Goal: Task Accomplishment & Management: Use online tool/utility

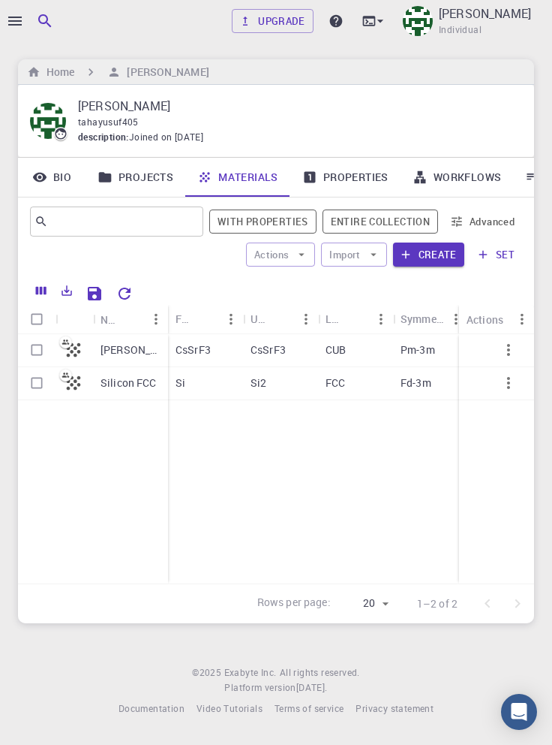
scroll to position [0, 51]
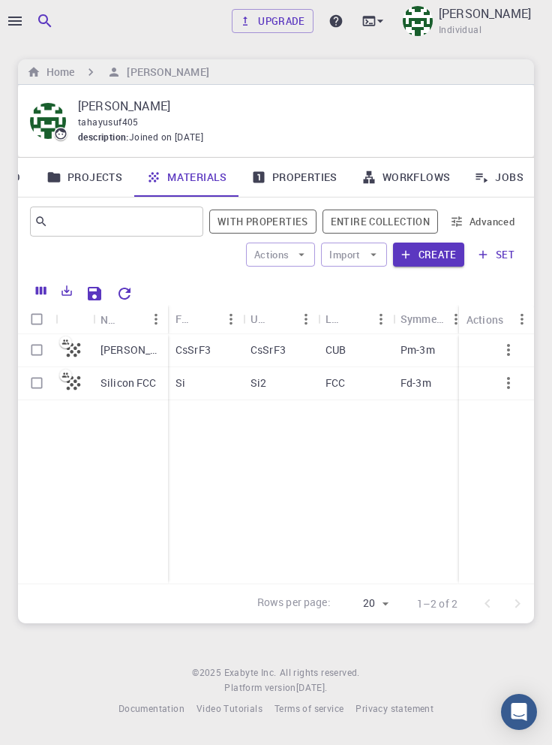
click at [17, 17] on icon "button" at bounding box center [15, 21] width 14 height 9
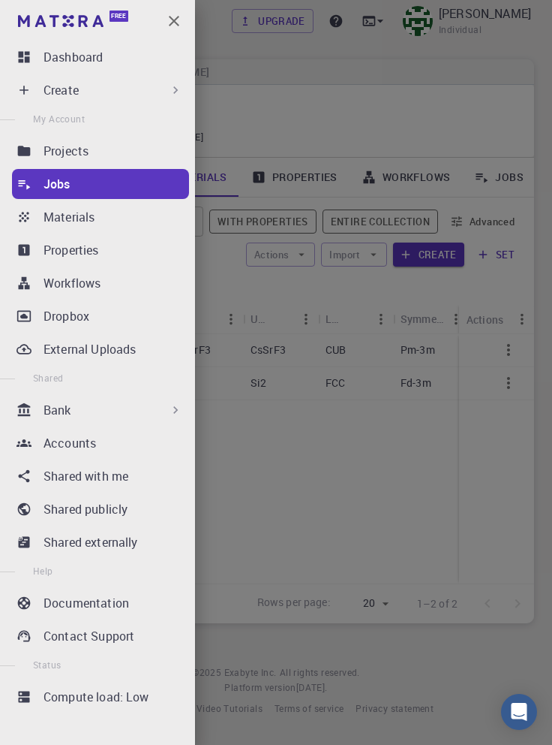
click at [150, 92] on div "Create" at bounding box center [114, 90] width 140 height 18
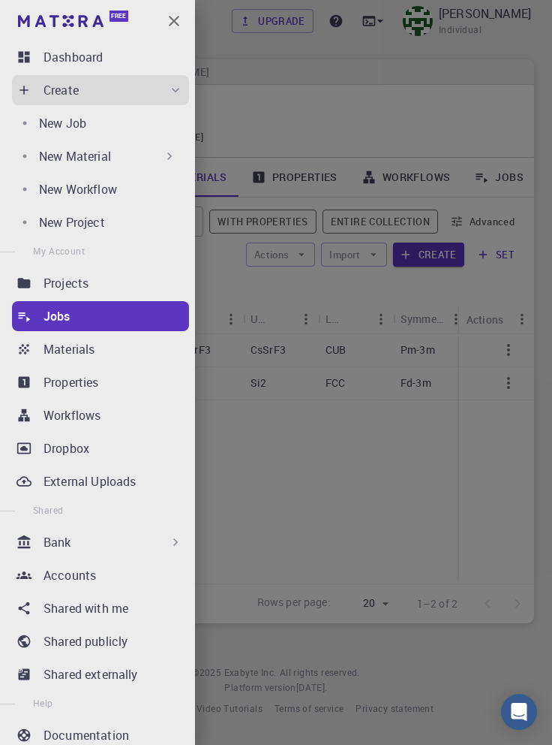
click at [143, 158] on div "New Material" at bounding box center [108, 156] width 138 height 18
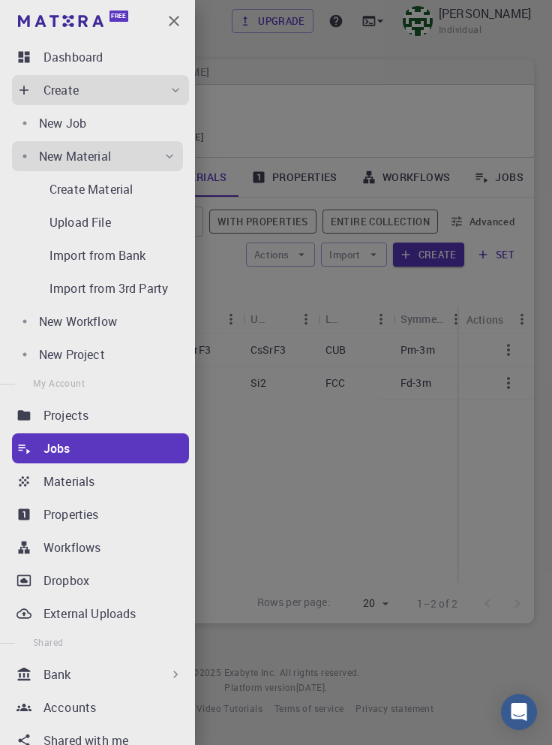
click at [125, 188] on p "Create Material" at bounding box center [91, 189] width 83 height 18
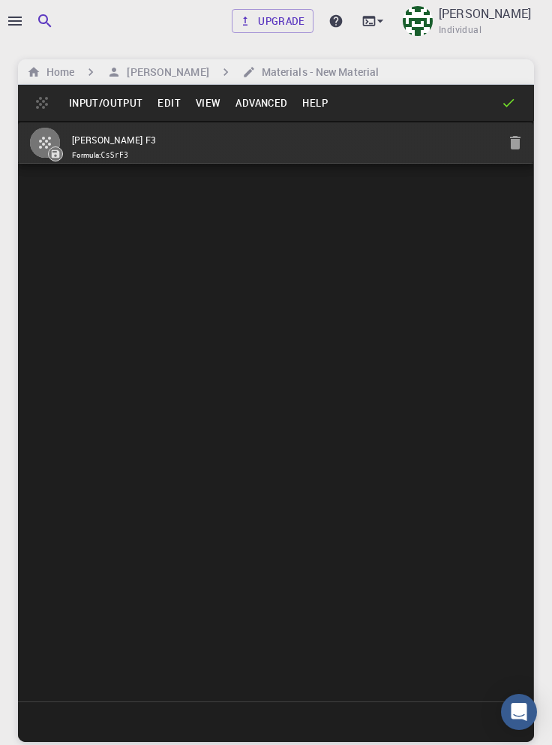
click at [171, 99] on button "Edit" at bounding box center [169, 103] width 38 height 24
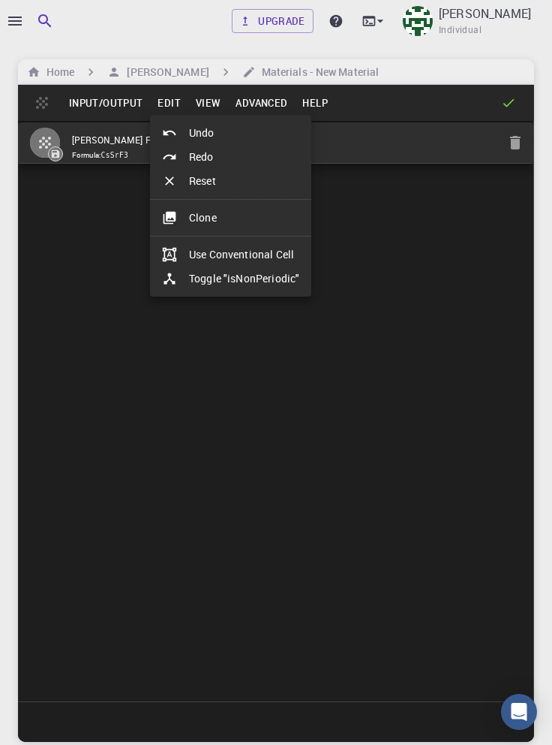
click at [224, 219] on li "Clone" at bounding box center [230, 218] width 161 height 24
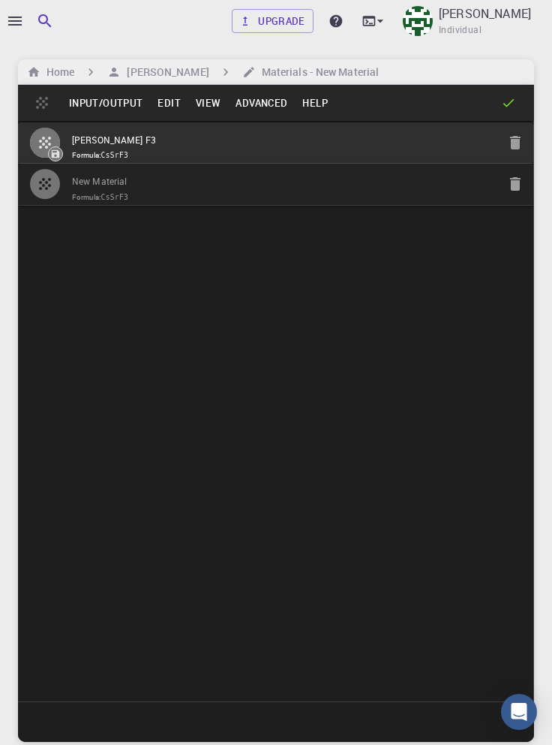
click at [227, 183] on input "New Material" at bounding box center [285, 181] width 426 height 17
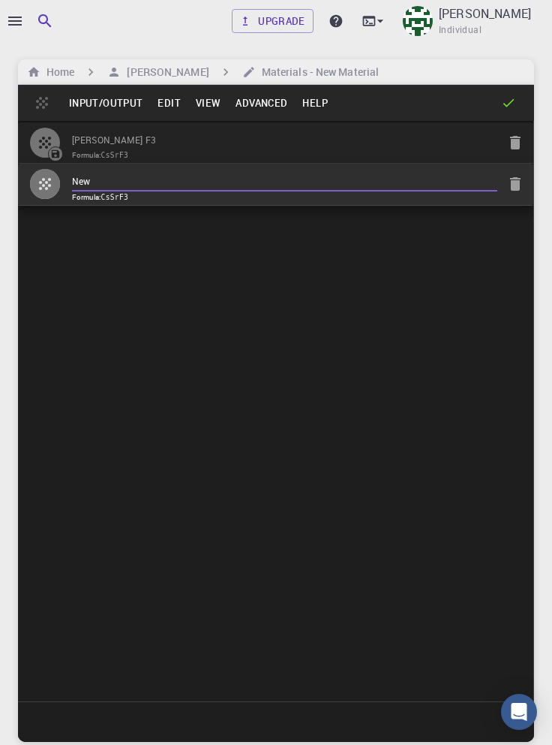
type input "Ne"
type input "Ki Pb Br3"
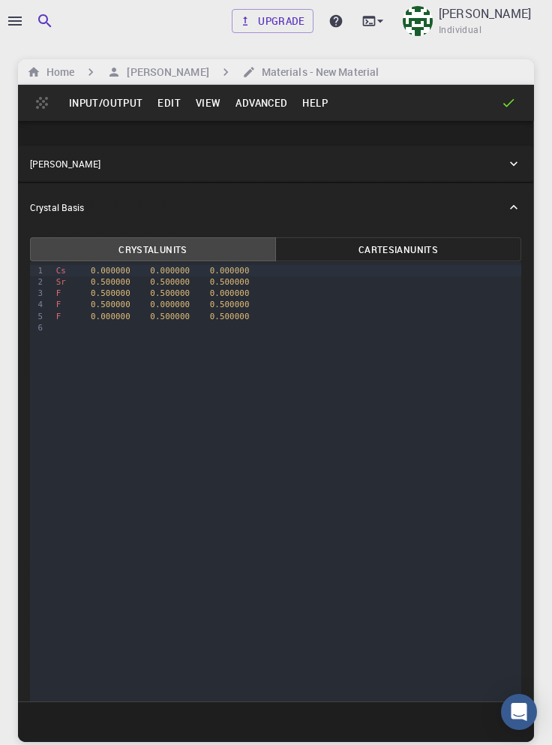
scroll to position [616, 0]
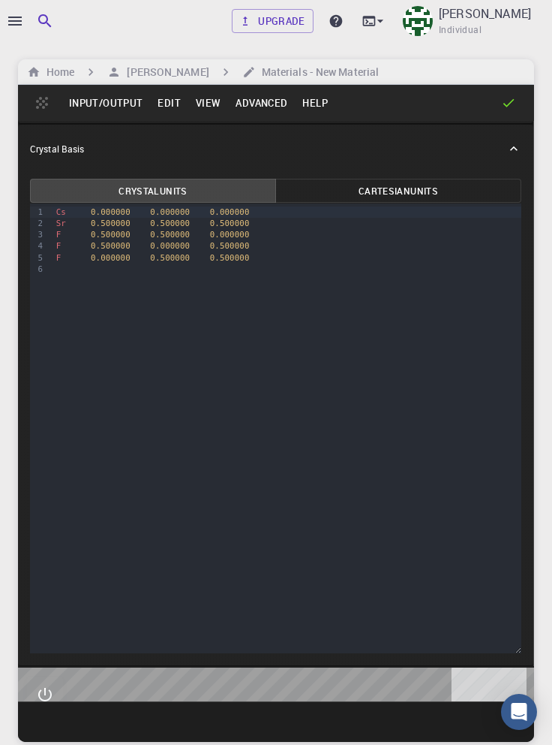
click at [68, 218] on div "Cs 0.000000 0.000000 0.000000" at bounding box center [287, 211] width 470 height 11
click at [69, 218] on div "Cs 0.000000 0.000000 0.000000" at bounding box center [287, 211] width 470 height 11
click at [69, 229] on div "Sr 0.500000 0.500000 0.500000" at bounding box center [287, 223] width 470 height 11
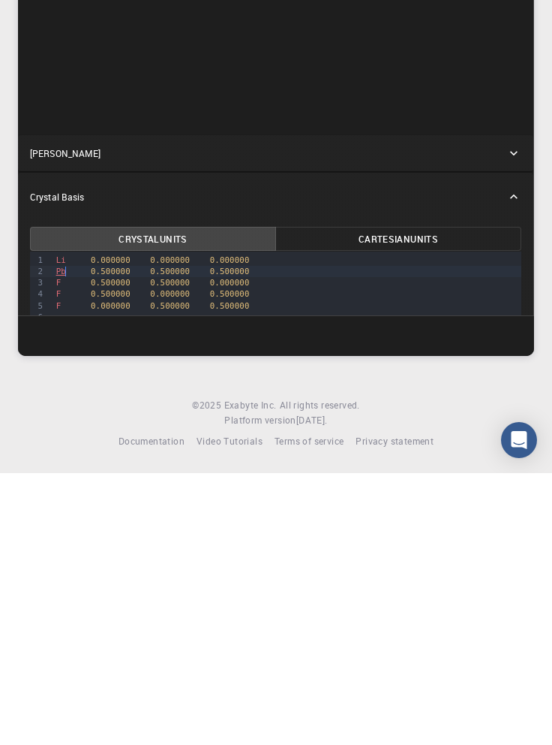
scroll to position [187, 0]
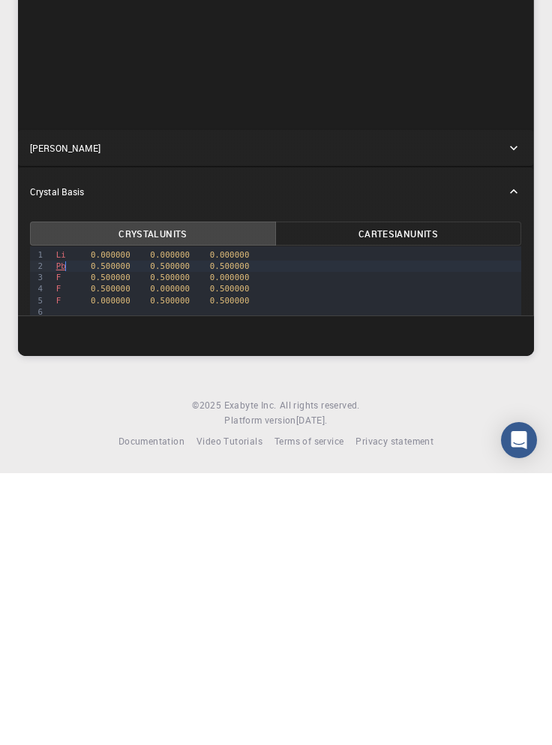
click at [64, 550] on div "F 0.500000 0.500000 0.000000" at bounding box center [287, 548] width 470 height 11
click at [58, 556] on span "F" at bounding box center [58, 561] width 5 height 10
click at [69, 562] on div "F 0.500000 0.000000 0.500000" at bounding box center [287, 560] width 470 height 11
click at [70, 560] on span "Fv." at bounding box center [63, 561] width 15 height 10
click at [65, 568] on div "F 0.000000 0.500000 0.500000" at bounding box center [287, 572] width 470 height 11
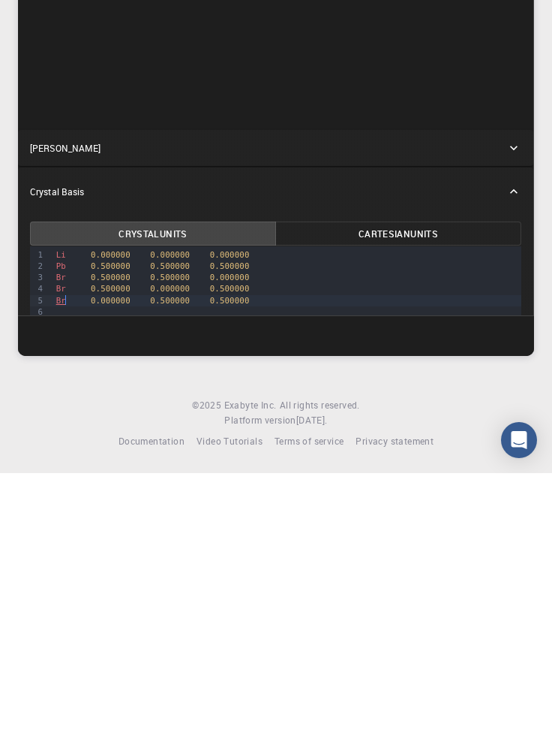
click at [480, 422] on div "Crystal Lattice" at bounding box center [268, 420] width 477 height 14
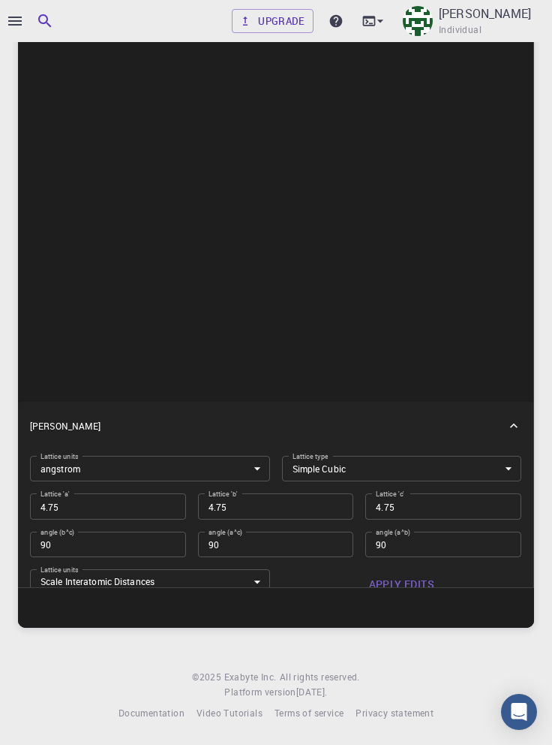
click at [101, 509] on input "4.75" at bounding box center [108, 506] width 156 height 26
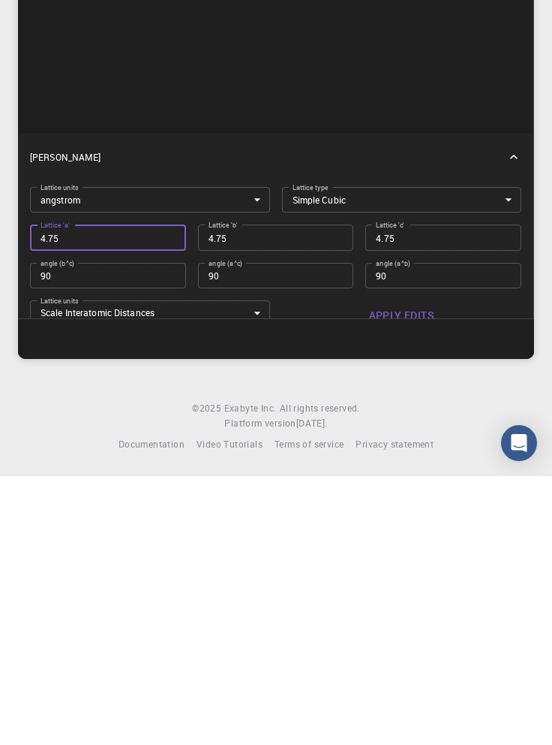
type input "5"
type input "5.9"
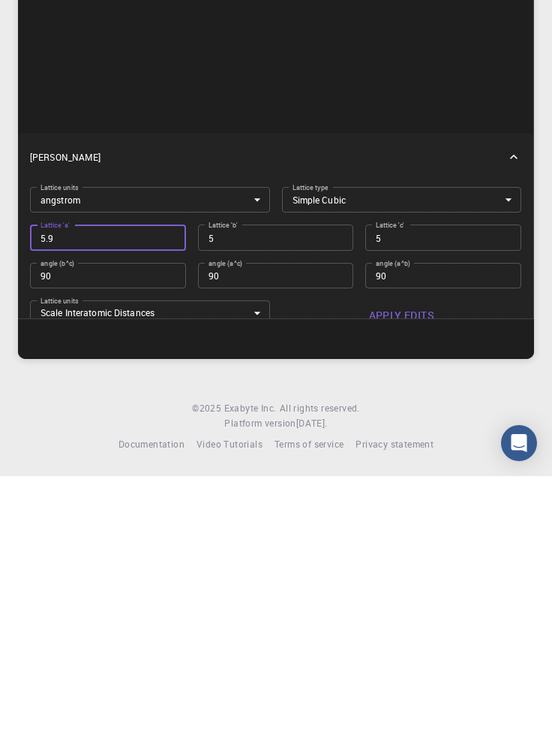
type input "5.9"
type input "5.94"
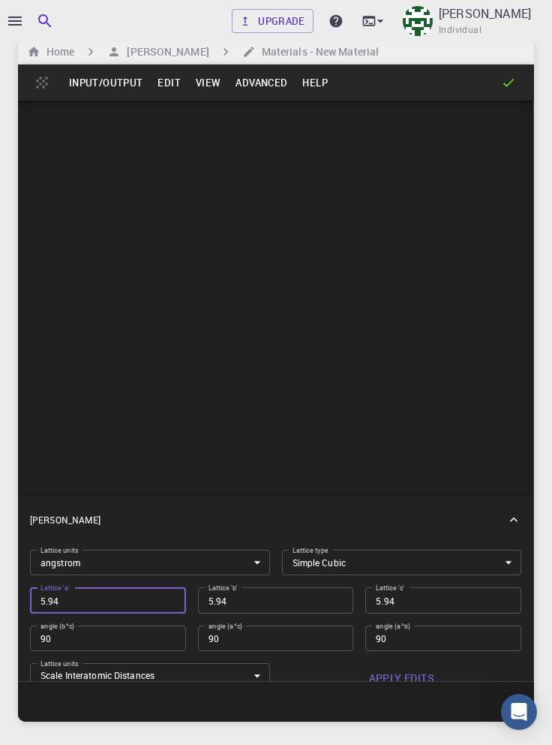
scroll to position [0, 0]
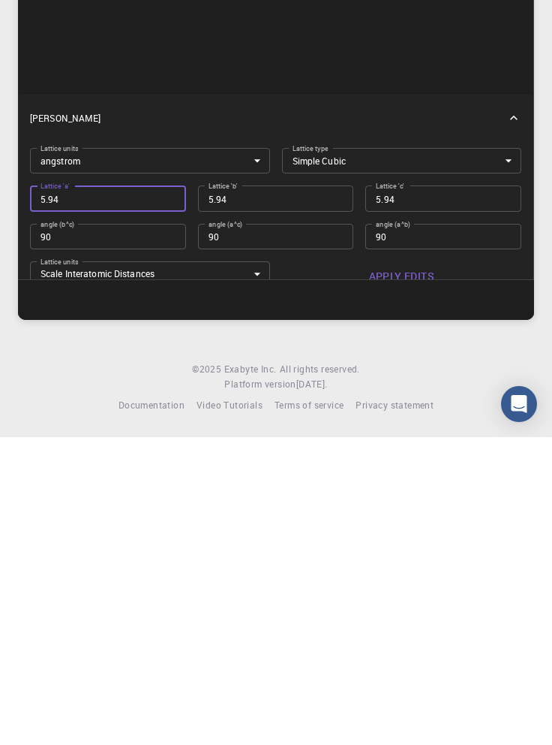
type input "5.94"
click at [410, 585] on button "Apply Edits" at bounding box center [402, 584] width 240 height 30
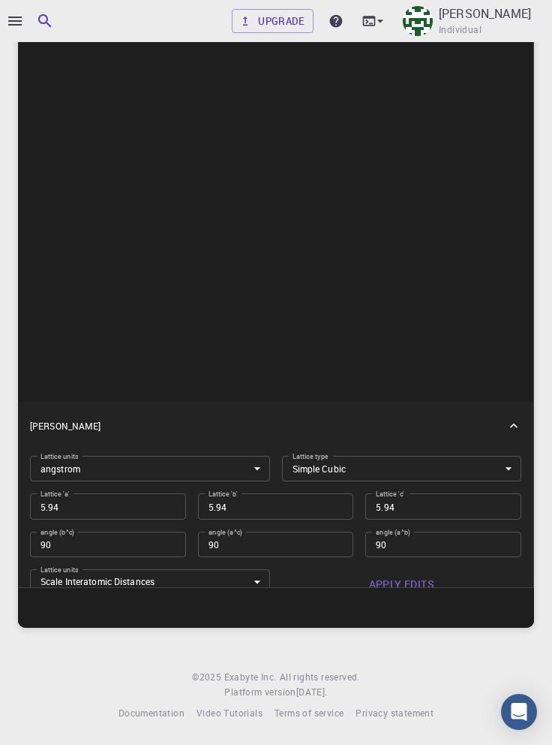
click at [489, 425] on div "Crystal Lattice" at bounding box center [268, 426] width 477 height 14
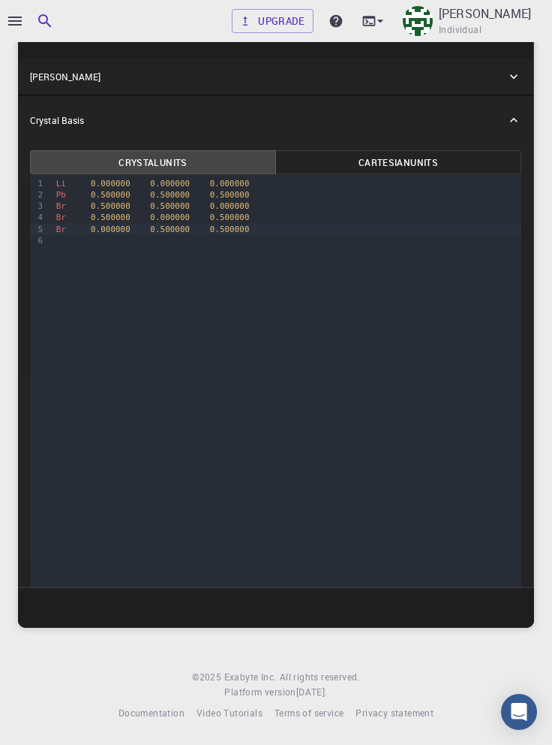
scroll to position [526, 0]
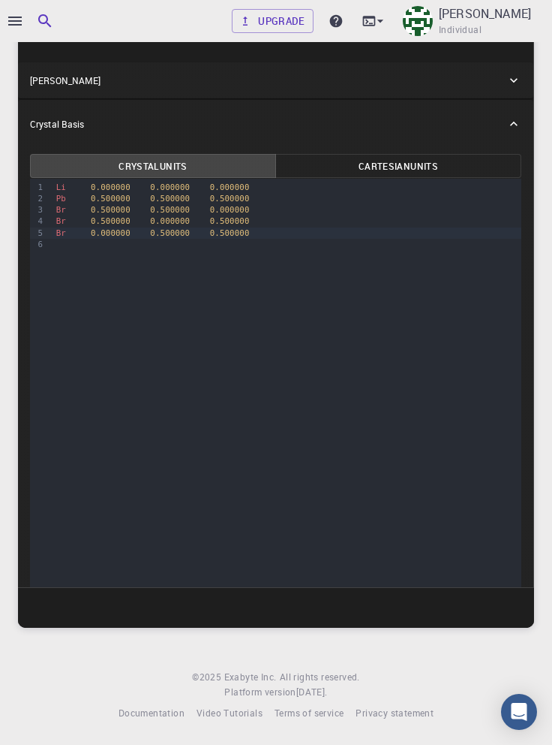
click at [63, 185] on span "Li" at bounding box center [61, 187] width 10 height 10
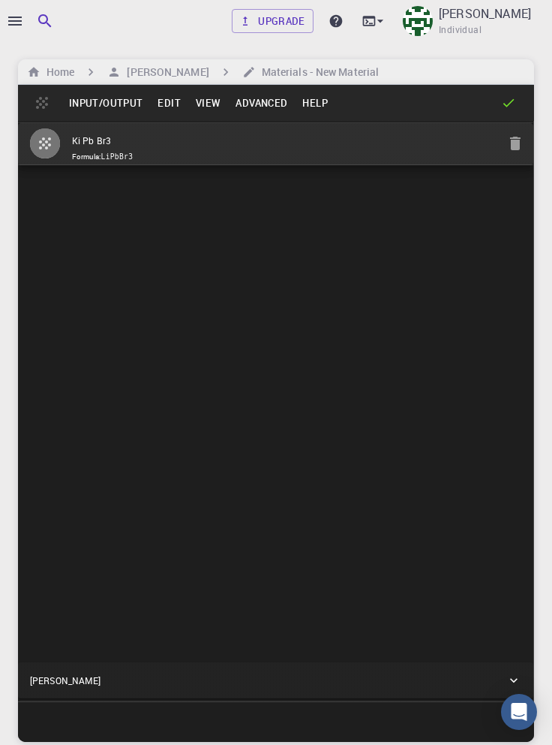
scroll to position [0, 0]
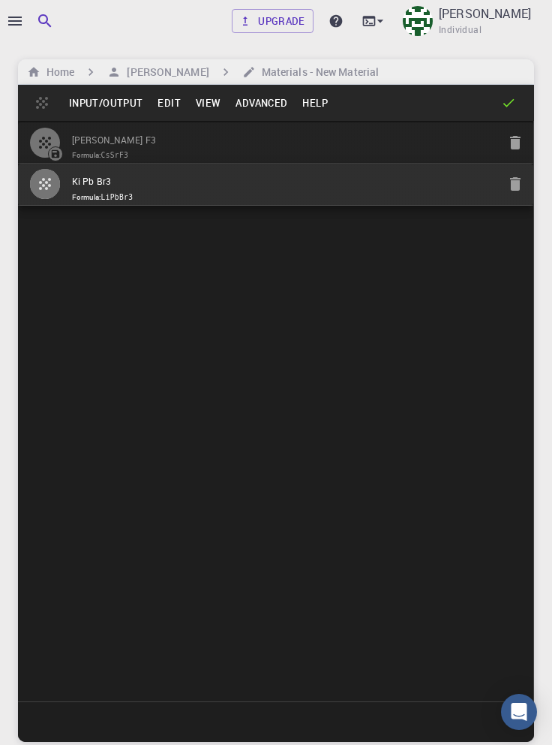
click at [155, 183] on input "Ki Pb Br3" at bounding box center [285, 181] width 426 height 17
click at [77, 179] on input "Ki Pb Br3" at bounding box center [285, 181] width 426 height 17
type input "Li Pb Br3"
click at [107, 102] on button "Input/Output" at bounding box center [106, 103] width 89 height 24
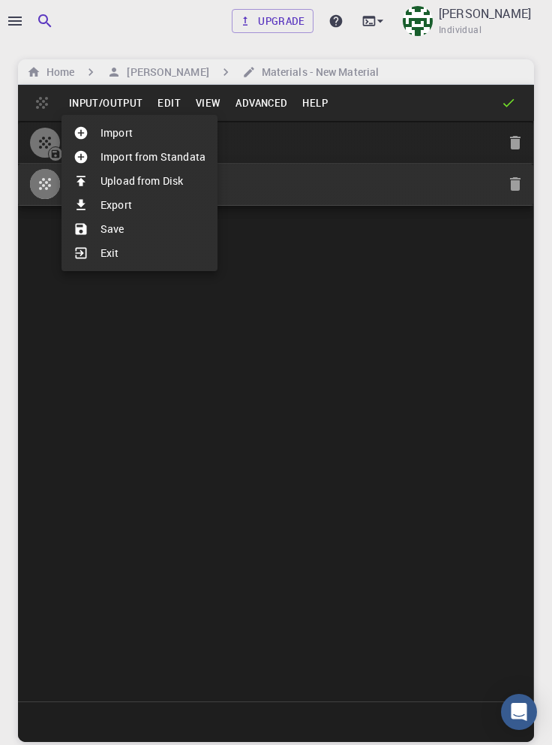
click at [115, 230] on li "Save" at bounding box center [140, 229] width 156 height 24
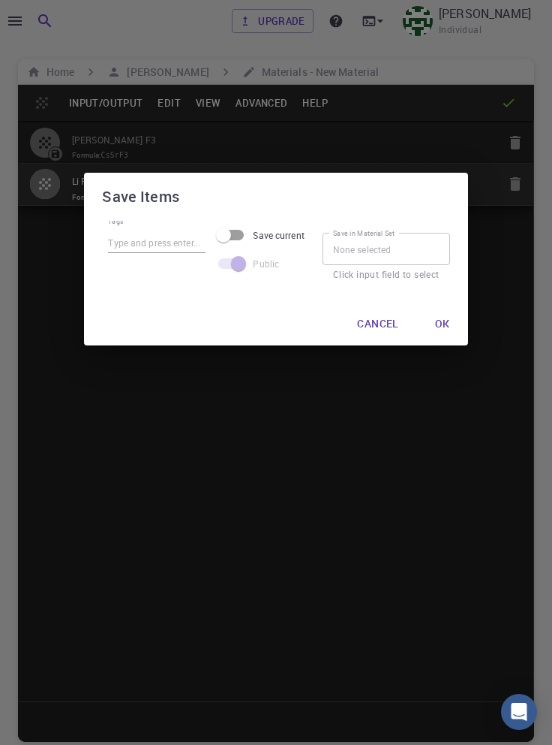
click at [445, 321] on button "Ok" at bounding box center [442, 324] width 39 height 30
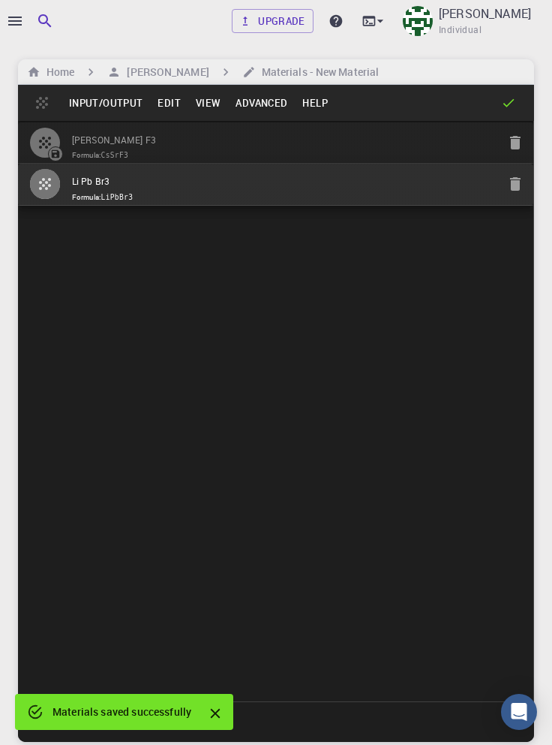
click at [14, 14] on div at bounding box center [276, 372] width 552 height 745
click at [18, 21] on icon "button" at bounding box center [15, 21] width 14 height 9
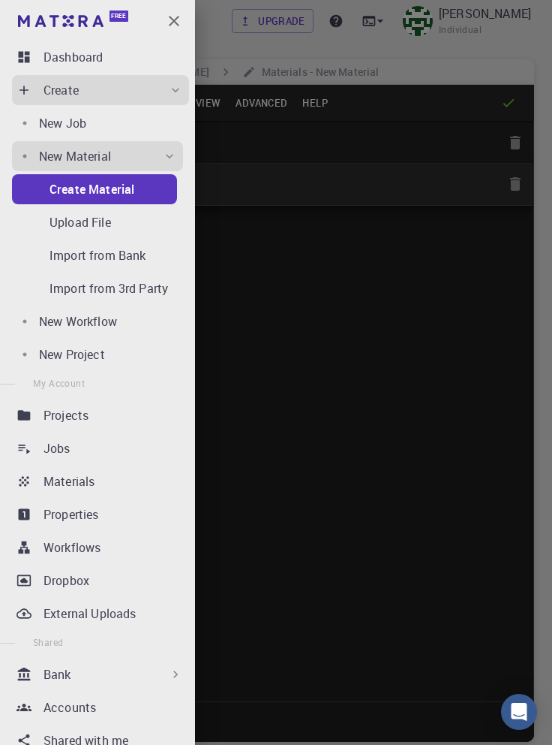
click at [119, 483] on div "Materials" at bounding box center [117, 481] width 146 height 18
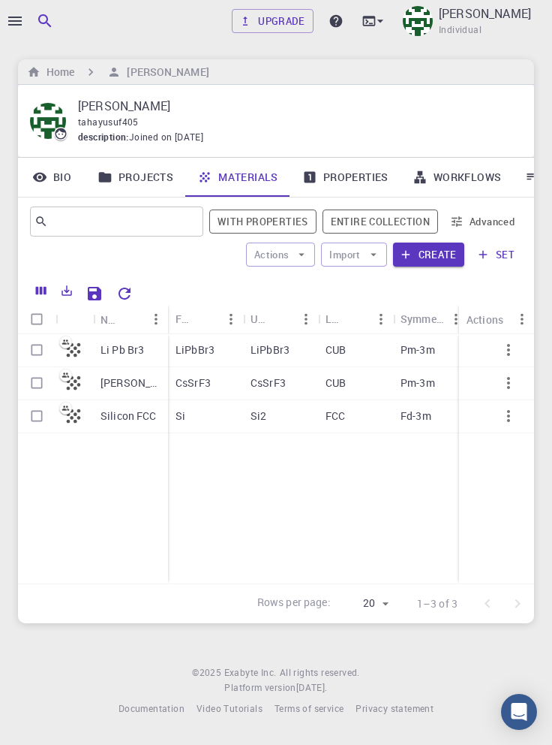
click at [128, 355] on p "Li Pb Br3" at bounding box center [123, 349] width 44 height 15
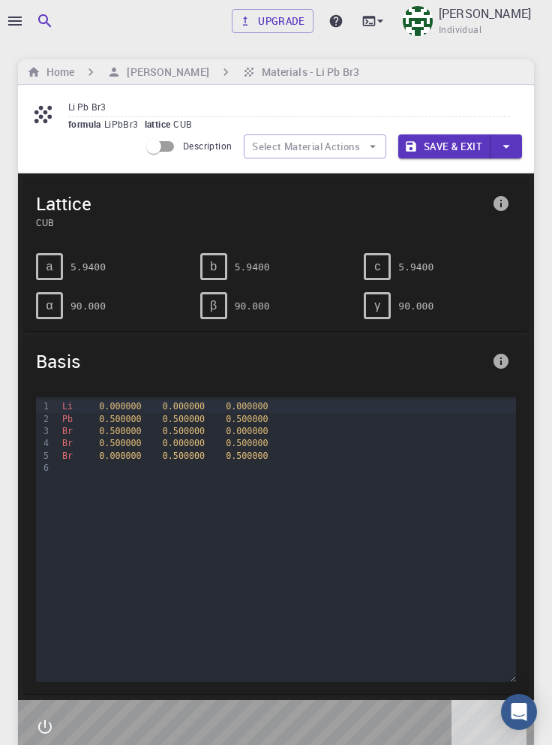
click at [15, 17] on icon "button" at bounding box center [15, 21] width 14 height 9
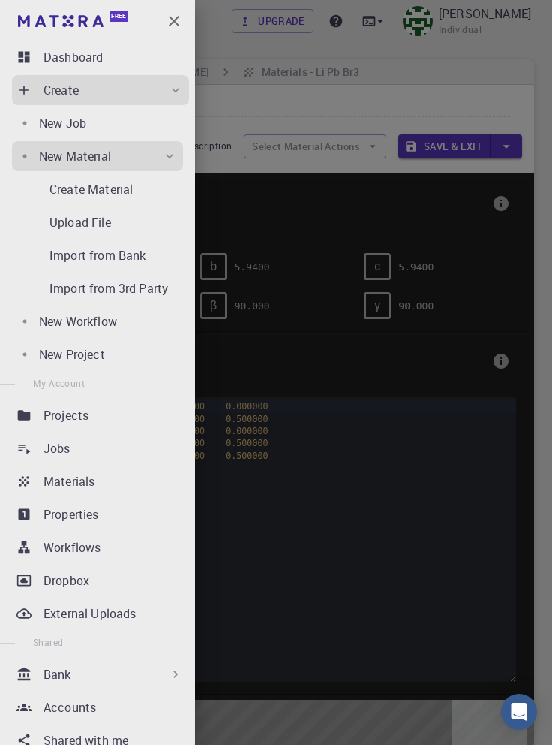
click at [86, 121] on p "New Job" at bounding box center [62, 123] width 47 height 18
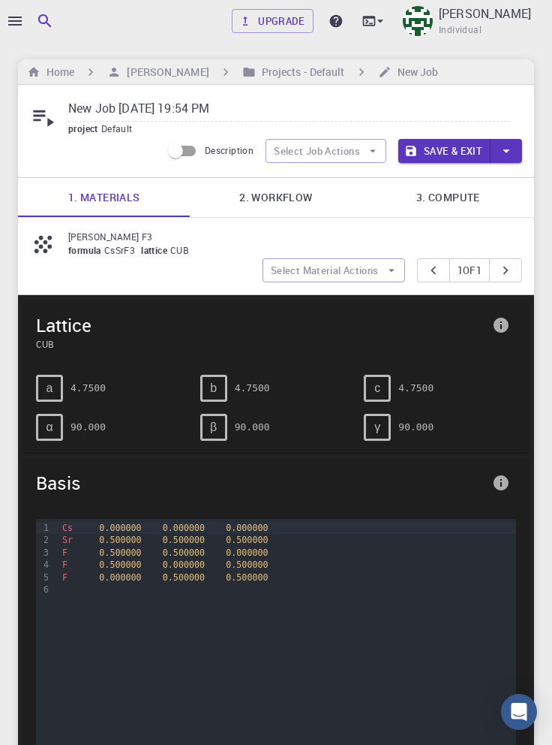
click at [15, 19] on icon "button" at bounding box center [15, 21] width 18 height 18
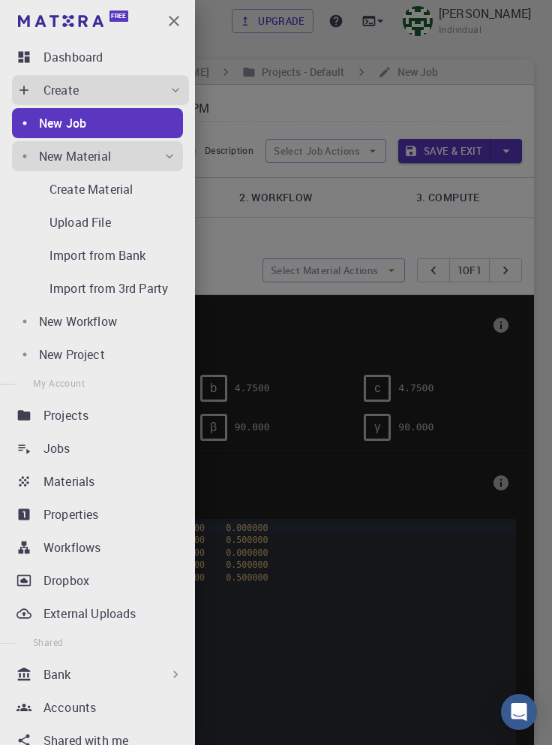
click at [123, 479] on div "Materials" at bounding box center [117, 481] width 146 height 18
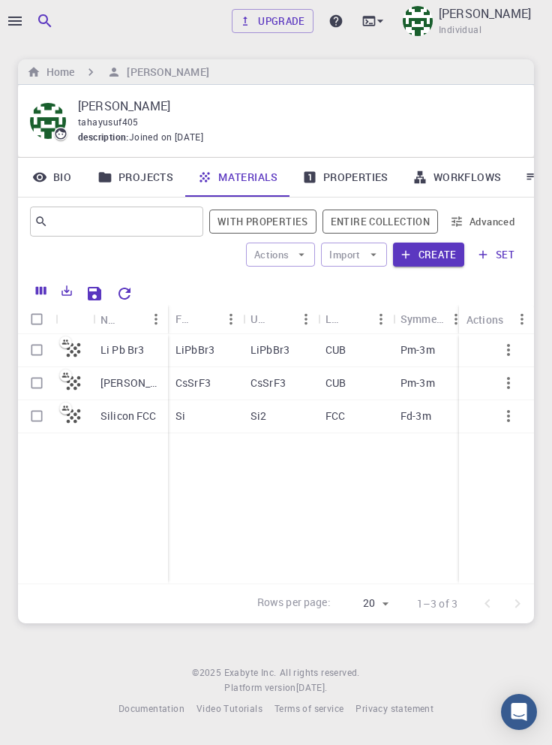
click at [509, 351] on icon "button" at bounding box center [508, 350] width 3 height 12
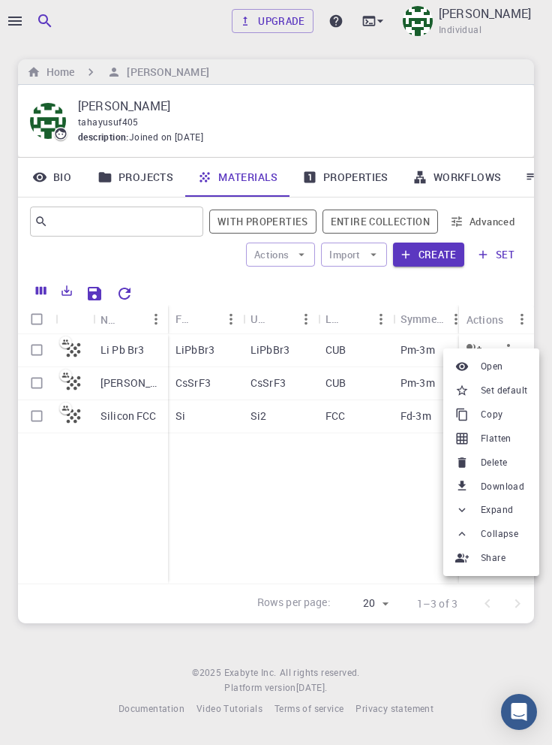
click at [518, 390] on span "Set default" at bounding box center [504, 390] width 47 height 15
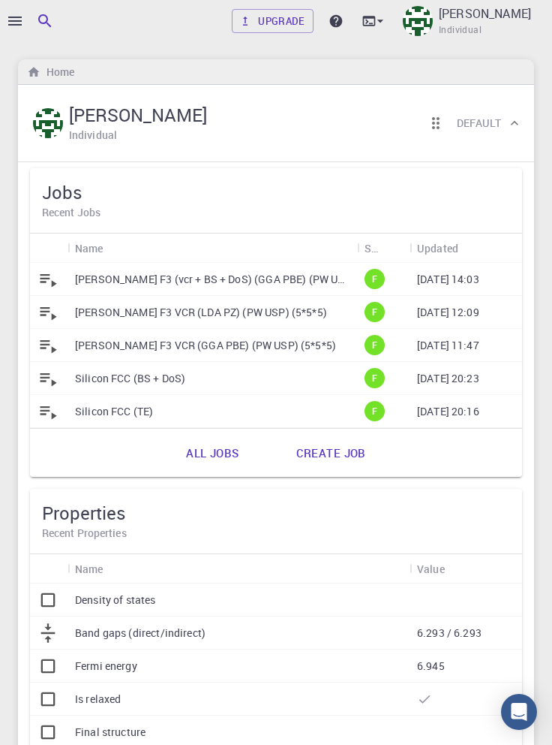
click at [15, 23] on icon "button" at bounding box center [15, 21] width 18 height 18
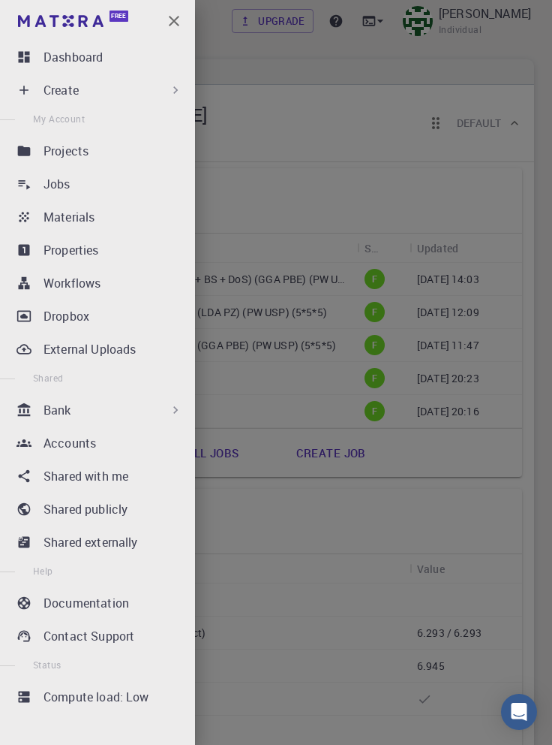
click at [169, 89] on icon at bounding box center [175, 90] width 15 height 15
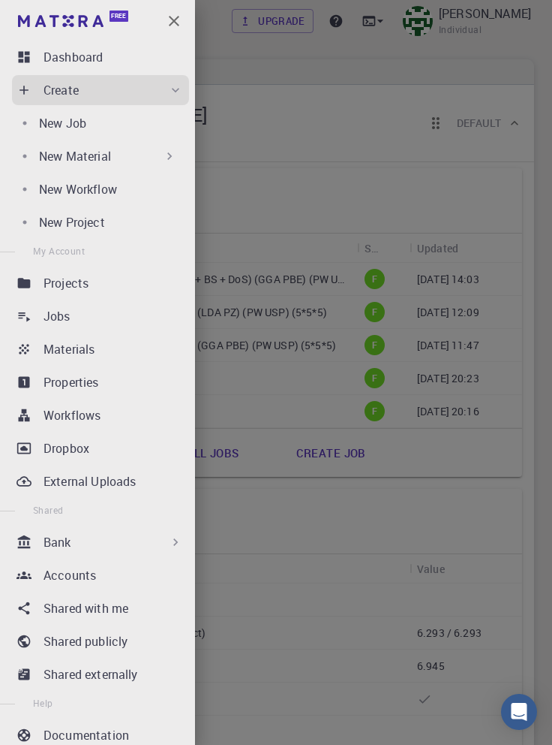
click at [122, 129] on div "New Job" at bounding box center [111, 123] width 144 height 18
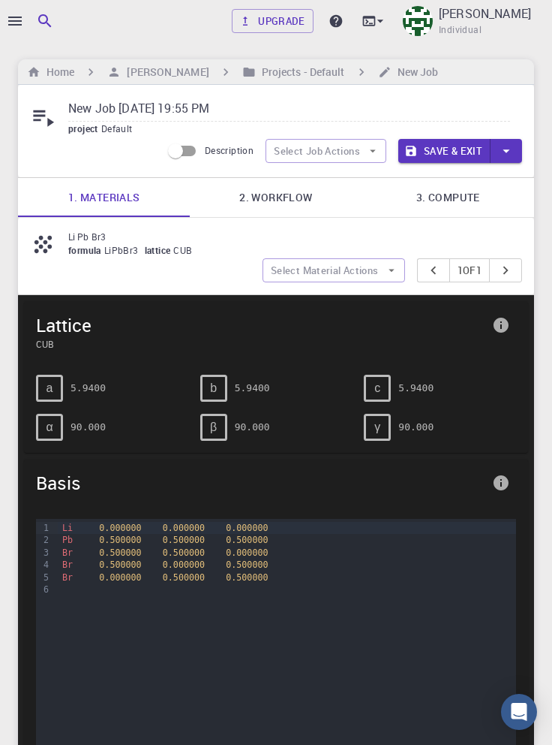
click at [285, 196] on link "2. Workflow" at bounding box center [276, 197] width 172 height 39
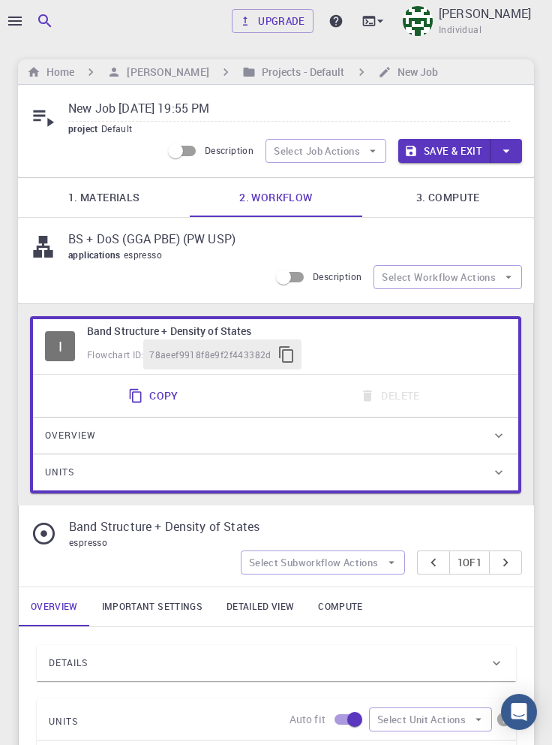
click at [489, 278] on button "Select Workflow Actions" at bounding box center [448, 277] width 149 height 24
click at [474, 311] on span "Toggle relaxation" at bounding box center [462, 307] width 97 height 15
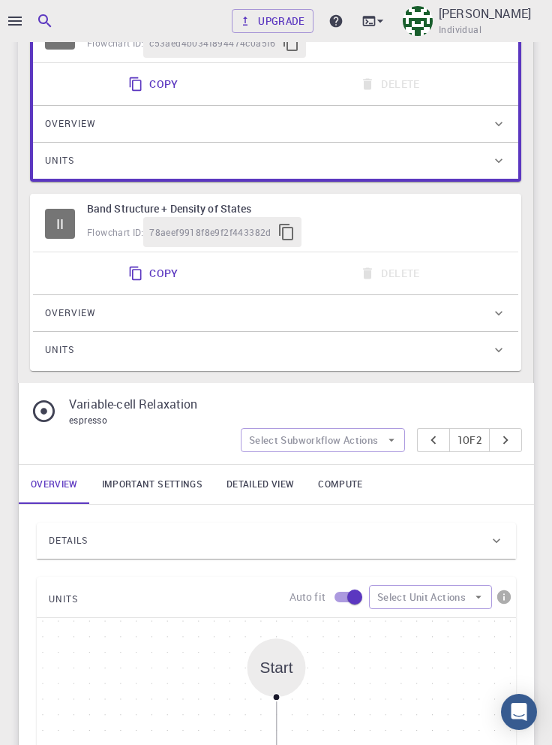
scroll to position [313, 0]
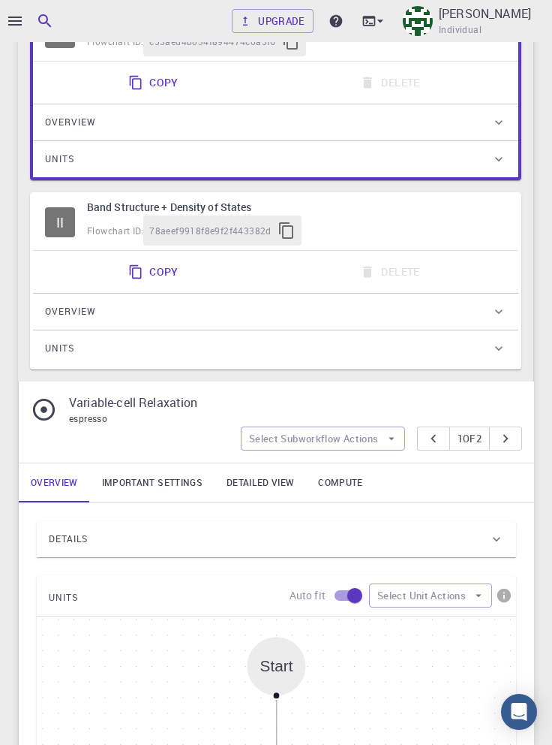
click at [167, 480] on link "Important settings" at bounding box center [152, 482] width 125 height 39
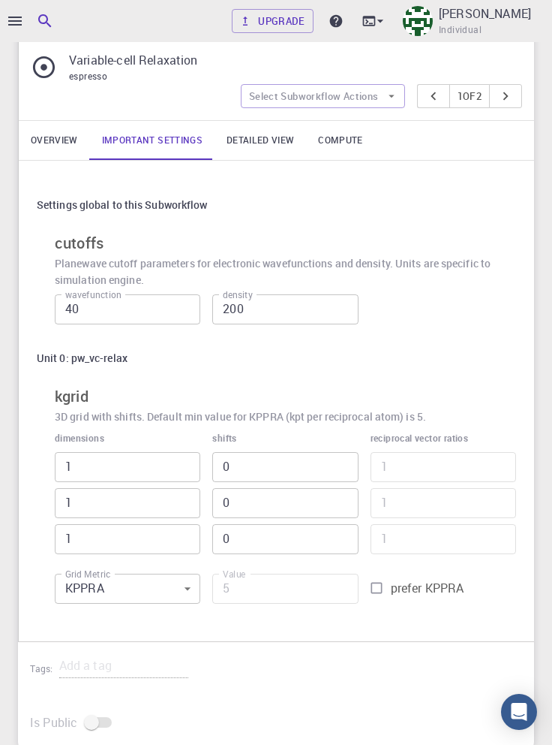
scroll to position [658, 0]
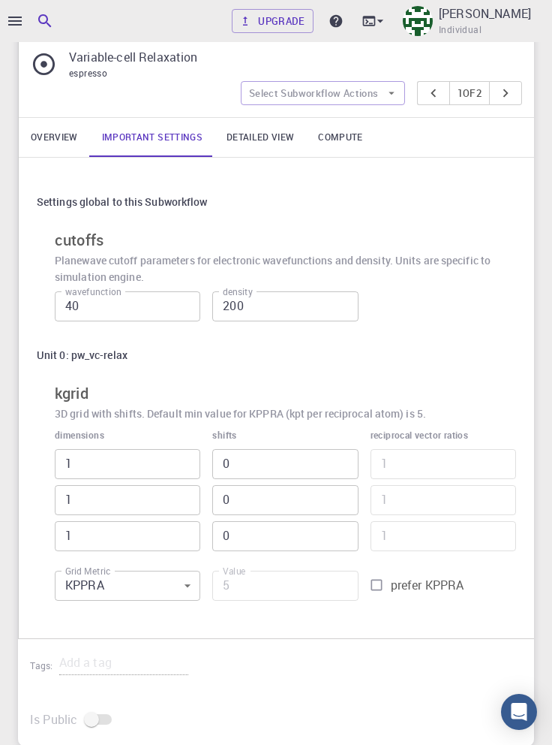
click at [381, 586] on input "prefer KPPRA" at bounding box center [377, 585] width 29 height 29
checkbox input "true"
click at [278, 583] on input "5" at bounding box center [285, 586] width 146 height 30
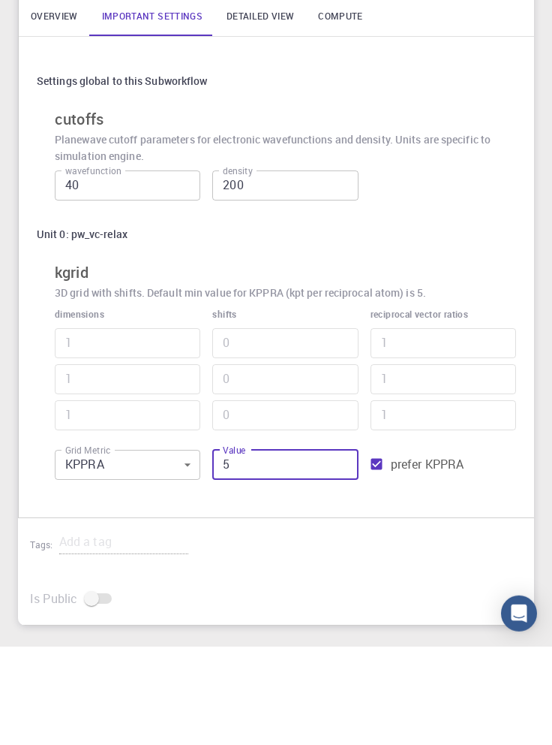
scroll to position [698, 0]
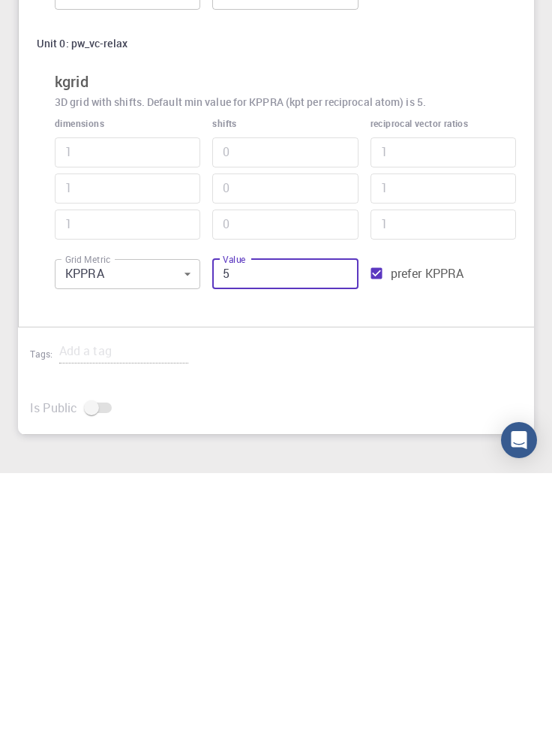
type input "65"
type input "3"
type input "625"
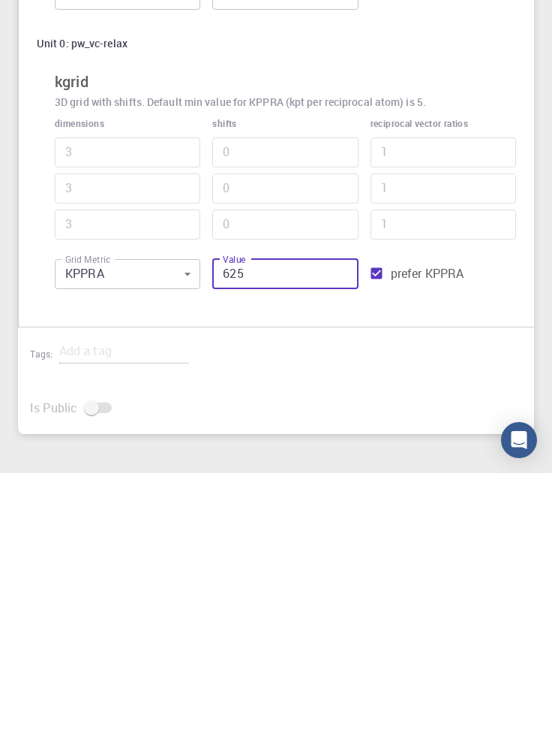
type input "5"
type input "6255"
type input "11"
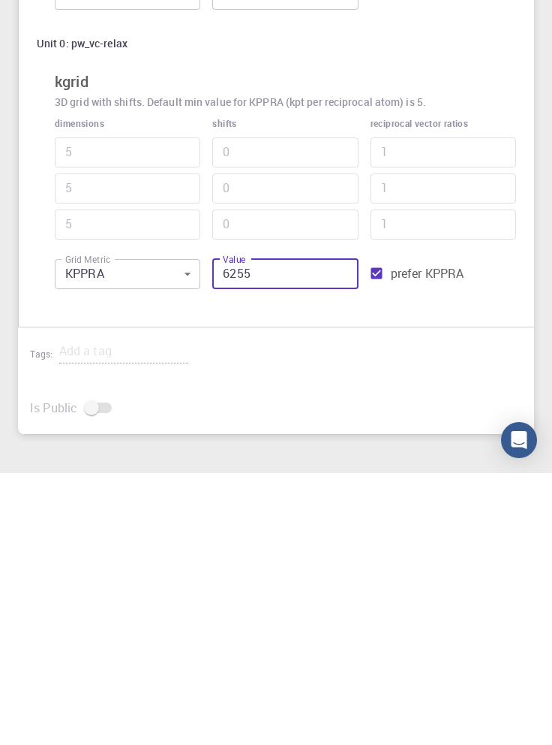
type input "11"
click at [283, 540] on input "6255" at bounding box center [285, 546] width 146 height 30
type input "625"
type input "5"
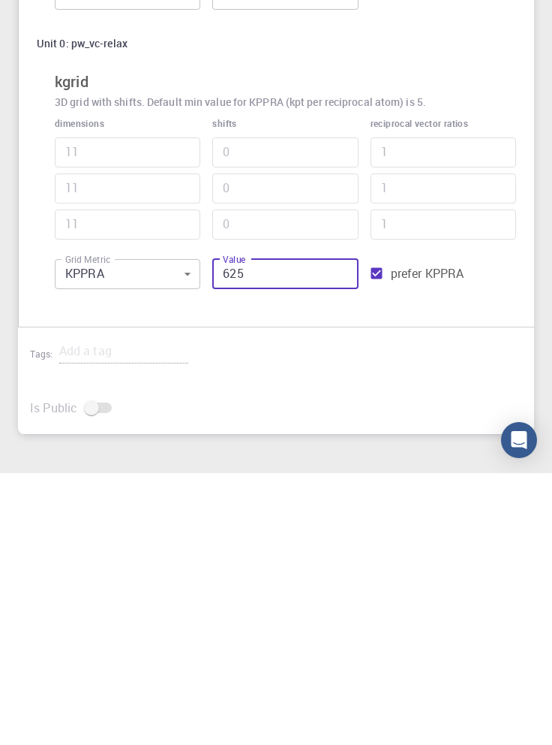
type input "5"
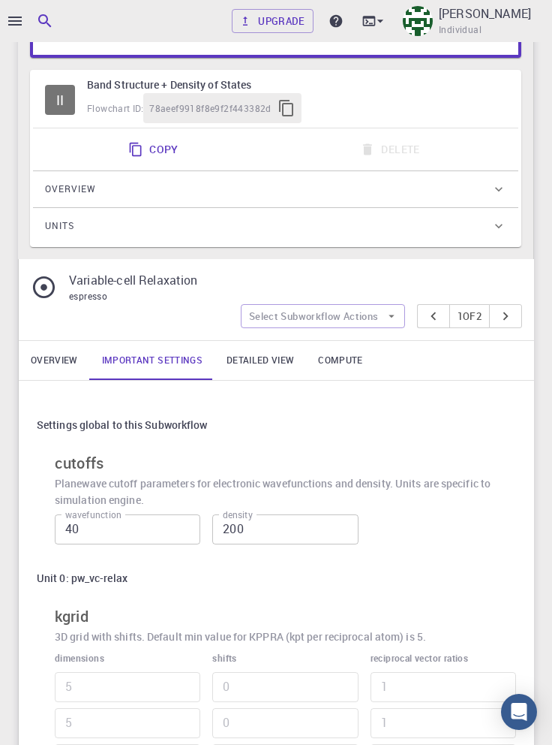
scroll to position [435, 0]
type input "625"
click at [390, 90] on h6 "Band Structure + Density of States" at bounding box center [297, 85] width 420 height 17
type input "1"
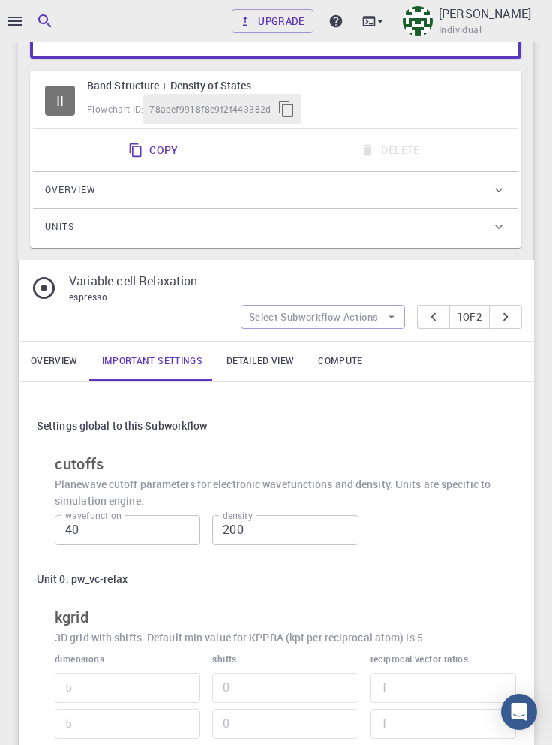
type input "1"
type input "5"
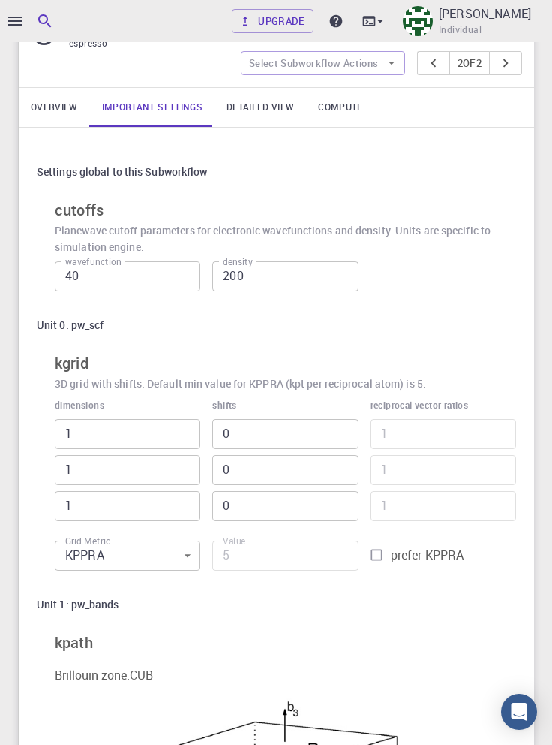
scroll to position [689, 0]
click at [378, 557] on input "prefer KPPRA" at bounding box center [377, 554] width 29 height 29
checkbox input "true"
click at [274, 557] on input "5" at bounding box center [285, 555] width 146 height 30
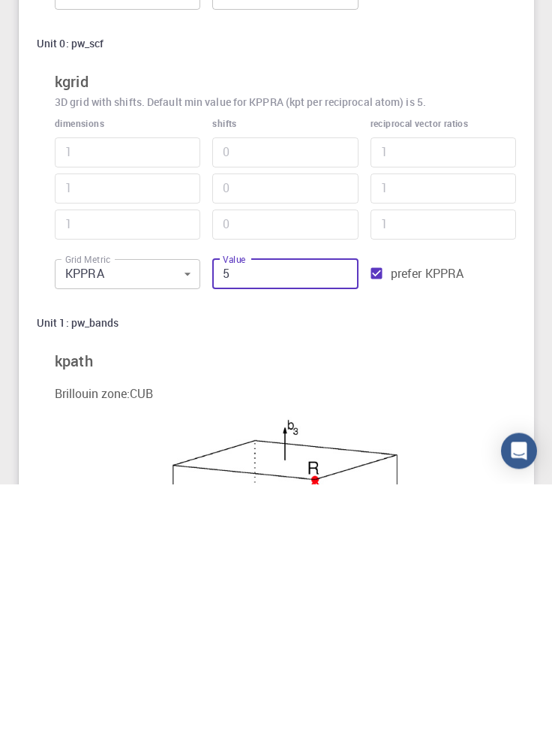
scroll to position [709, 0]
type input "65"
type input "3"
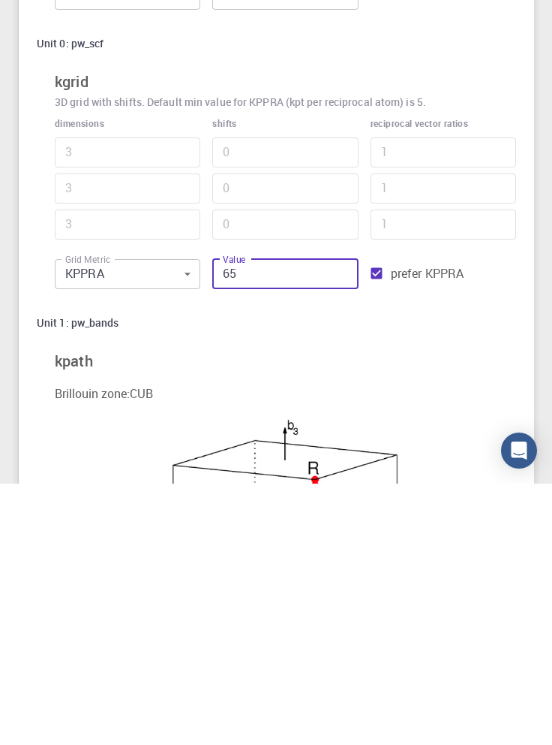
type input "625"
type input "5"
type input "6255"
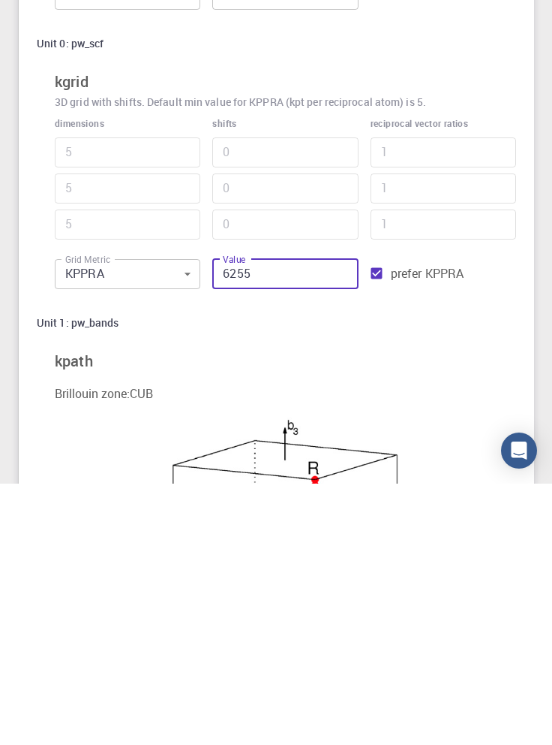
type input "11"
click at [276, 533] on input "6255" at bounding box center [285, 535] width 146 height 30
type input "625"
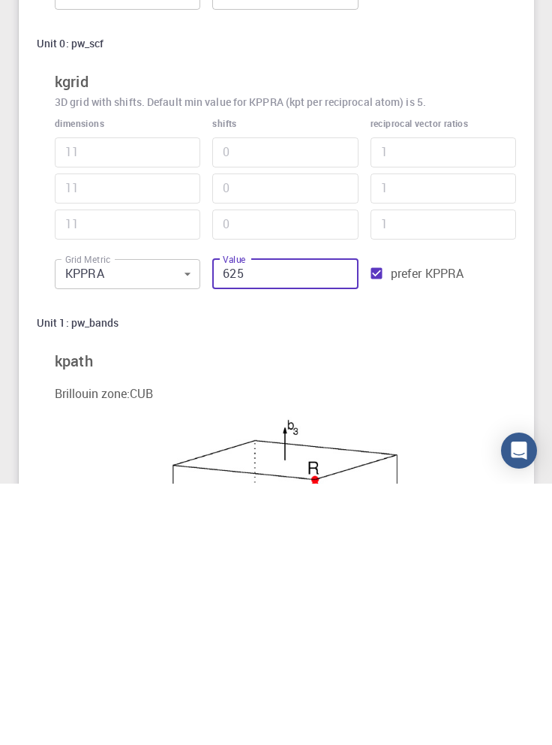
type input "5"
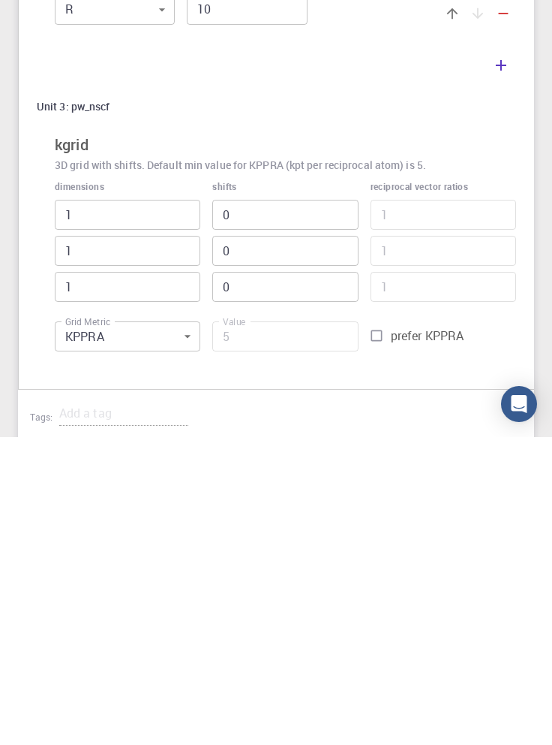
scroll to position [1662, 0]
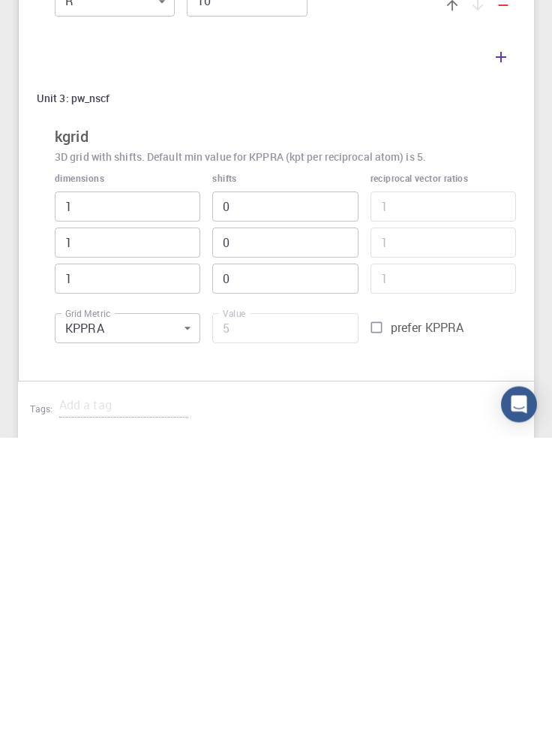
type input "625"
click at [380, 635] on input "prefer KPPRA" at bounding box center [377, 635] width 29 height 29
checkbox input "true"
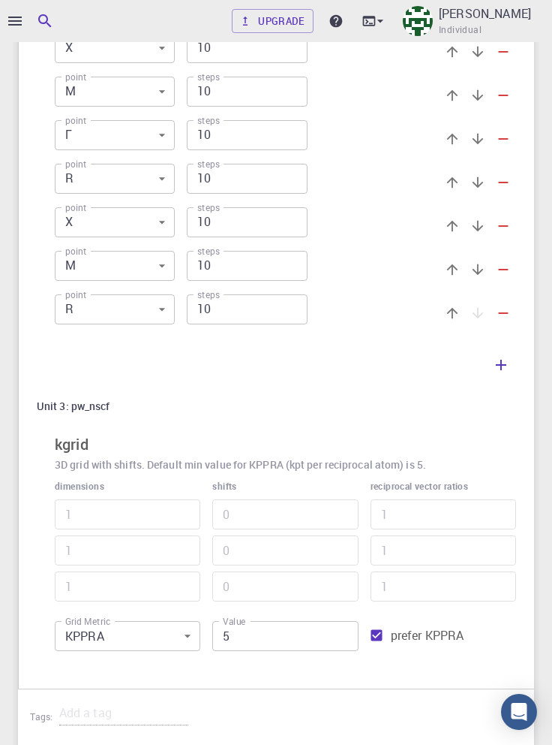
click at [282, 639] on input "5" at bounding box center [285, 636] width 146 height 30
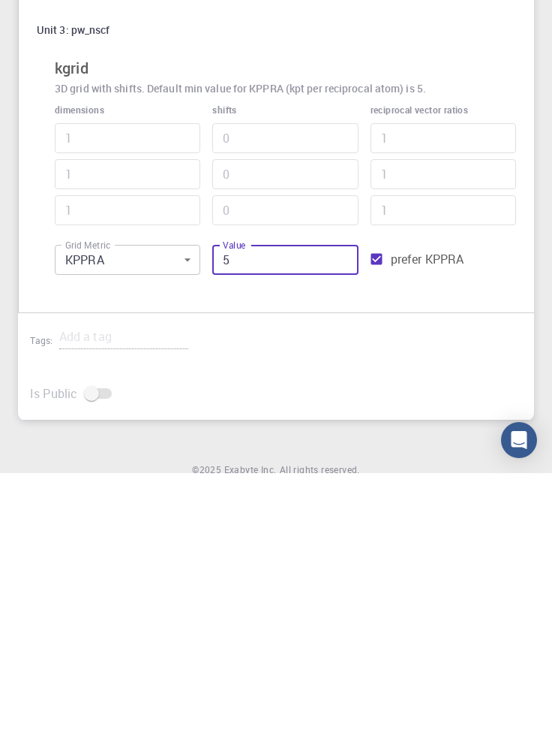
scroll to position [1788, 0]
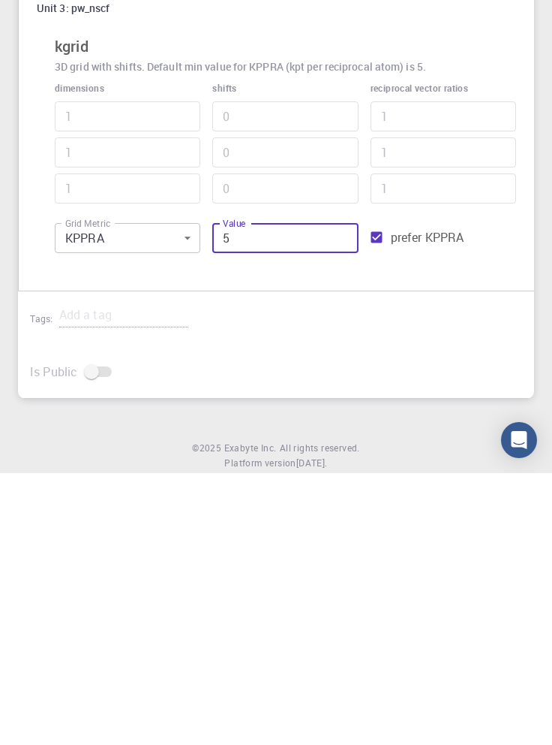
type input "65"
type input "3"
type input "625"
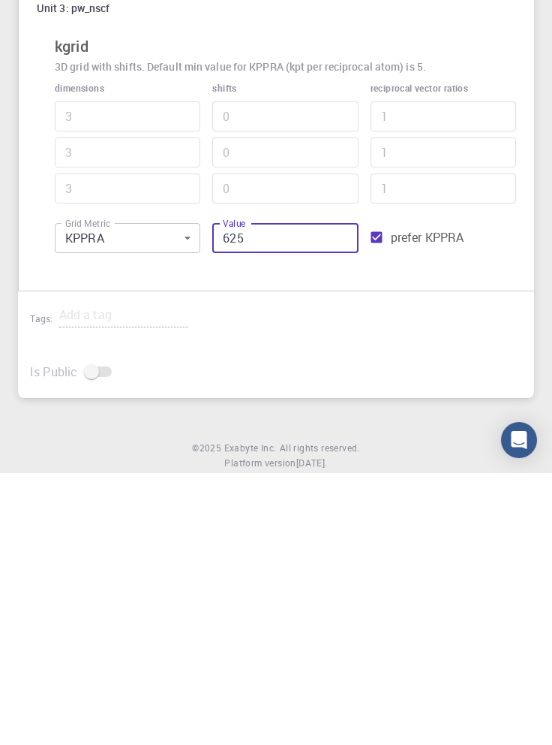
type input "5"
type input "6255"
type input "11"
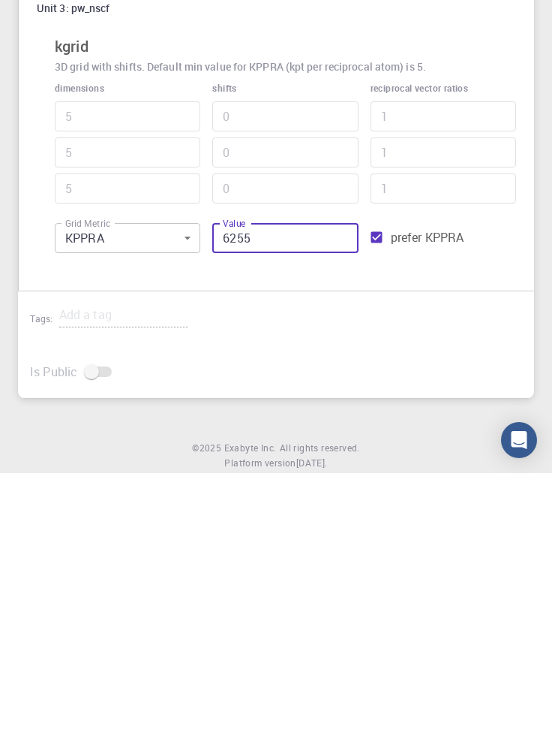
type input "11"
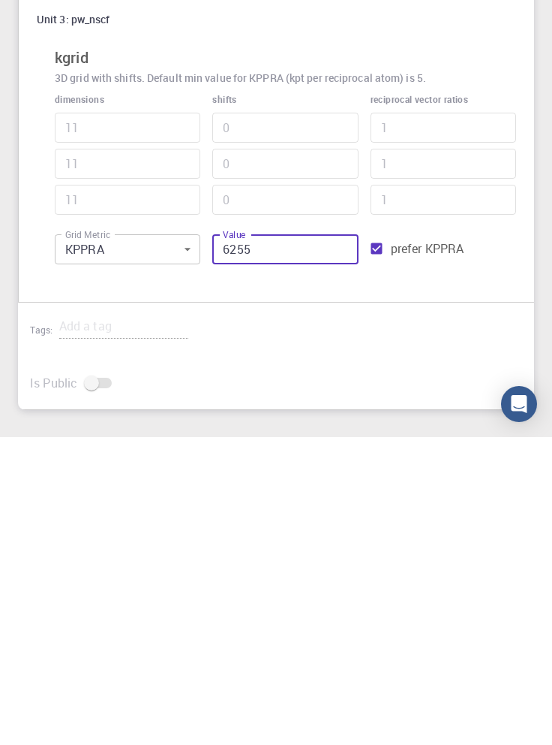
scroll to position [1830, 0]
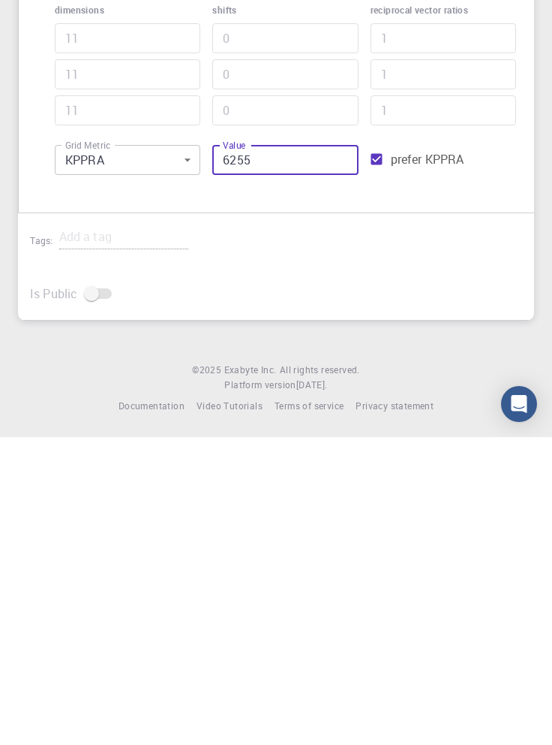
click at [293, 471] on input "6255" at bounding box center [285, 468] width 146 height 30
type input "625"
type input "5"
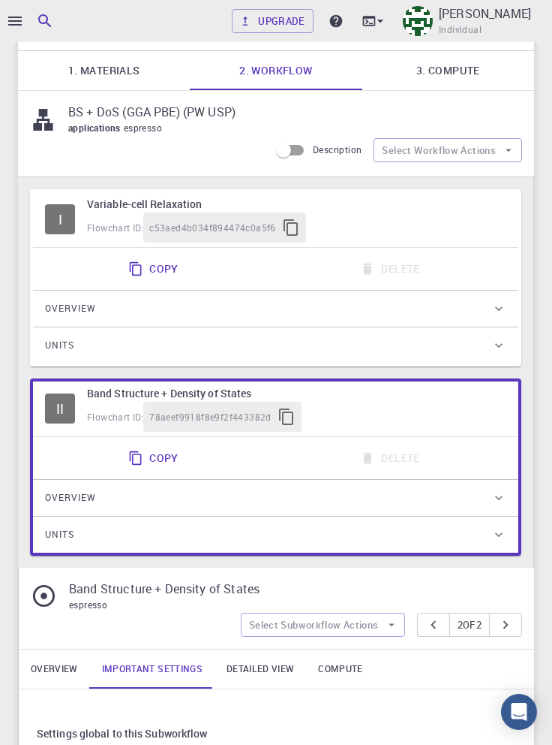
scroll to position [0, 0]
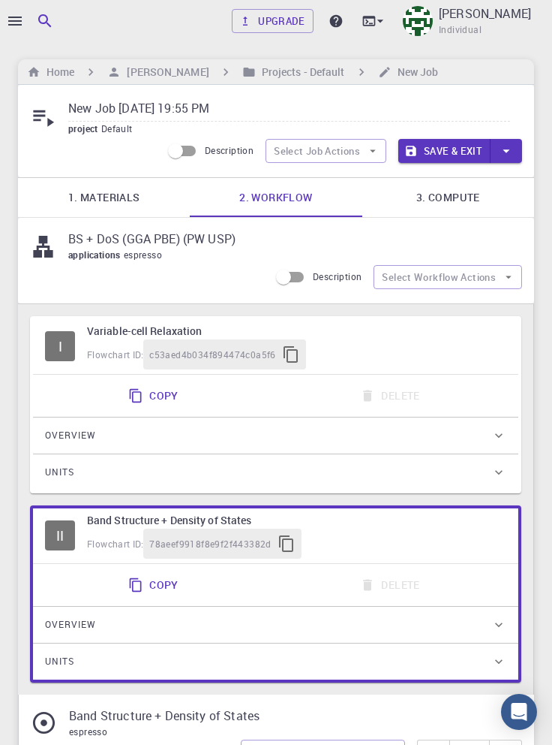
click at [453, 194] on link "3. Compute" at bounding box center [449, 197] width 172 height 39
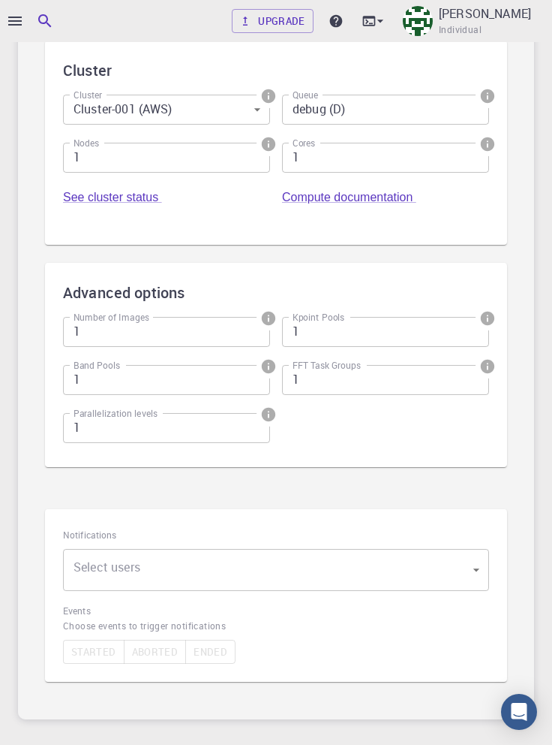
scroll to position [402, 0]
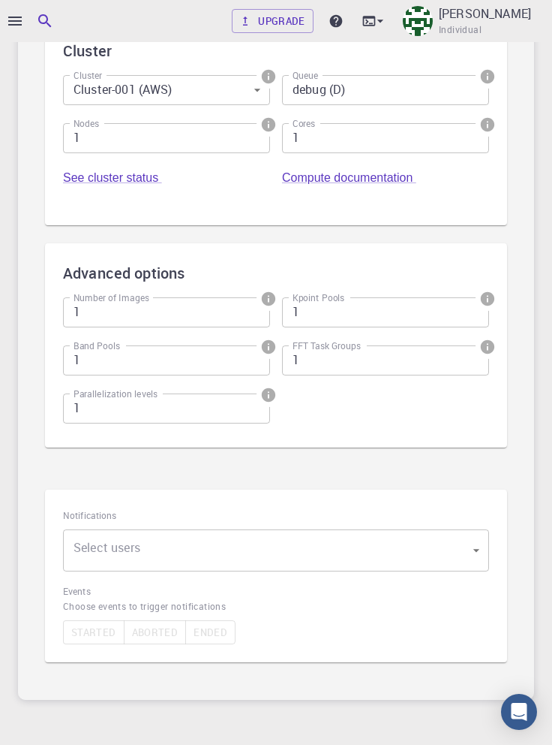
click at [299, 546] on body "Upgrade Taha Yusuf Individual Home Taha Yusuf Projects - Default New Job New Jo…" at bounding box center [276, 207] width 552 height 1219
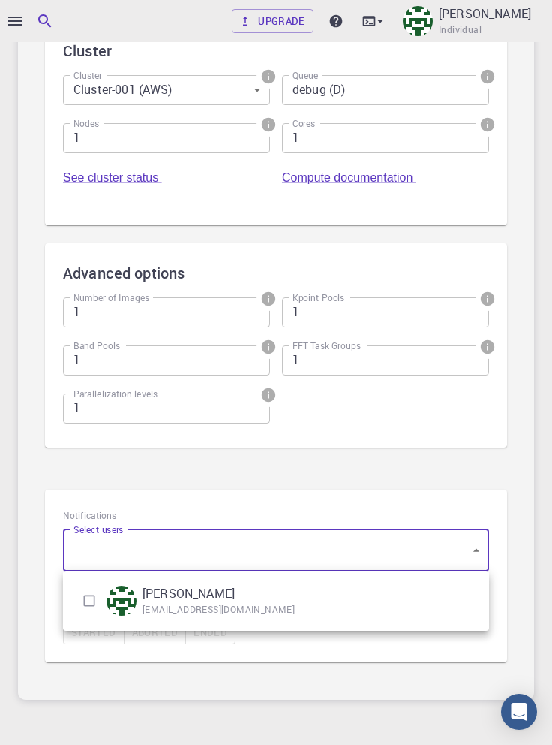
click at [90, 601] on input "checkbox" at bounding box center [89, 600] width 29 height 29
checkbox input "true"
type input "[object Object]"
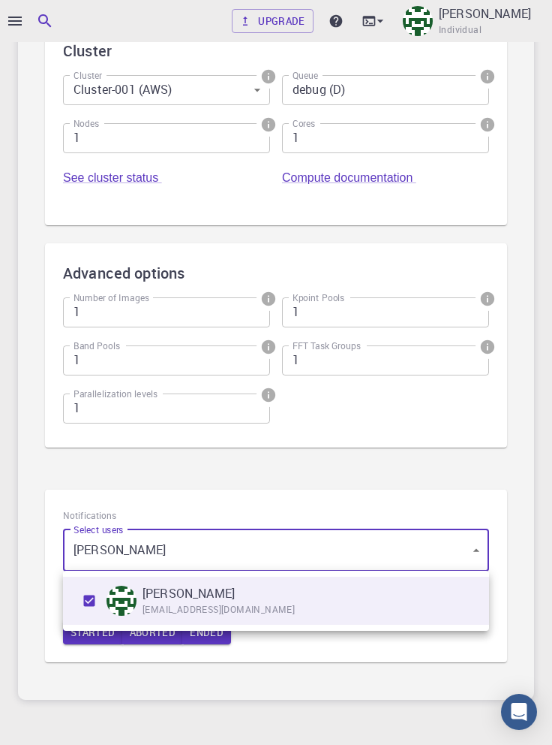
click at [525, 525] on div at bounding box center [276, 372] width 552 height 745
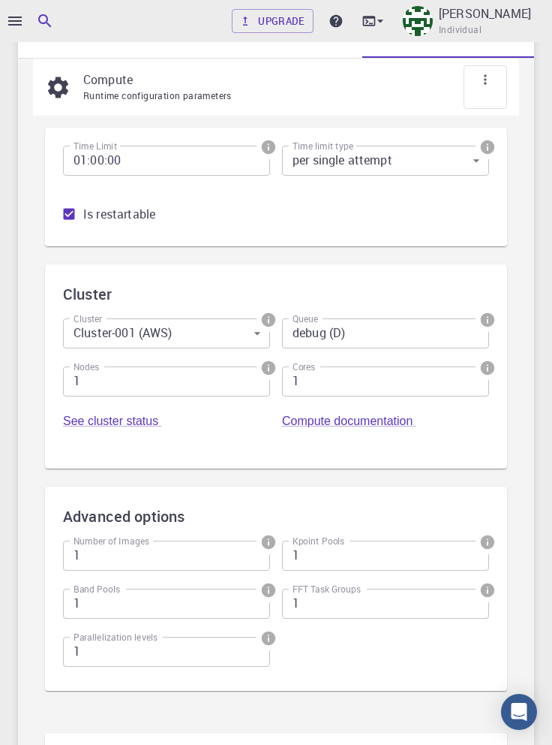
scroll to position [0, 0]
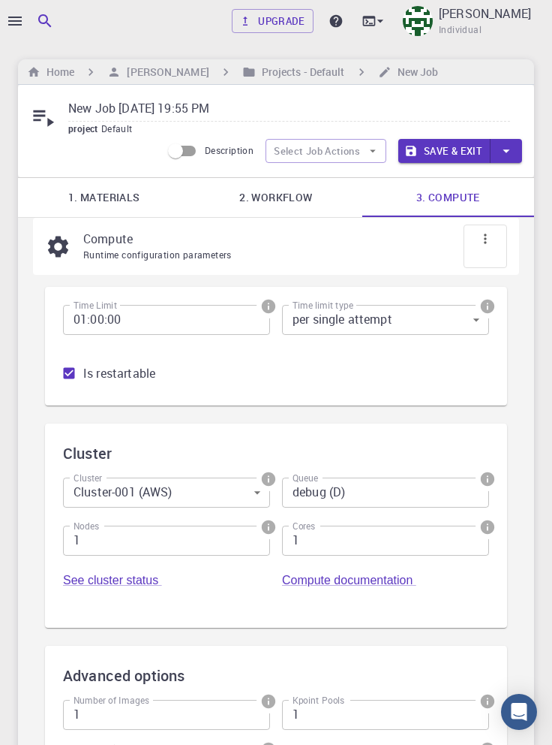
click at [439, 150] on button "Save & Exit" at bounding box center [445, 151] width 92 height 24
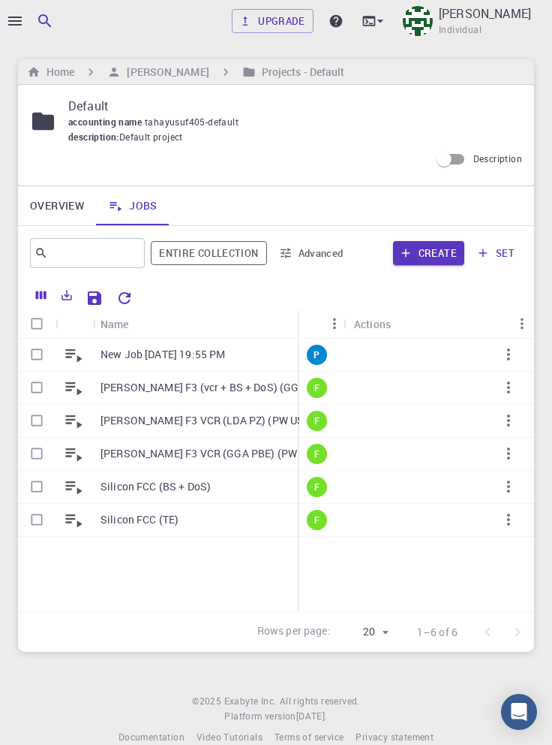
click at [509, 357] on icon "button" at bounding box center [509, 354] width 18 height 18
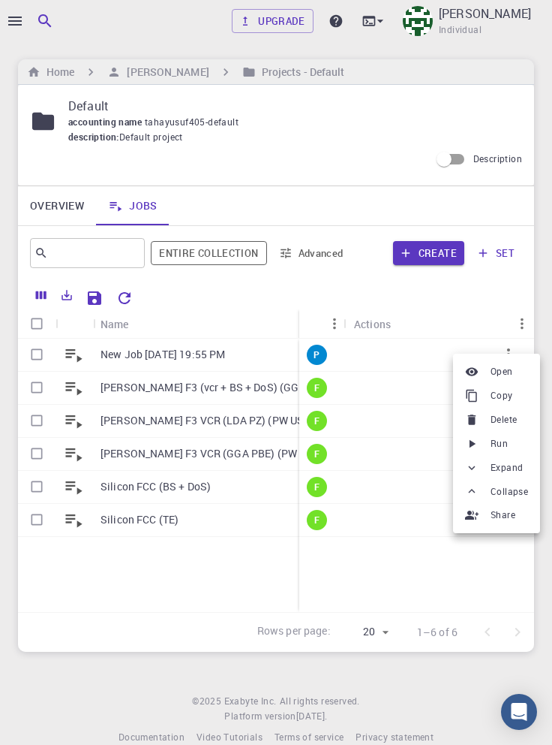
click at [504, 443] on span "Run" at bounding box center [499, 443] width 17 height 15
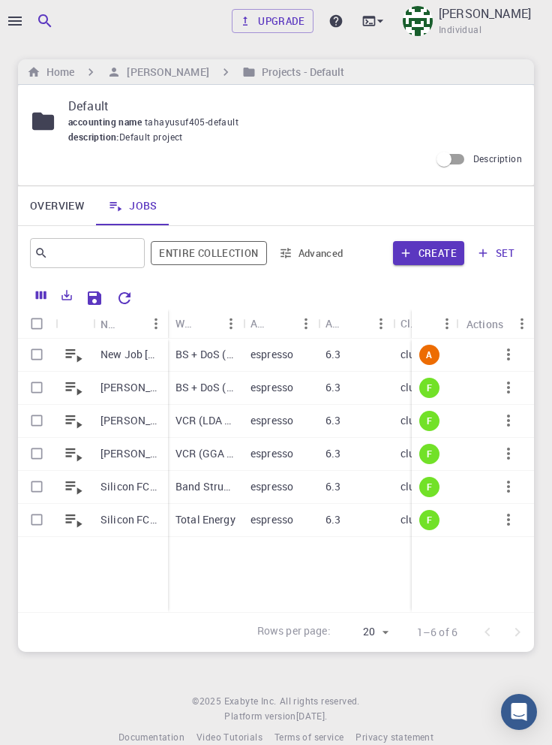
click at [136, 356] on p "New Job [DATE] 19:55 PM" at bounding box center [131, 354] width 60 height 15
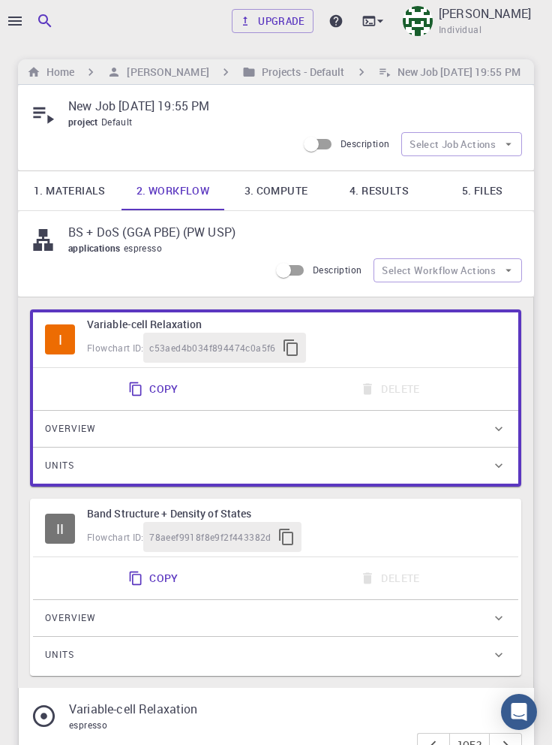
click at [380, 195] on link "4. Results" at bounding box center [380, 190] width 104 height 39
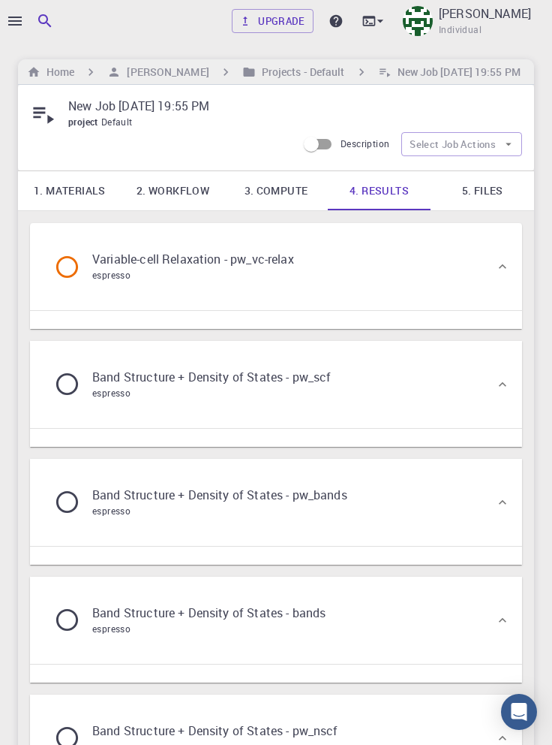
click at [440, 273] on div "Variable-cell Relaxation - pw_vc-relax espresso" at bounding box center [268, 266] width 453 height 57
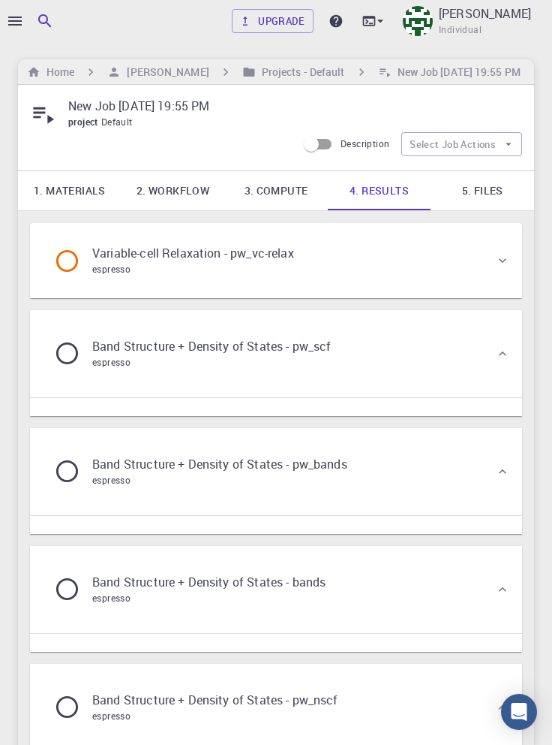
click at [451, 266] on div "Variable-cell Relaxation - pw_vc-relax espresso" at bounding box center [268, 260] width 453 height 57
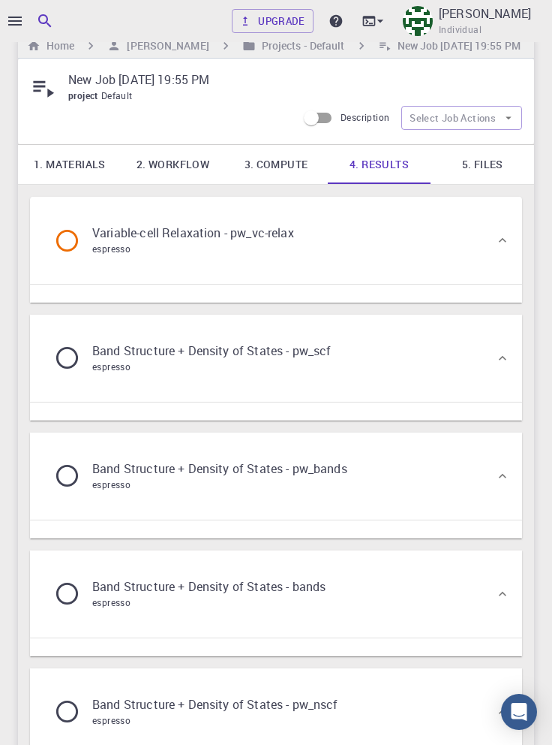
scroll to position [36, 0]
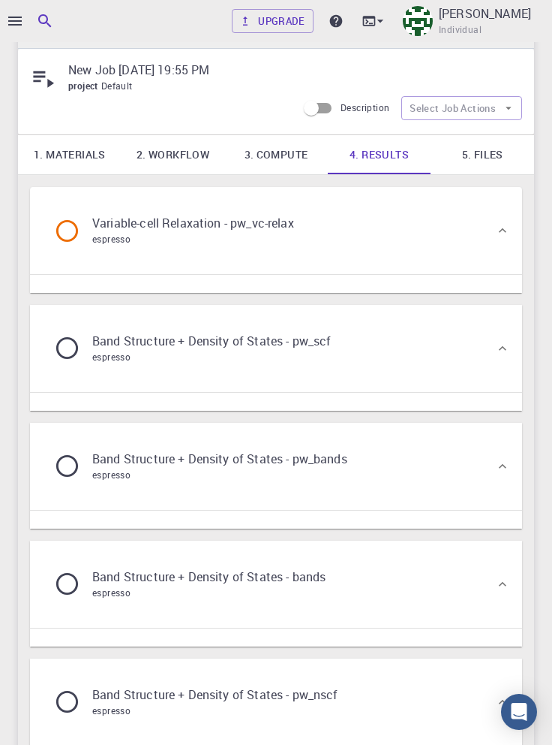
click at [441, 227] on div "Variable-cell Relaxation - pw_vc-relax espresso" at bounding box center [268, 230] width 453 height 57
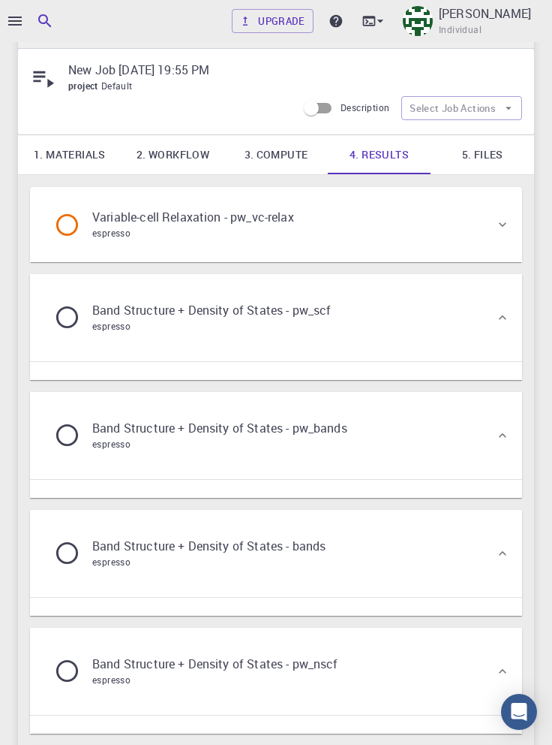
click at [469, 233] on div "Variable-cell Relaxation - pw_vc-relax espresso" at bounding box center [268, 224] width 453 height 57
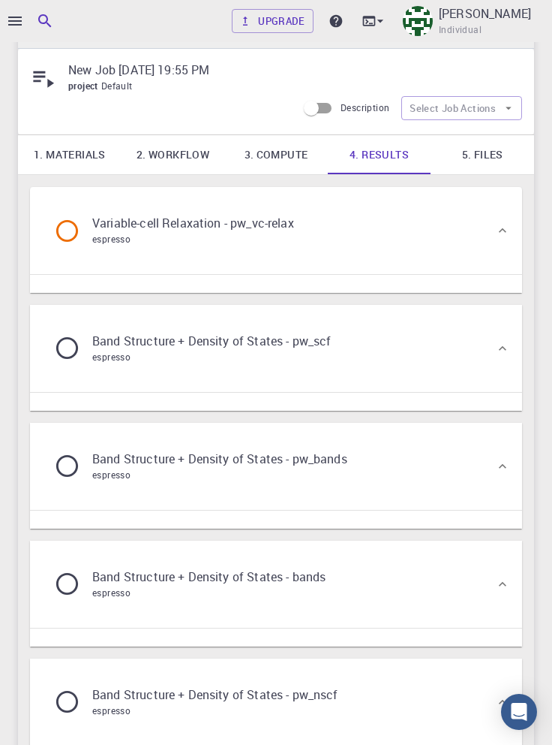
click at [502, 157] on link "5. Files" at bounding box center [483, 154] width 104 height 39
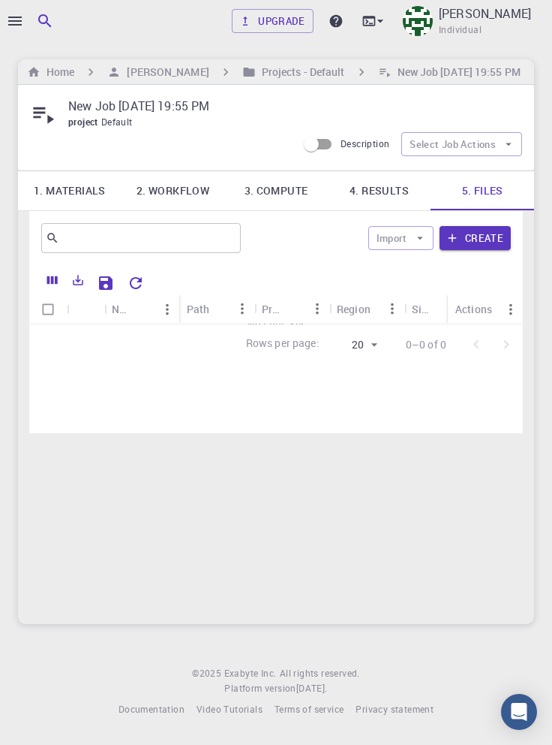
click at [384, 171] on link "4. Results" at bounding box center [380, 190] width 104 height 39
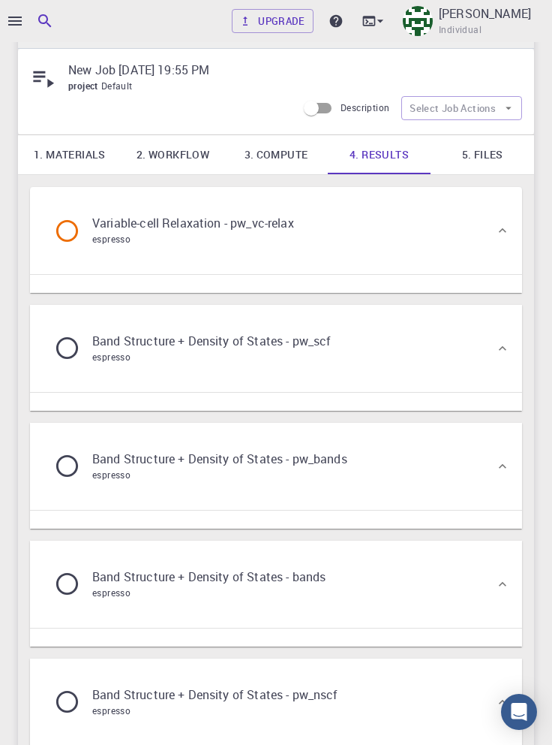
click at [66, 155] on link "1. Materials" at bounding box center [70, 154] width 104 height 39
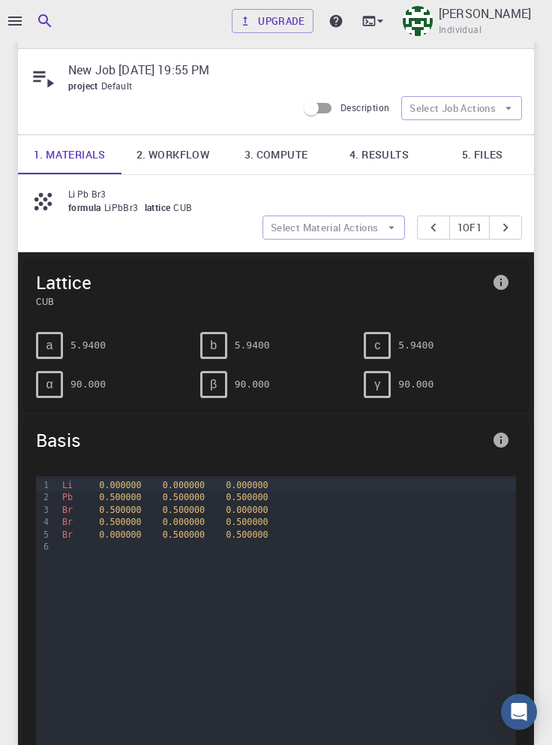
click at [393, 150] on link "4. Results" at bounding box center [380, 154] width 104 height 39
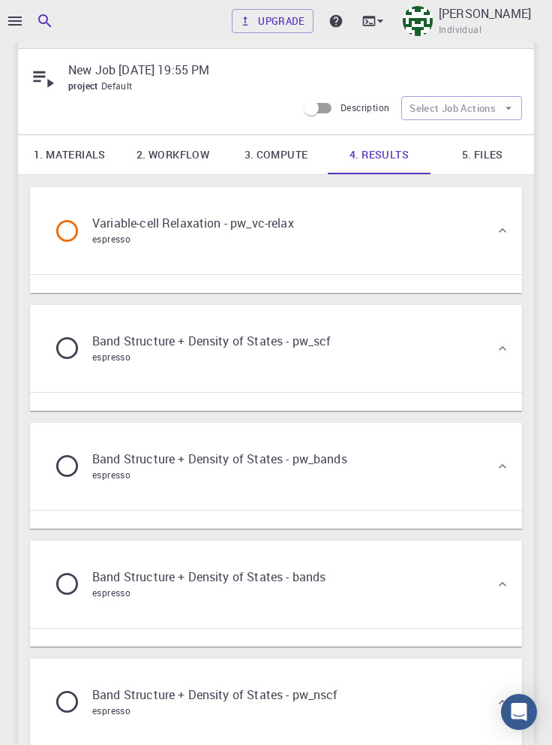
click at [447, 251] on div "Variable-cell Relaxation - pw_vc-relax espresso" at bounding box center [268, 230] width 453 height 57
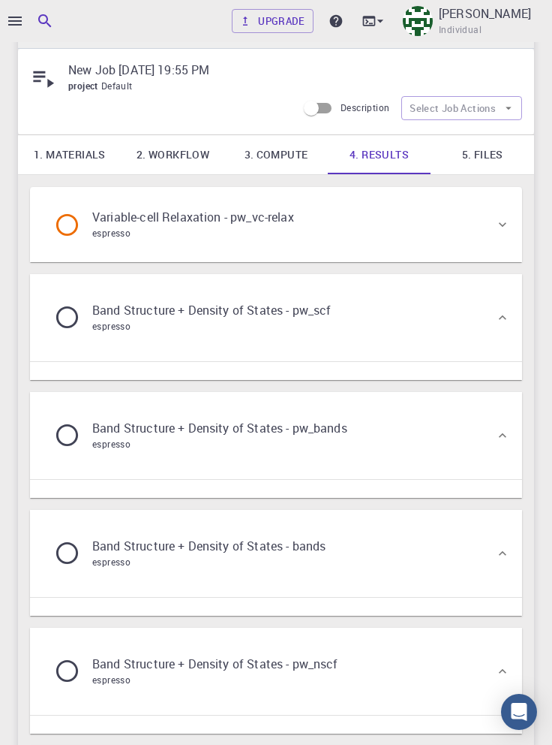
click at [469, 234] on div "Variable-cell Relaxation - pw_vc-relax espresso" at bounding box center [268, 224] width 453 height 57
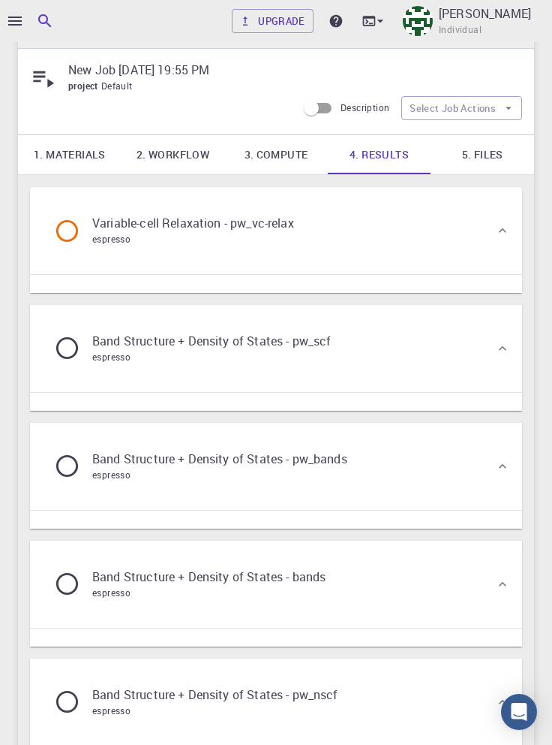
click at [492, 152] on link "5. Files" at bounding box center [483, 154] width 104 height 39
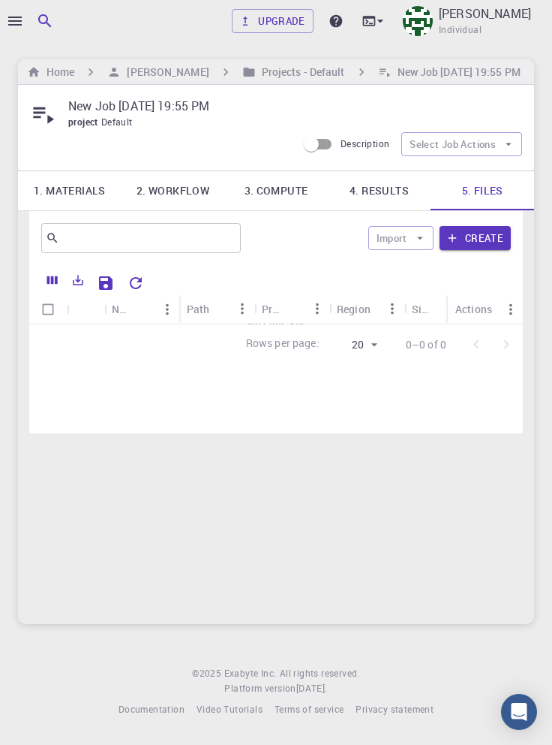
click at [384, 171] on link "4. Results" at bounding box center [380, 190] width 104 height 39
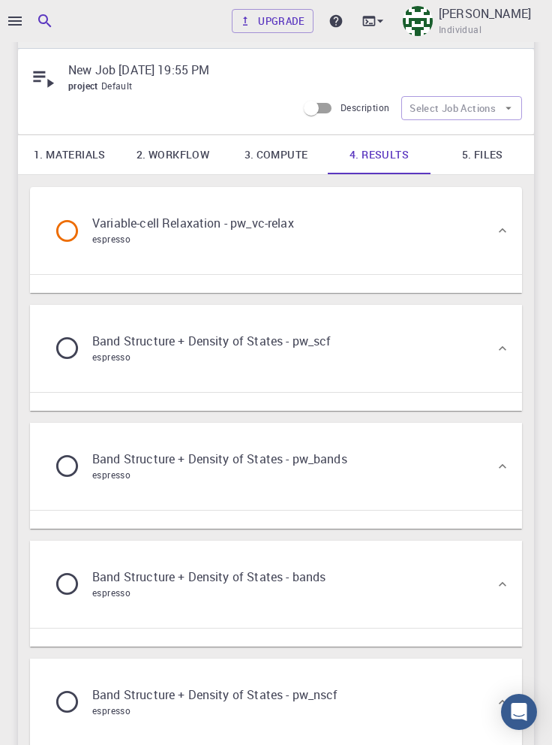
click at [63, 149] on link "1. Materials" at bounding box center [70, 154] width 104 height 39
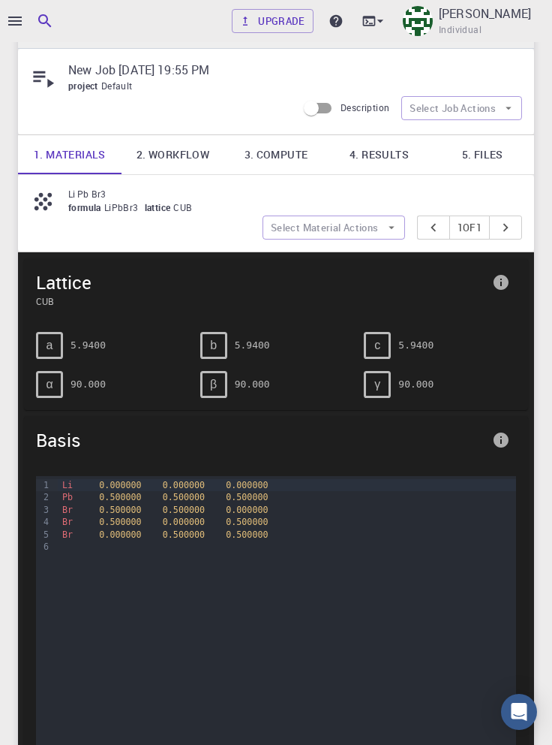
click at [17, 18] on icon "button" at bounding box center [15, 21] width 18 height 18
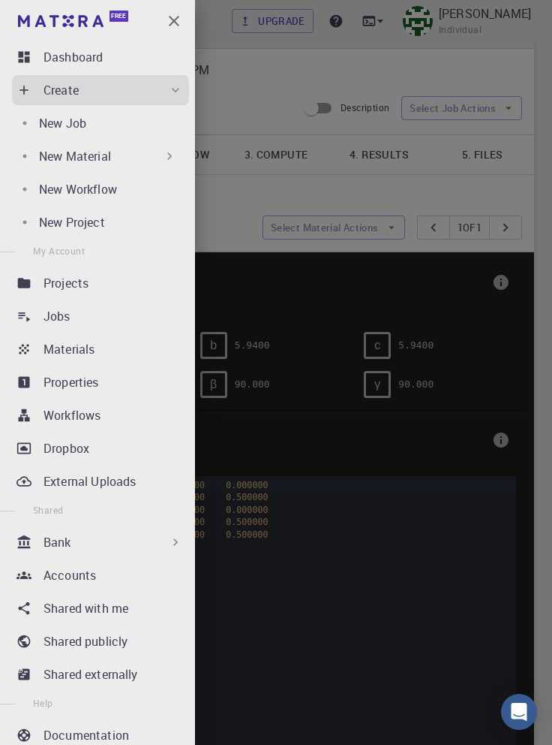
click at [118, 314] on div "Jobs" at bounding box center [117, 316] width 146 height 18
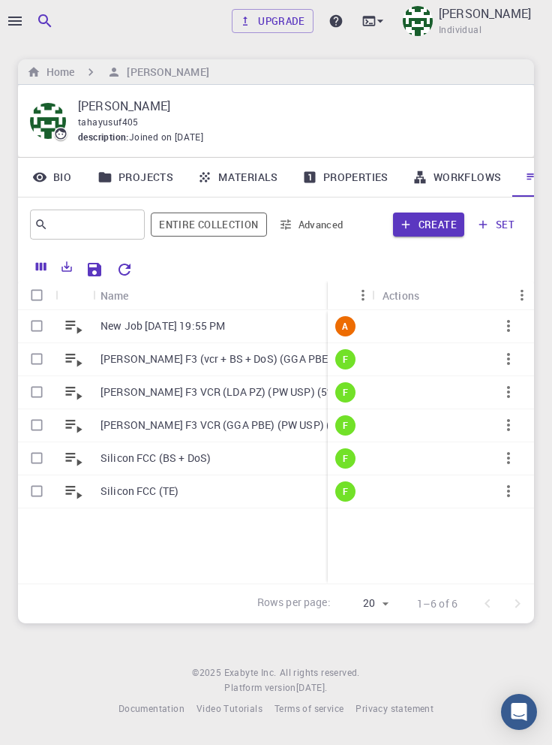
scroll to position [0, 51]
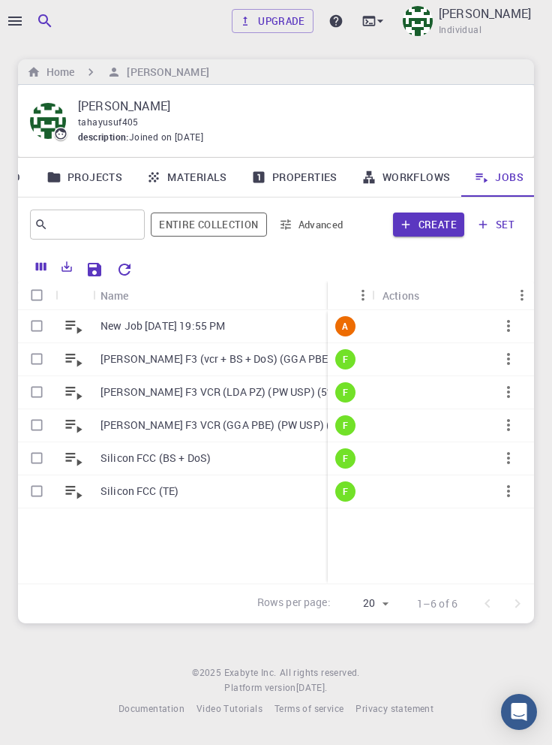
click at [198, 158] on link "Materials" at bounding box center [186, 177] width 105 height 39
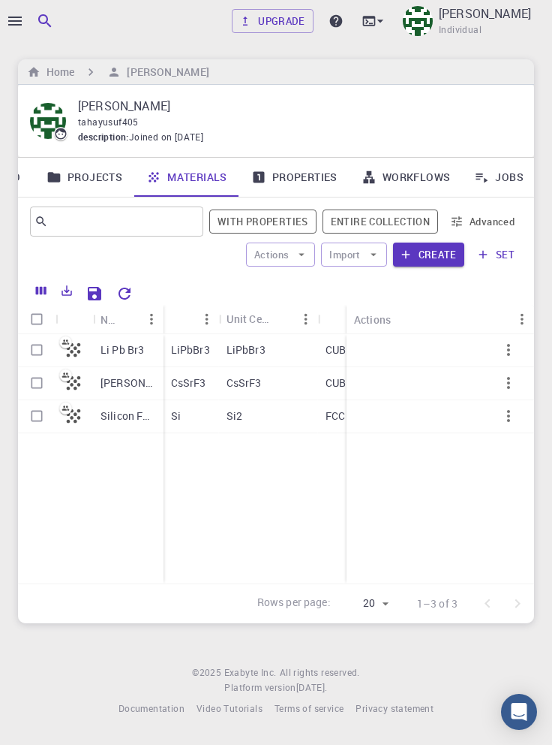
click at [504, 158] on link "Jobs" at bounding box center [499, 177] width 74 height 39
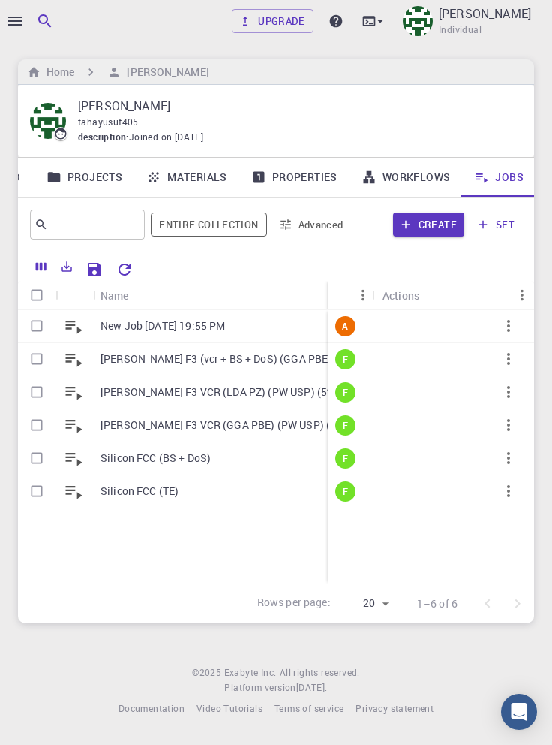
click at [225, 318] on p "New Job [DATE] 19:55 PM" at bounding box center [163, 325] width 125 height 15
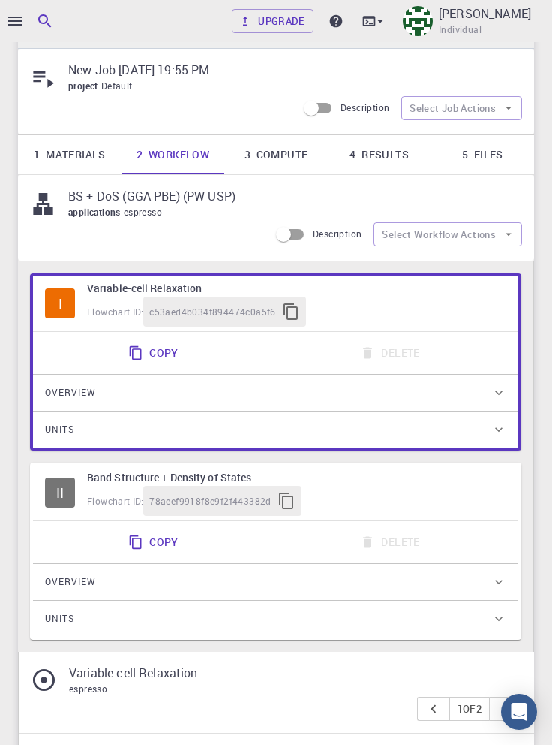
click at [382, 155] on link "4. Results" at bounding box center [380, 154] width 104 height 39
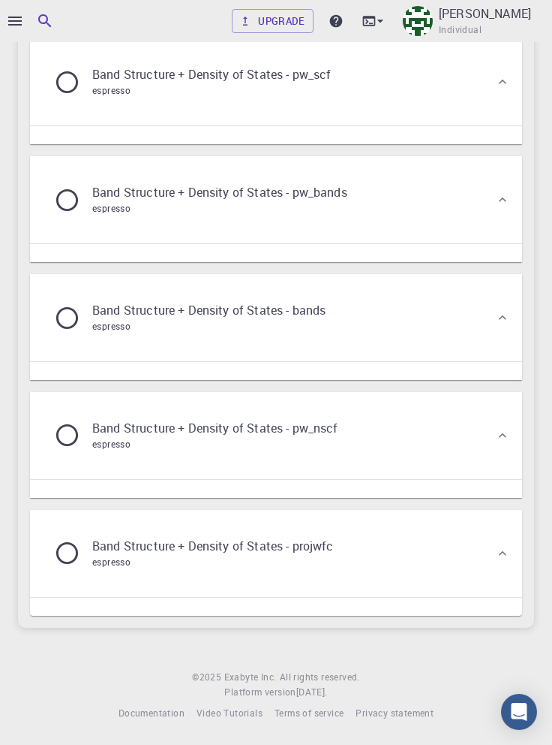
scroll to position [1770, 0]
click at [474, 110] on div "Band Structure + Density of States - pw_scf espresso" at bounding box center [268, 81] width 453 height 57
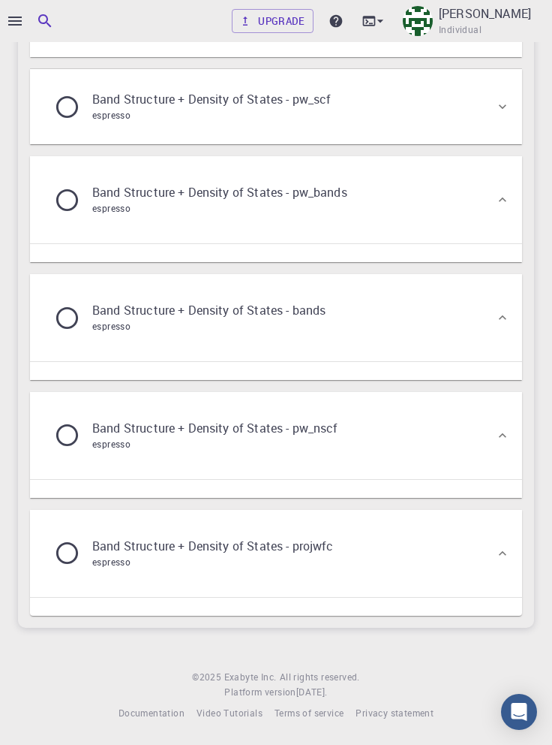
click at [479, 135] on div "Band Structure + Density of States - pw_scf espresso" at bounding box center [268, 106] width 453 height 57
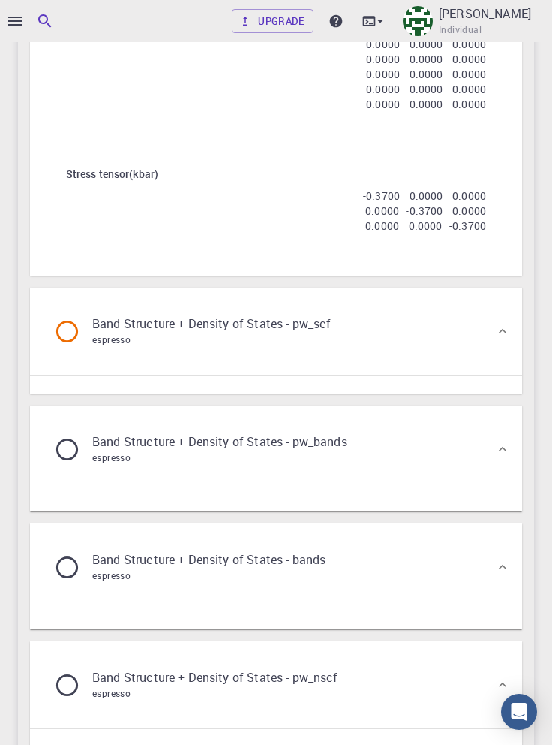
scroll to position [1716, 0]
click at [405, 359] on div "Band Structure + Density of States - pw_scf espresso" at bounding box center [268, 330] width 453 height 57
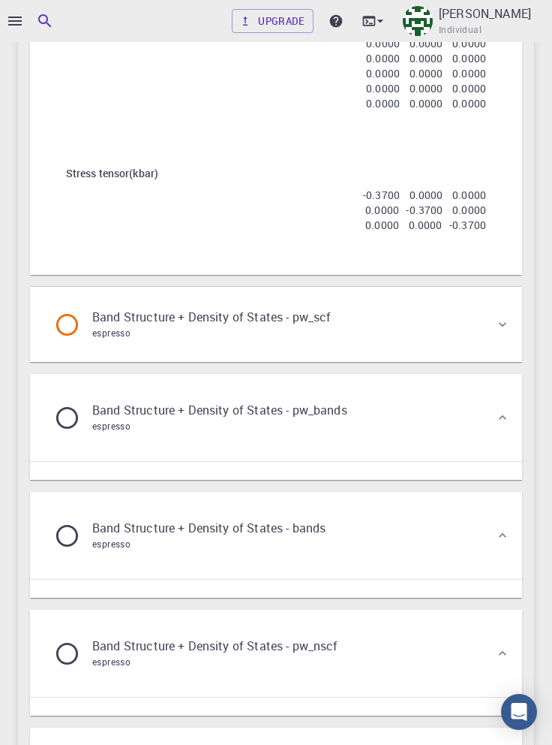
click at [427, 353] on div "Band Structure + Density of States - pw_scf espresso" at bounding box center [268, 324] width 453 height 57
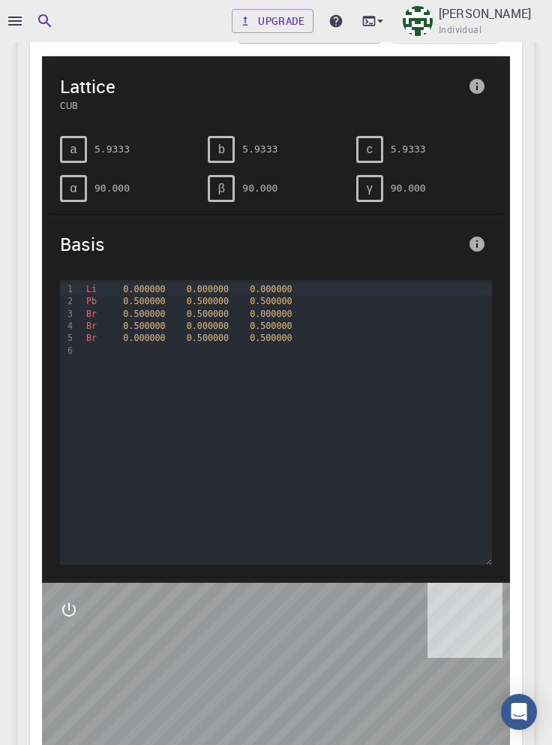
scroll to position [0, 0]
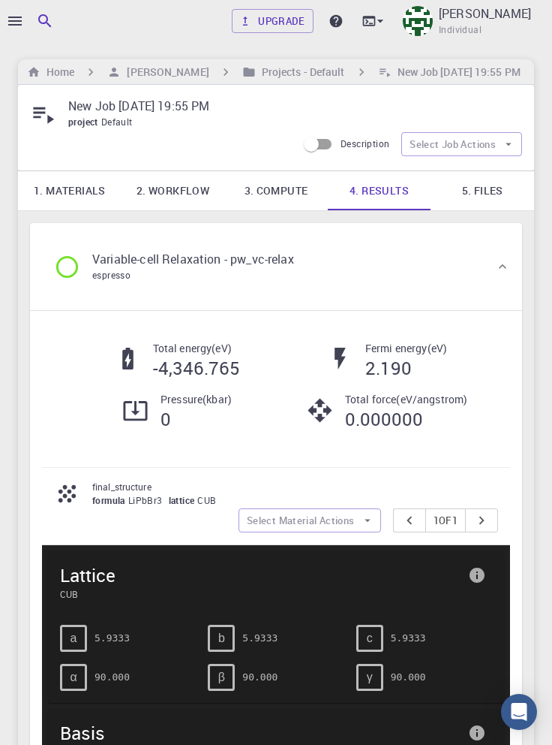
click at [214, 359] on h5 "-4,346.765" at bounding box center [196, 368] width 87 height 24
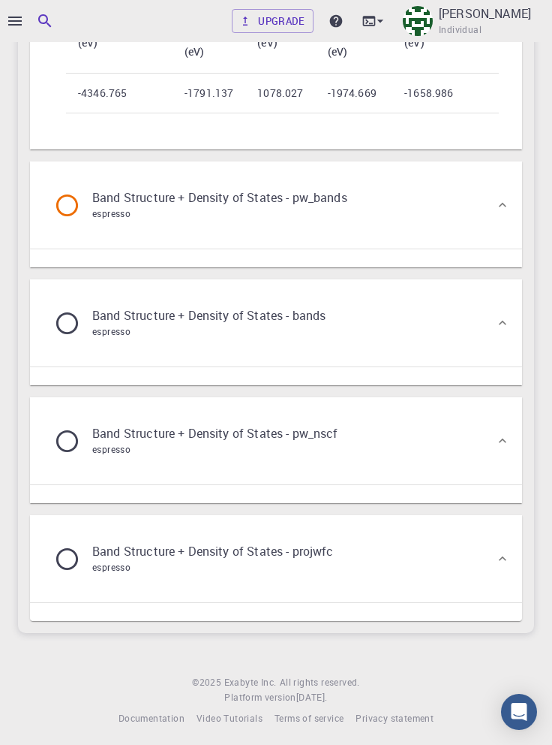
scroll to position [2566, 0]
click at [464, 233] on div "Band Structure + Density of States - pw_bands espresso" at bounding box center [268, 204] width 453 height 57
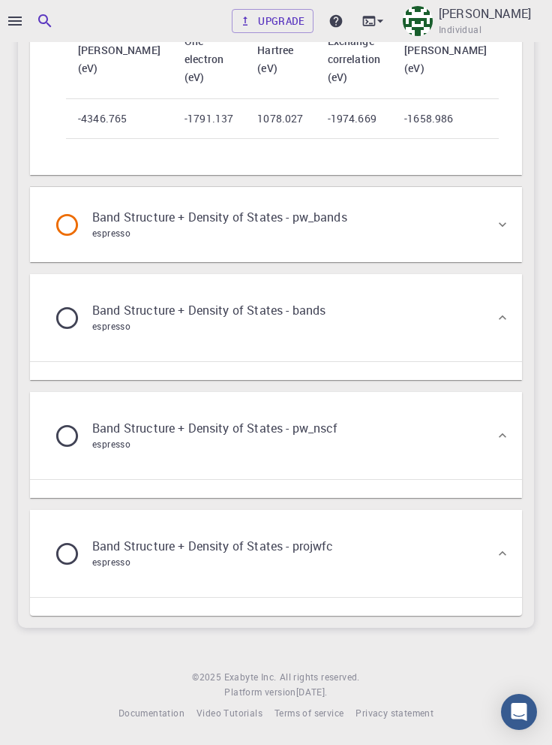
click at [470, 253] on div "Band Structure + Density of States - pw_bands espresso" at bounding box center [268, 224] width 453 height 57
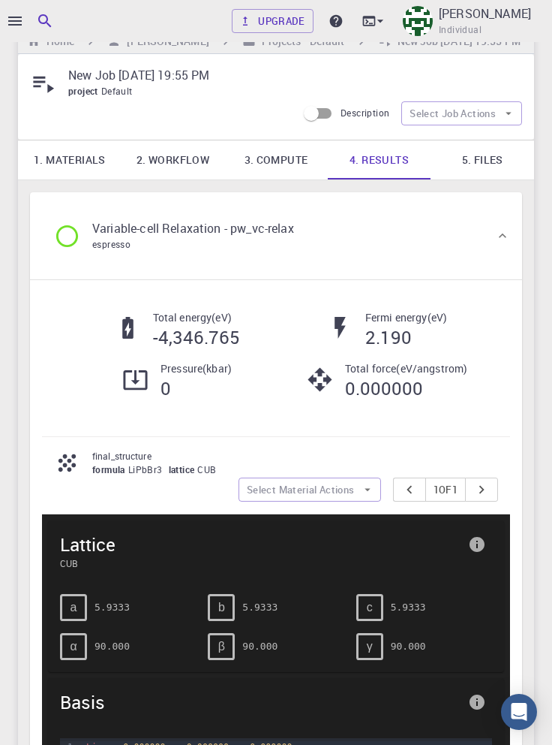
scroll to position [0, 0]
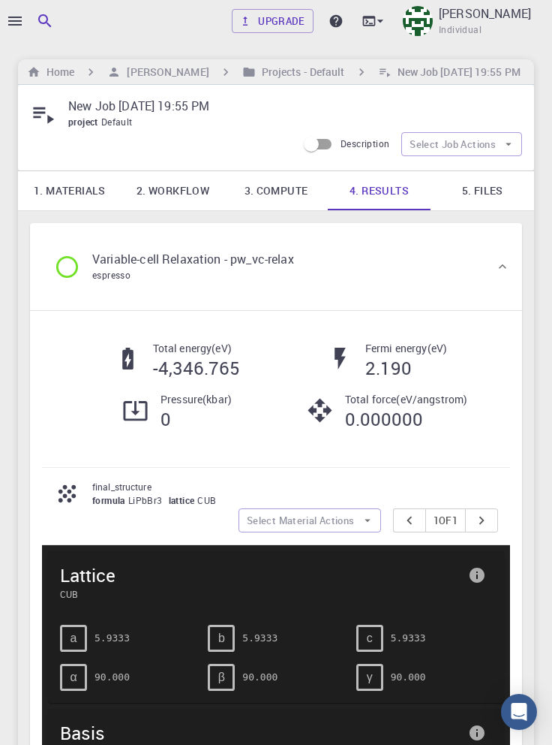
click at [503, 266] on icon at bounding box center [502, 266] width 15 height 15
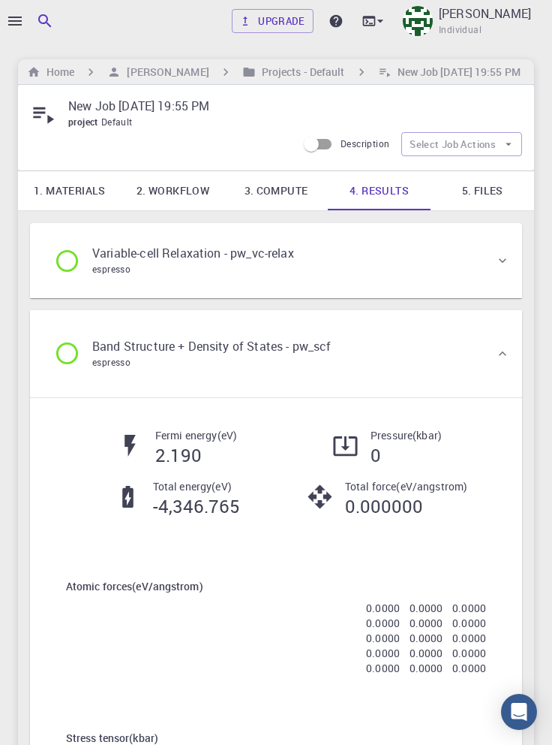
click at [509, 260] on icon at bounding box center [502, 260] width 15 height 15
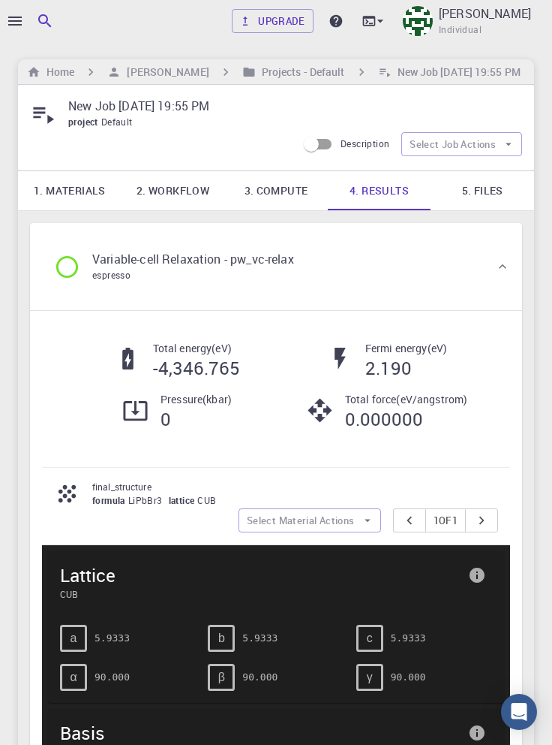
click at [504, 266] on icon at bounding box center [503, 266] width 8 height 5
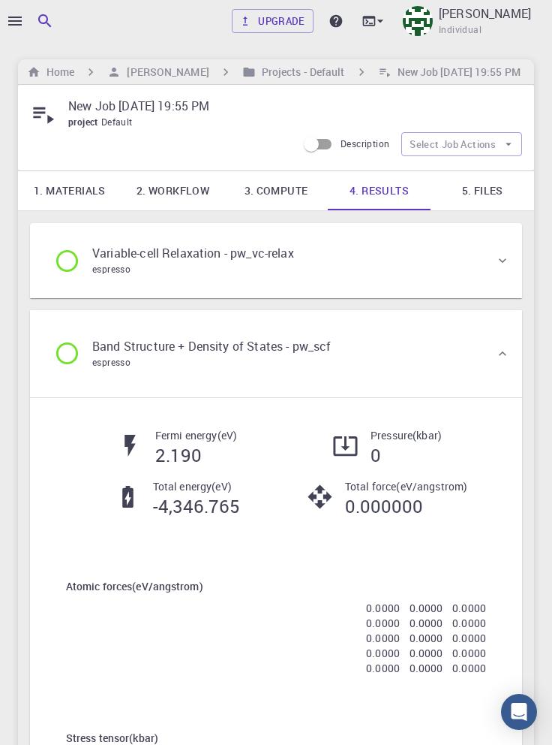
click at [490, 342] on div "Band Structure + Density of States - pw_scf espresso" at bounding box center [268, 353] width 453 height 57
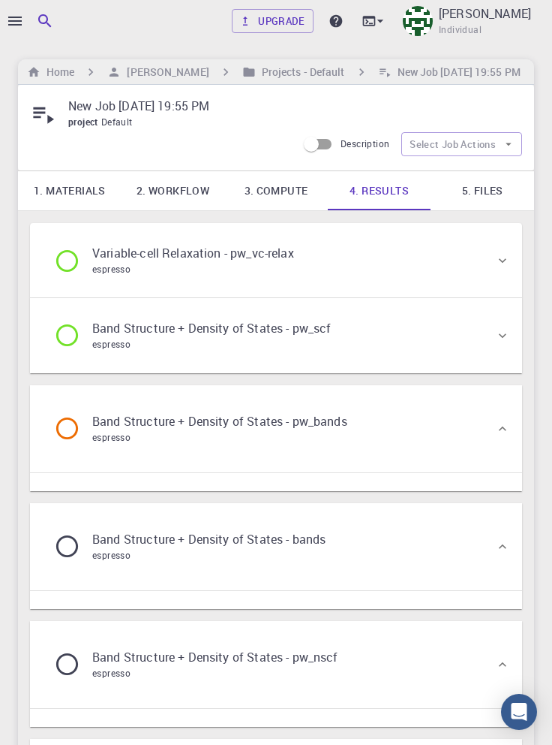
click at [482, 438] on div "Band Structure + Density of States - pw_bands espresso" at bounding box center [268, 428] width 453 height 57
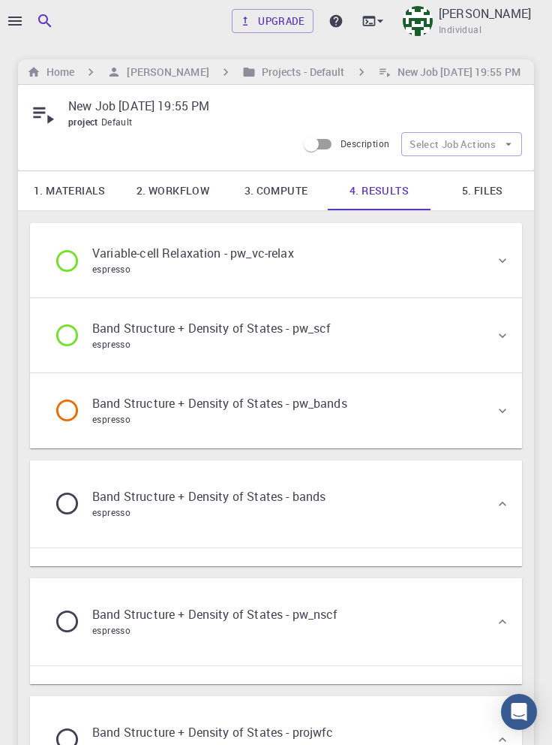
click at [491, 411] on div "Band Structure + Density of States - pw_bands espresso" at bounding box center [268, 410] width 453 height 57
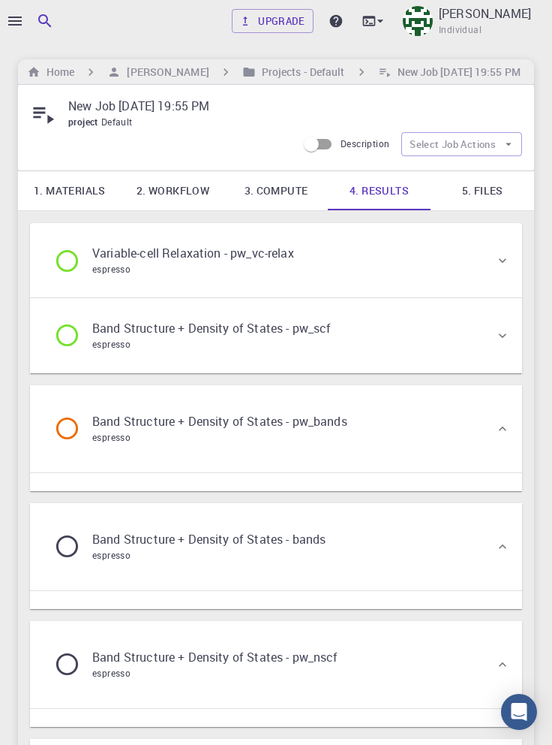
click at [403, 438] on div "Band Structure + Density of States - pw_bands espresso" at bounding box center [268, 428] width 453 height 57
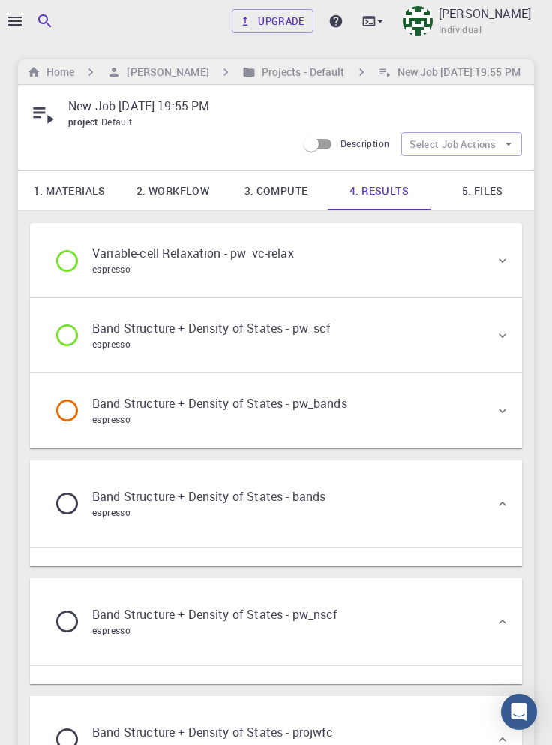
click at [428, 420] on div "Band Structure + Density of States - pw_bands espresso" at bounding box center [268, 410] width 453 height 57
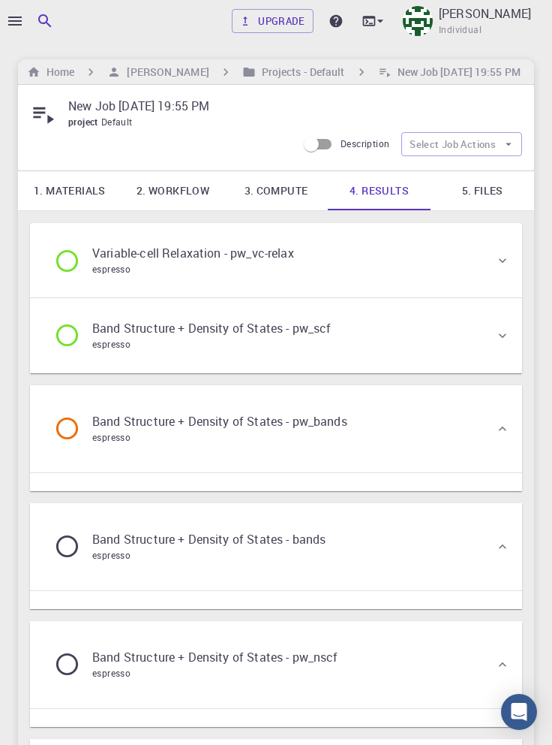
click at [441, 438] on div "Band Structure + Density of States - pw_bands espresso" at bounding box center [268, 428] width 453 height 57
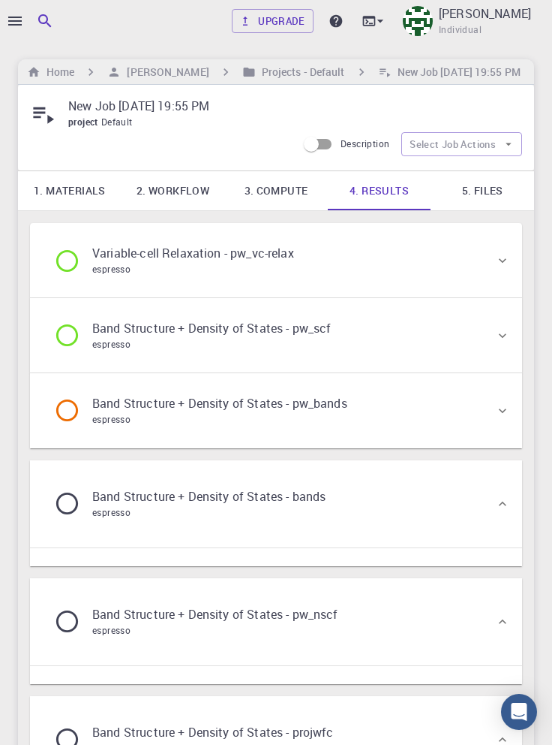
click at [447, 422] on div "Band Structure + Density of States - pw_bands espresso" at bounding box center [268, 410] width 453 height 57
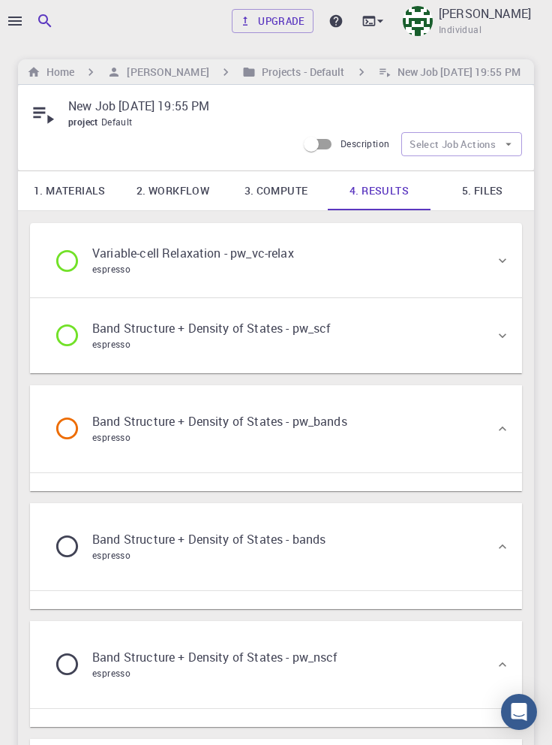
click at [178, 186] on link "2. Workflow" at bounding box center [174, 190] width 104 height 39
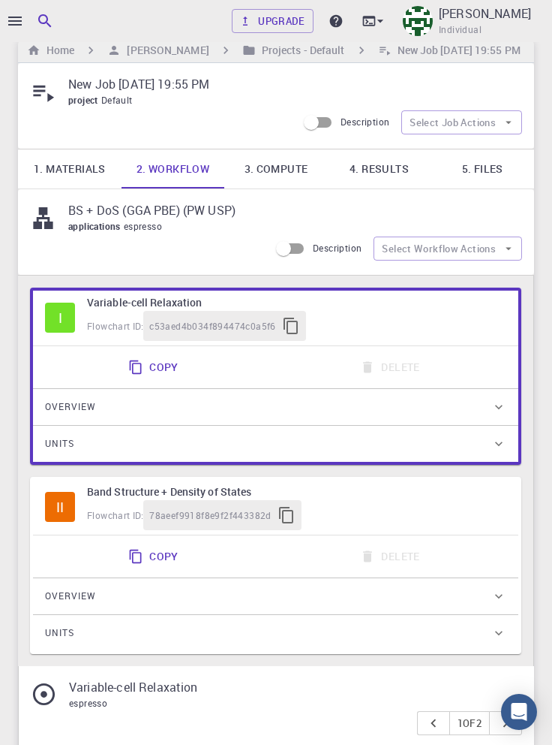
scroll to position [30, 0]
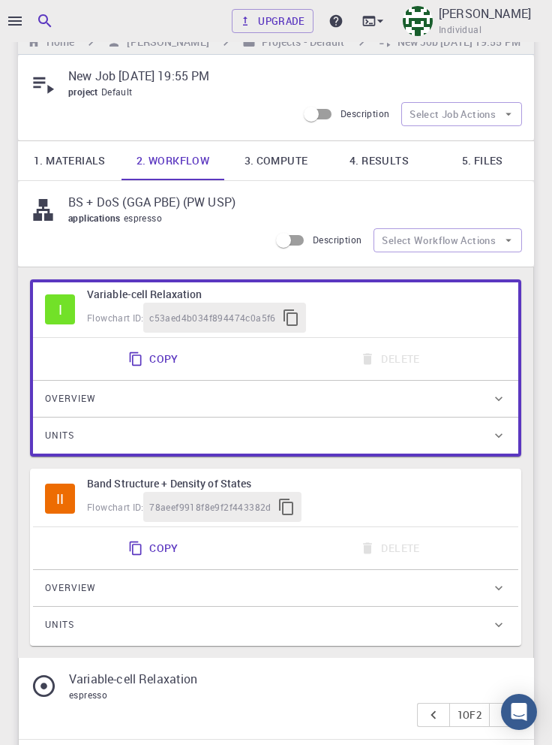
click at [389, 155] on link "4. Results" at bounding box center [380, 160] width 104 height 39
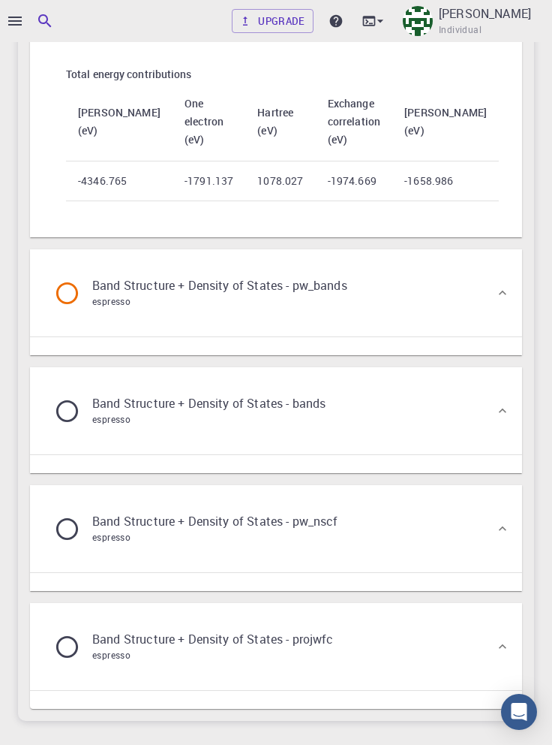
scroll to position [2478, 0]
click at [458, 321] on div "Band Structure + Density of States - pw_bands espresso" at bounding box center [268, 292] width 453 height 57
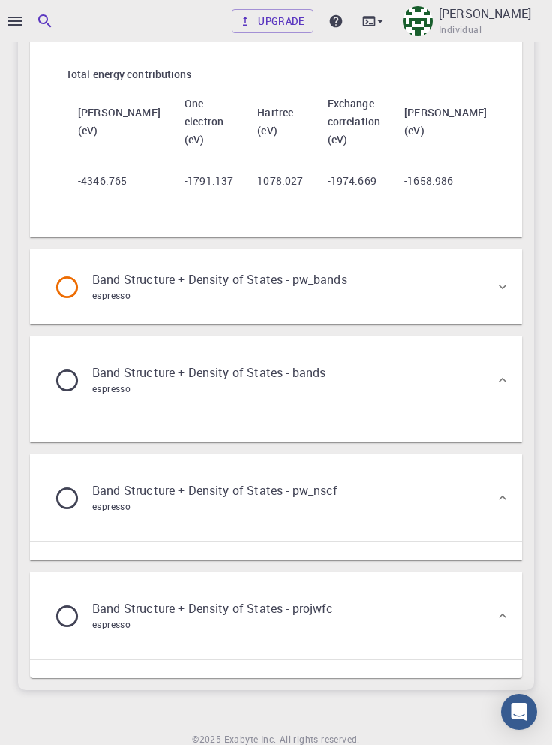
click at [478, 315] on div "Band Structure + Density of States - pw_bands espresso" at bounding box center [268, 286] width 453 height 57
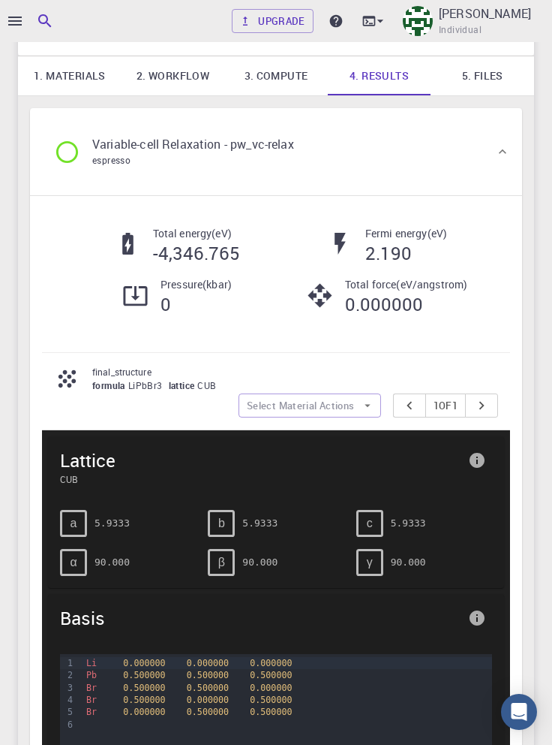
scroll to position [0, 0]
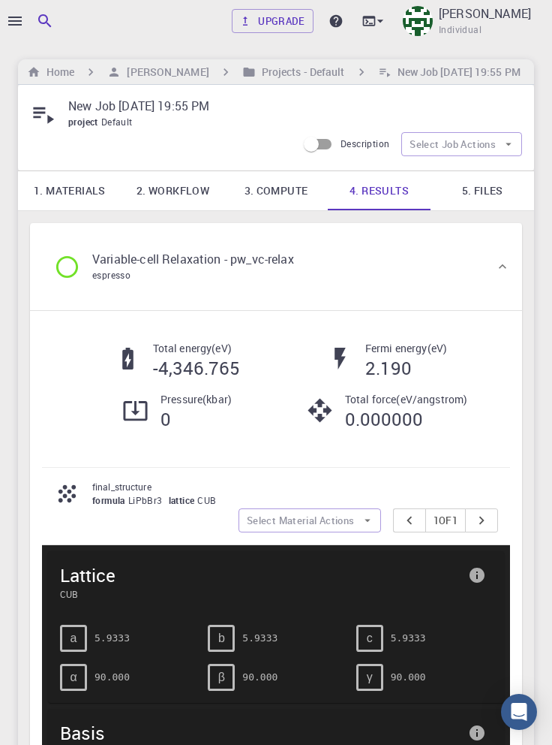
click at [320, 411] on icon at bounding box center [320, 410] width 26 height 26
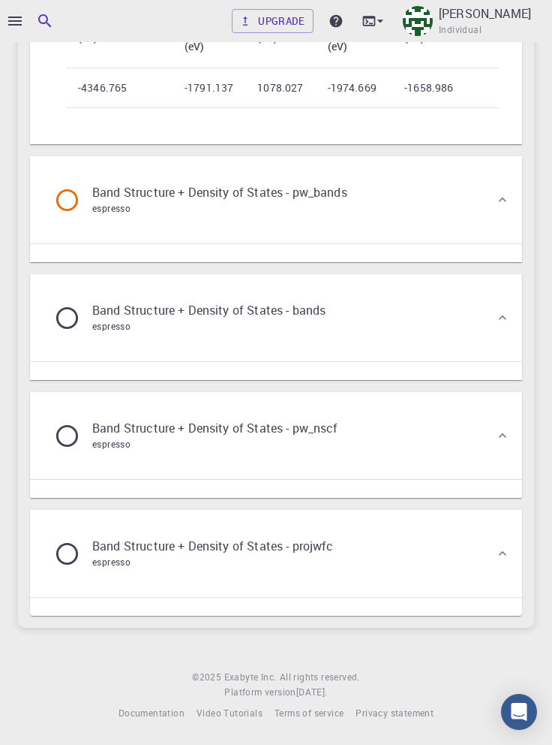
click at [372, 465] on div "Band Structure + Density of States - pw_nscf espresso" at bounding box center [276, 435] width 492 height 87
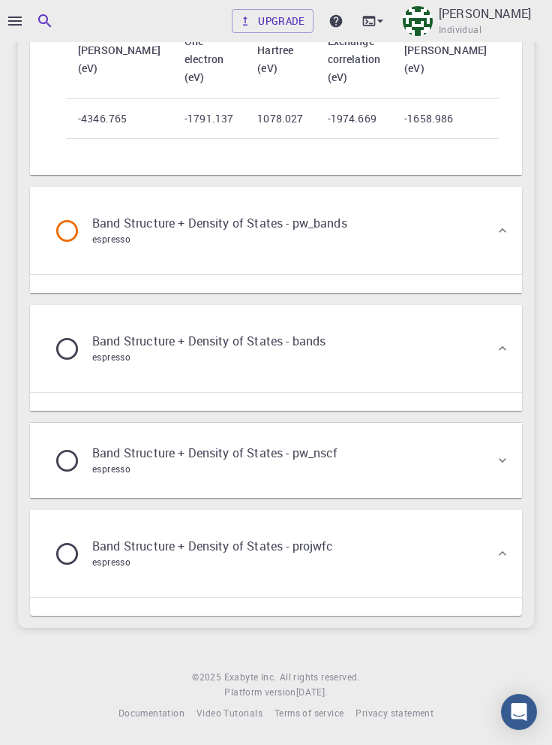
click at [433, 259] on div "Band Structure + Density of States - pw_bands espresso" at bounding box center [268, 230] width 453 height 57
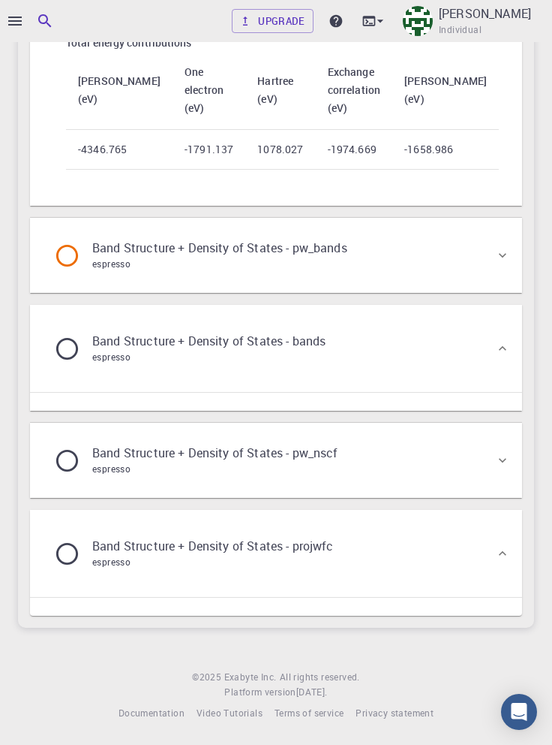
click at [418, 284] on div "Band Structure + Density of States - pw_bands espresso" at bounding box center [268, 255] width 453 height 57
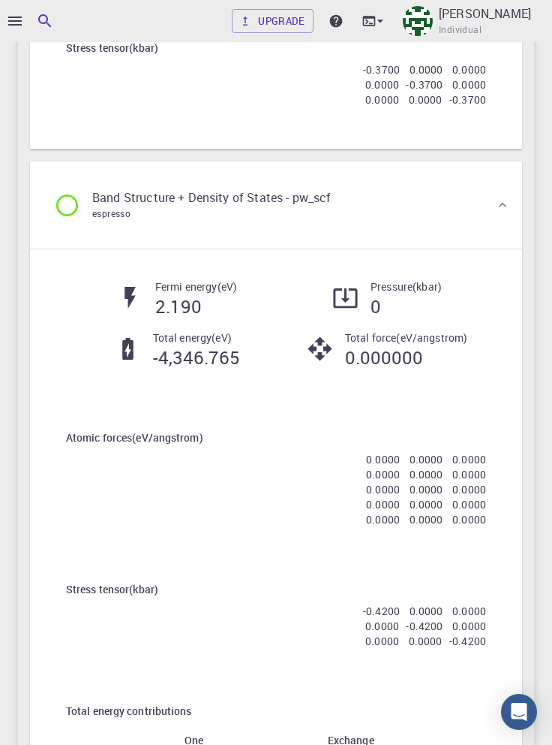
scroll to position [1841, 0]
click at [427, 234] on div "Band Structure + Density of States - pw_scf espresso" at bounding box center [268, 205] width 453 height 57
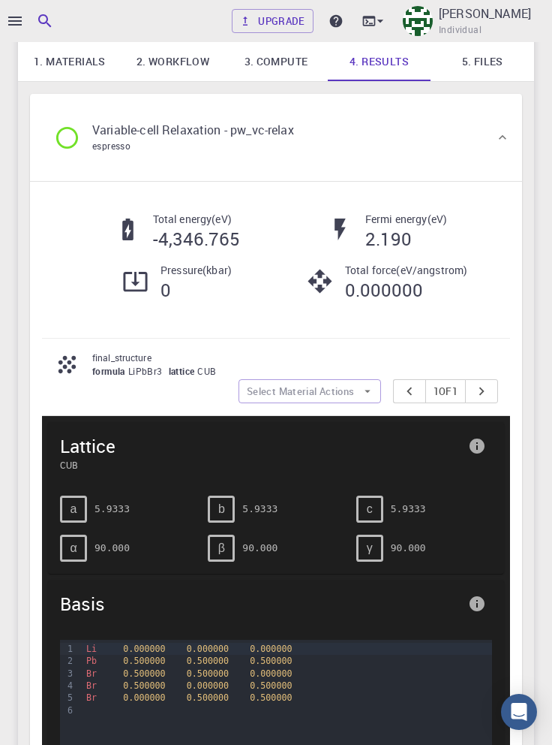
scroll to position [125, 0]
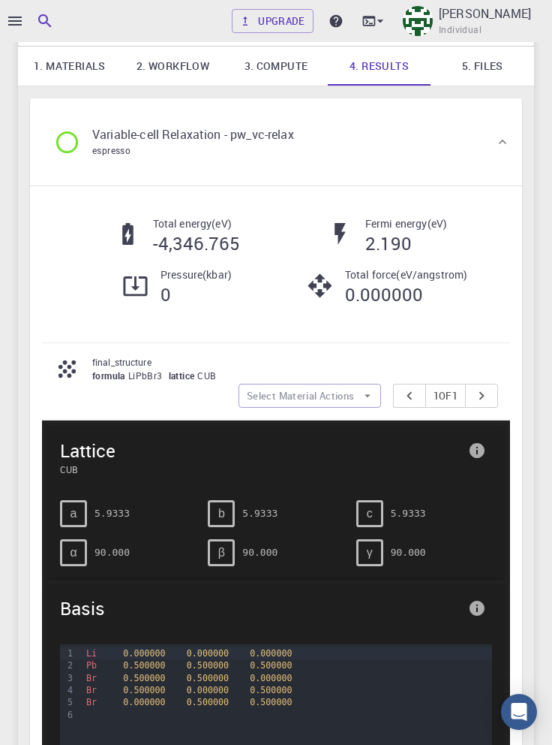
click at [417, 131] on div "Variable-cell Relaxation - pw_vc-relax espresso" at bounding box center [268, 141] width 453 height 57
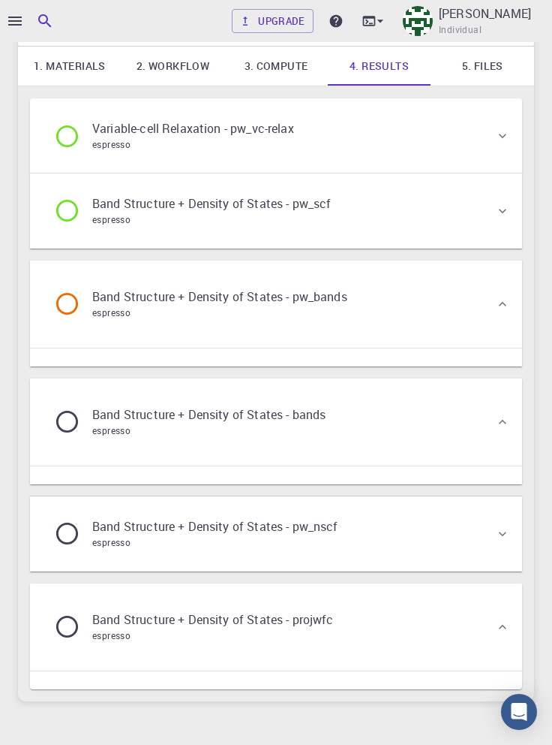
click at [420, 317] on div "Band Structure + Density of States - pw_bands espresso" at bounding box center [268, 303] width 453 height 57
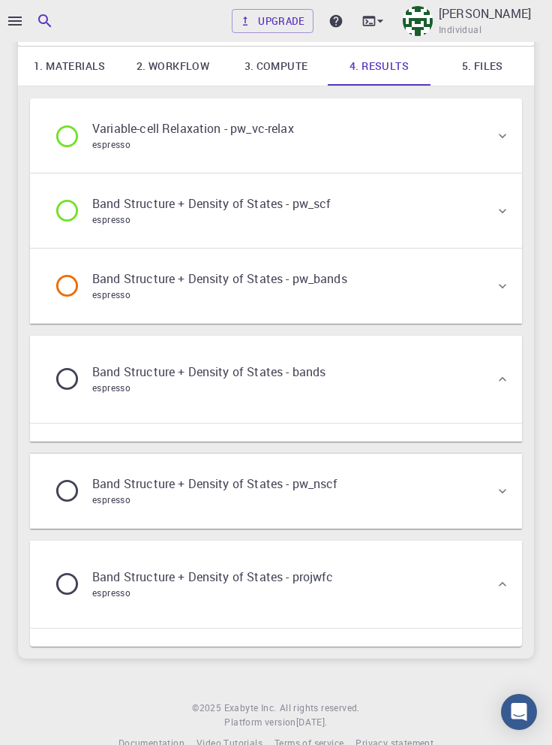
click at [437, 304] on div "Band Structure + Density of States - pw_bands espresso" at bounding box center [268, 285] width 453 height 57
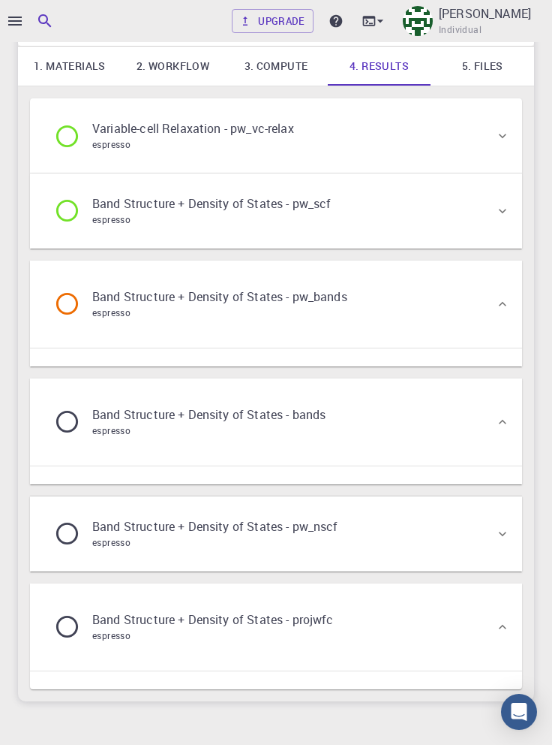
click at [68, 54] on link "1. Materials" at bounding box center [70, 66] width 104 height 39
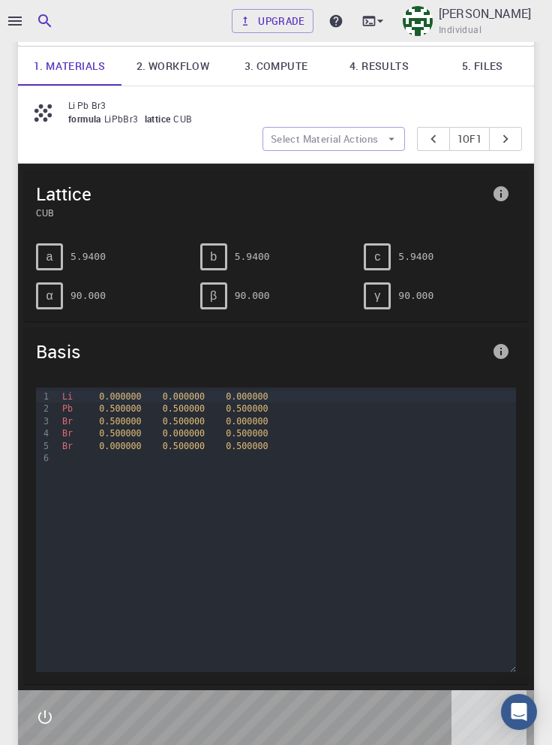
click at [389, 66] on link "4. Results" at bounding box center [380, 66] width 104 height 39
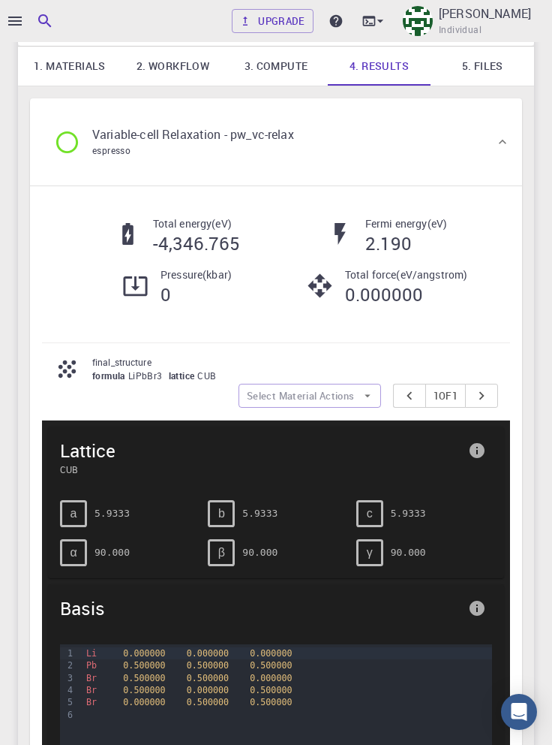
click at [449, 143] on div "Variable-cell Relaxation - pw_vc-relax espresso" at bounding box center [268, 141] width 453 height 57
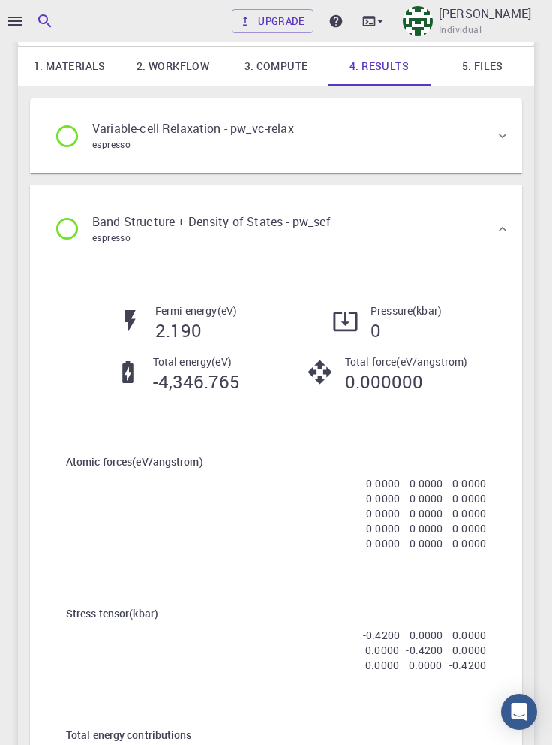
click at [435, 230] on div "Band Structure + Density of States - pw_scf espresso" at bounding box center [268, 228] width 453 height 57
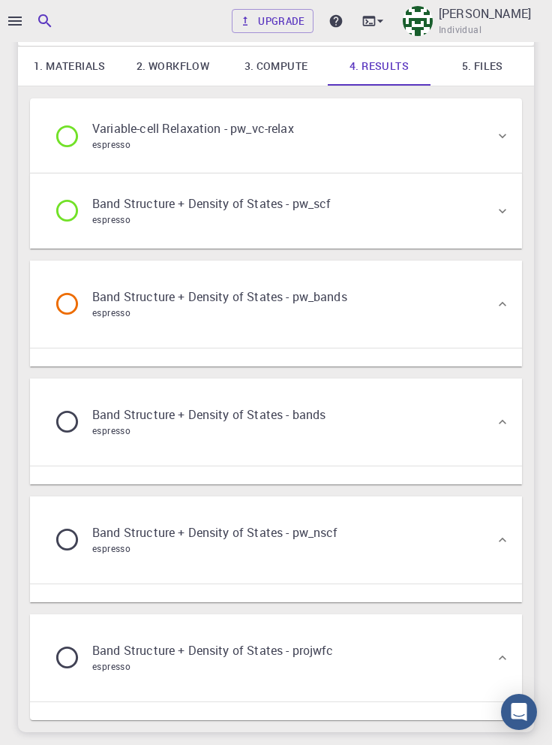
click at [421, 320] on div "Band Structure + Density of States - pw_bands espresso" at bounding box center [268, 303] width 453 height 57
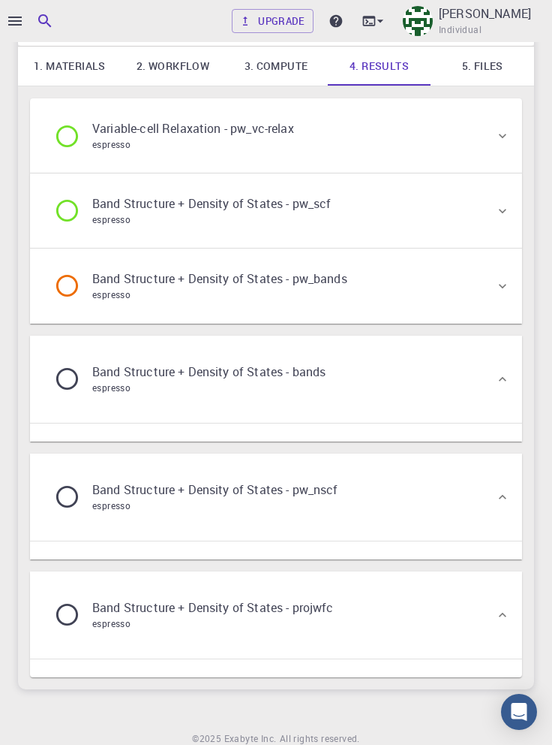
click at [414, 300] on div "Band Structure + Density of States - pw_bands espresso" at bounding box center [268, 285] width 453 height 57
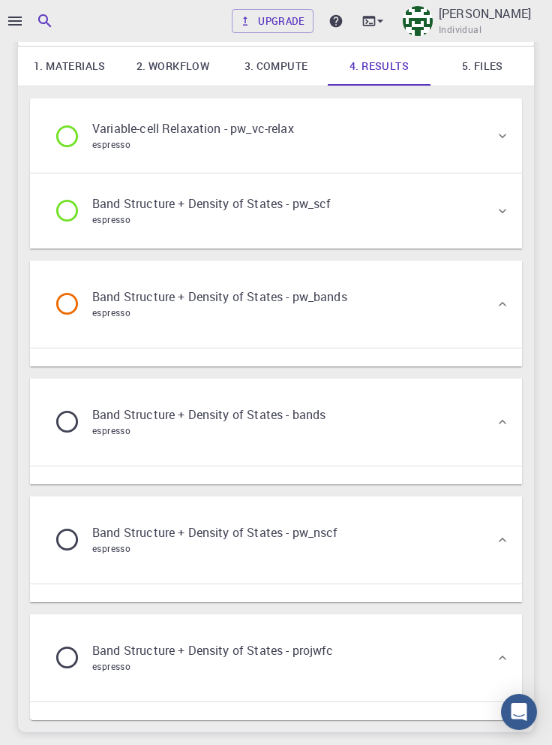
click at [65, 65] on link "1. Materials" at bounding box center [70, 66] width 104 height 39
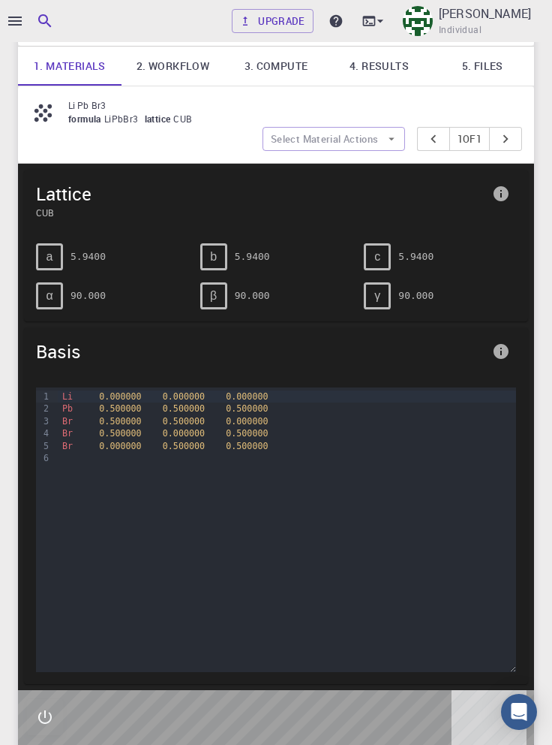
click at [13, 20] on div at bounding box center [276, 372] width 552 height 745
click at [18, 16] on icon "button" at bounding box center [15, 21] width 18 height 18
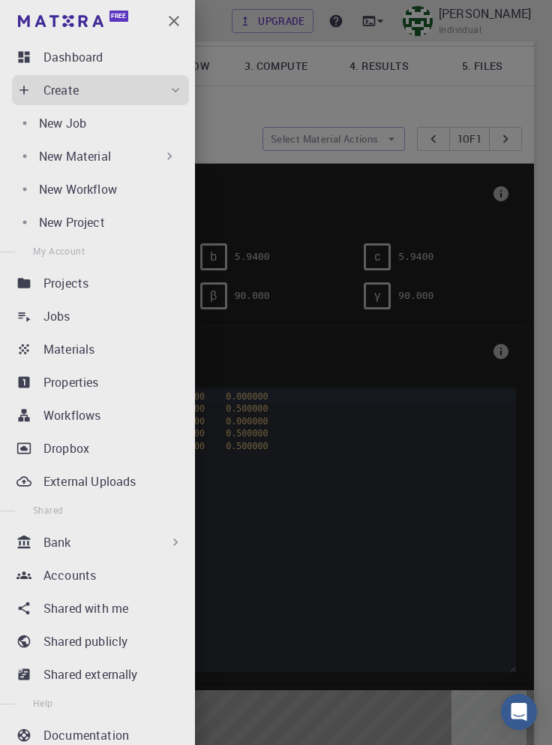
click at [109, 318] on div "Jobs" at bounding box center [117, 316] width 146 height 18
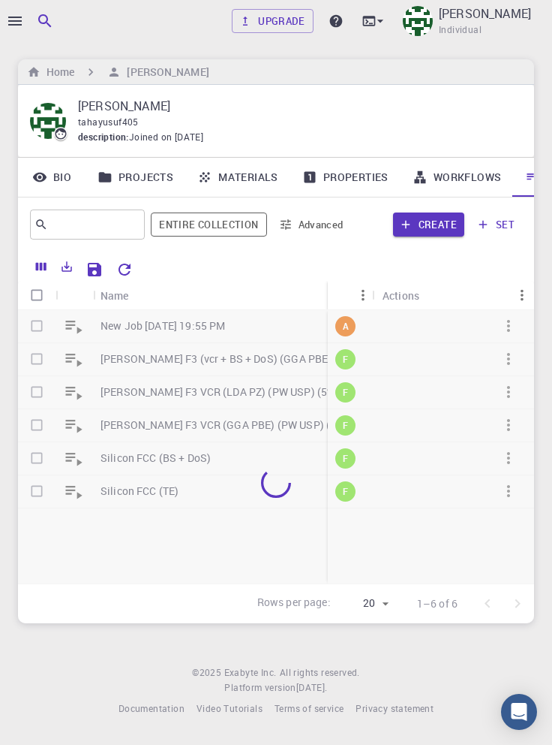
scroll to position [0, 51]
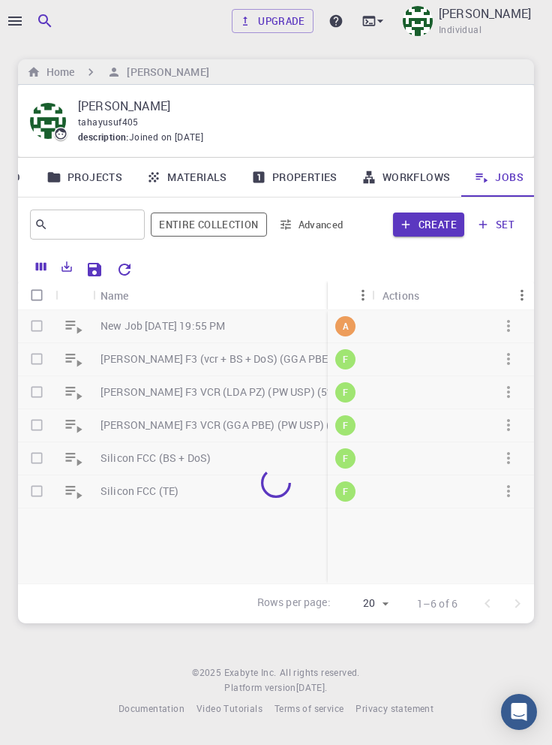
click at [416, 158] on link "Workflows" at bounding box center [406, 177] width 113 height 39
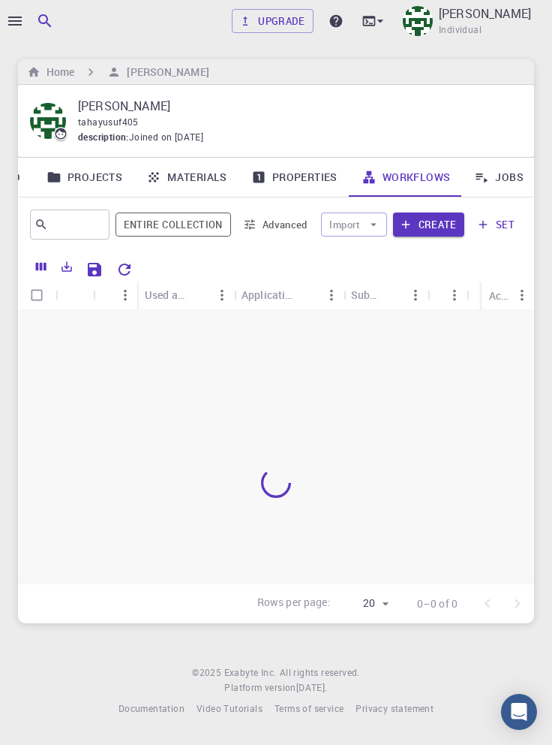
click at [501, 158] on link "Jobs" at bounding box center [499, 177] width 74 height 39
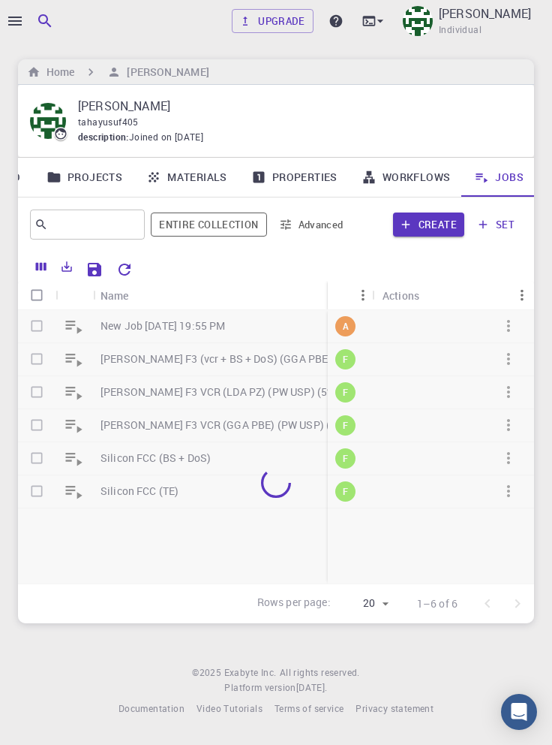
click at [20, 36] on div "Upgrade Taha Yusuf Individual" at bounding box center [276, 21] width 552 height 39
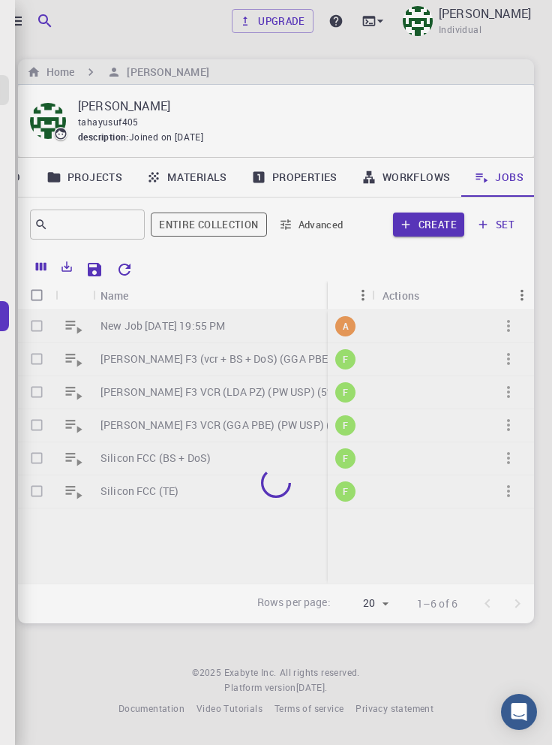
click at [13, 28] on div at bounding box center [276, 372] width 552 height 745
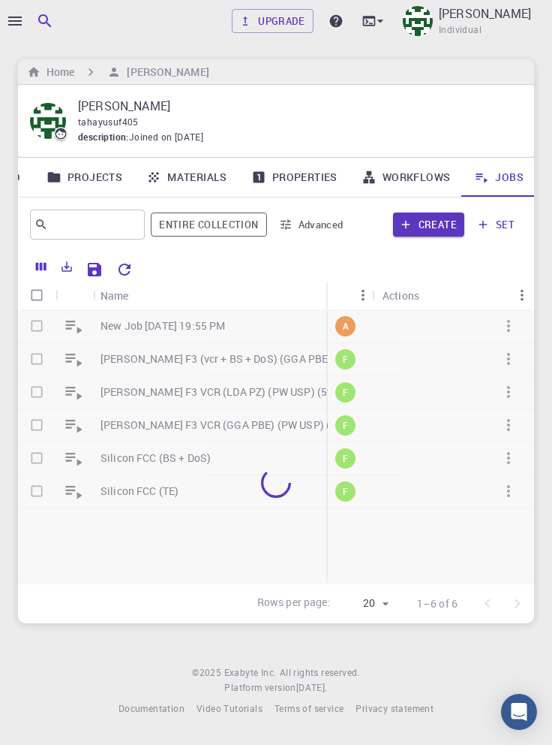
click at [19, 20] on icon "button" at bounding box center [15, 21] width 14 height 9
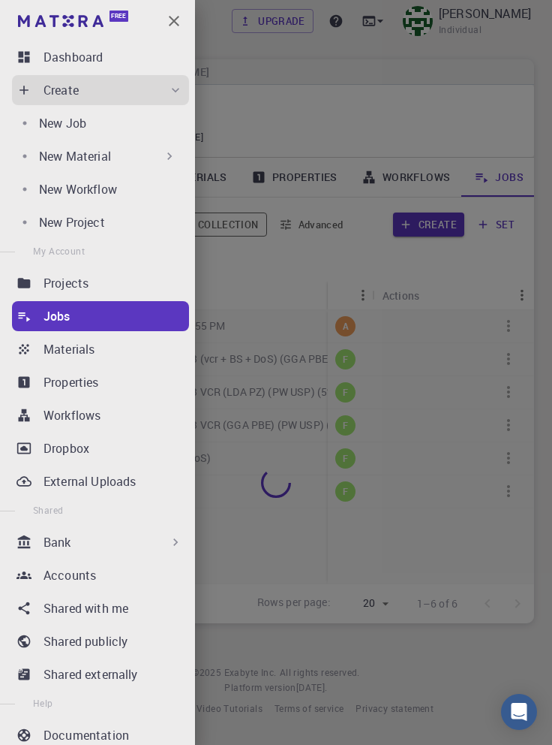
click at [172, 26] on icon "button" at bounding box center [174, 21] width 18 height 18
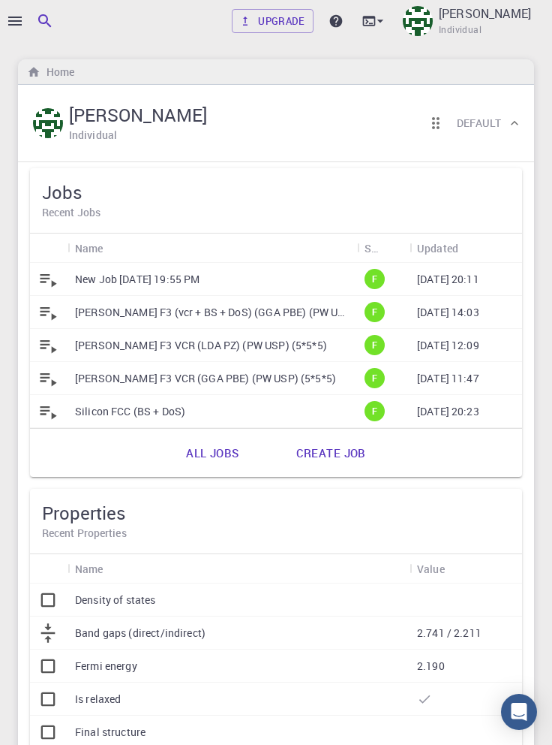
click at [195, 282] on p "New Job [DATE] 19:55 PM" at bounding box center [137, 279] width 125 height 15
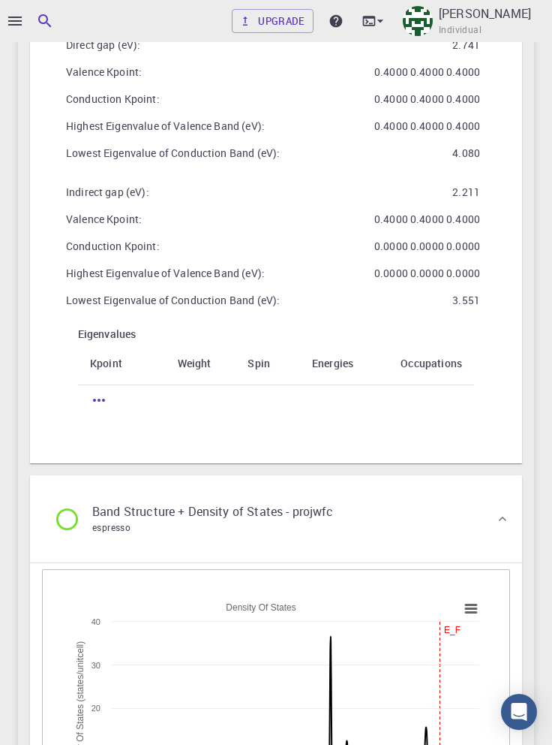
scroll to position [3880, 0]
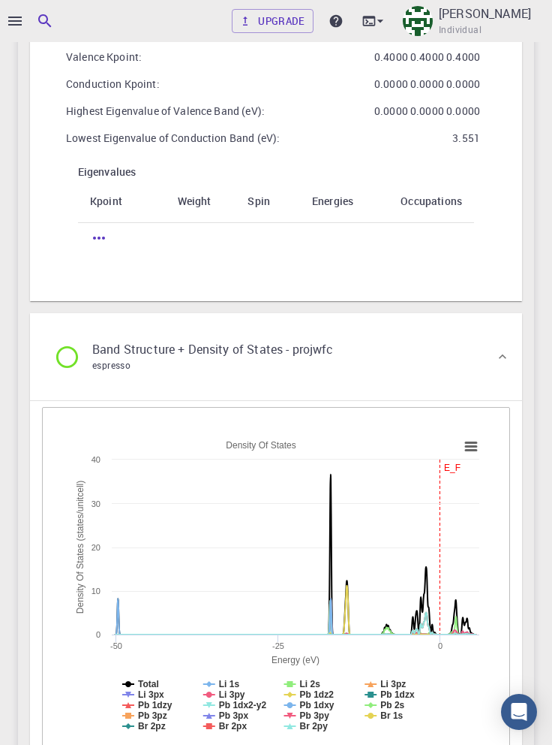
scroll to position [4289, 0]
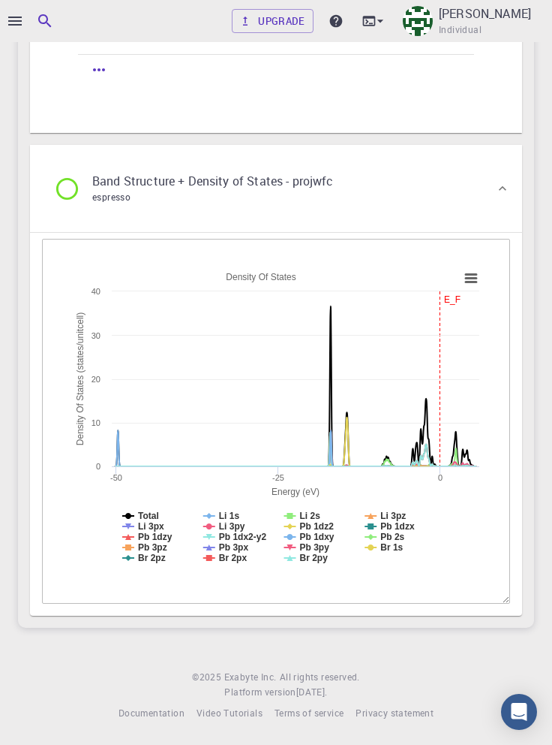
click at [455, 466] on icon at bounding box center [295, 457] width 375 height 18
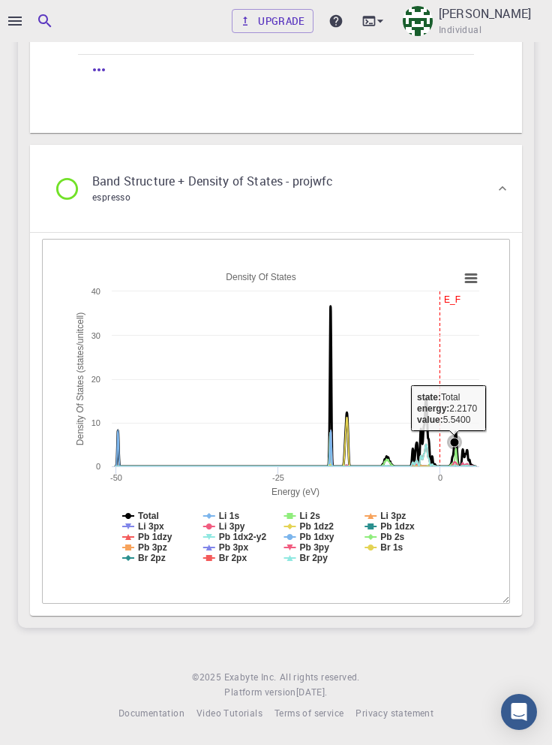
click at [428, 466] on icon at bounding box center [295, 455] width 375 height 22
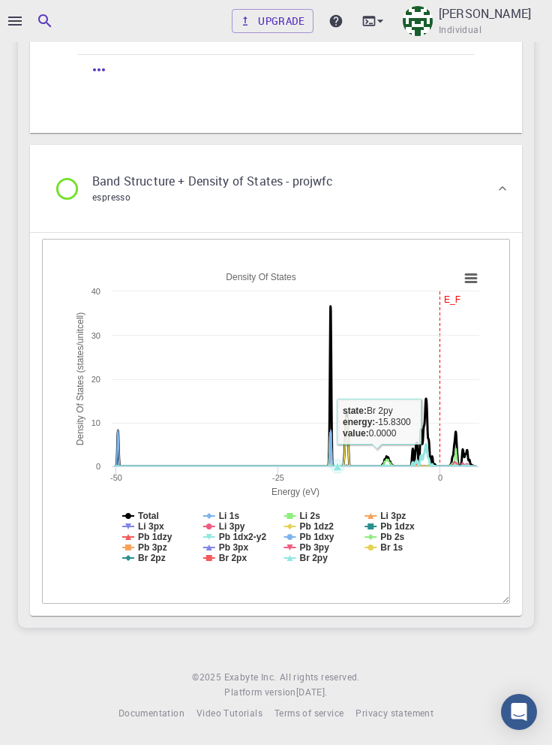
click at [337, 446] on icon at bounding box center [295, 386] width 375 height 160
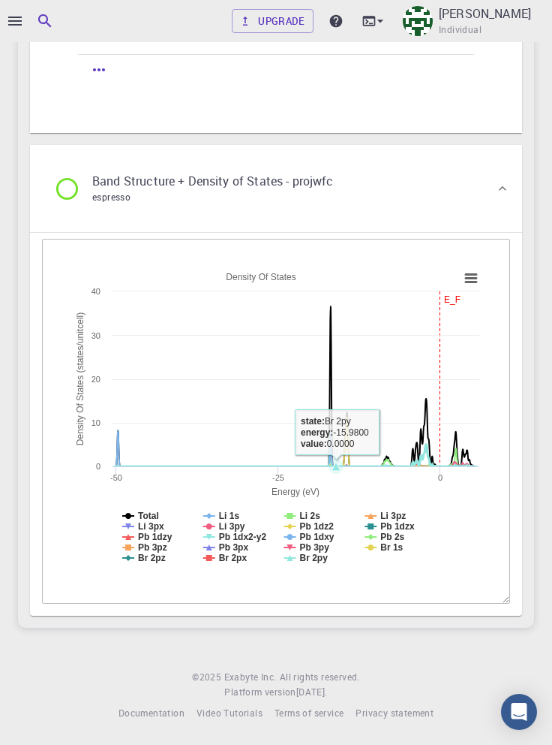
click at [330, 457] on icon at bounding box center [295, 386] width 375 height 160
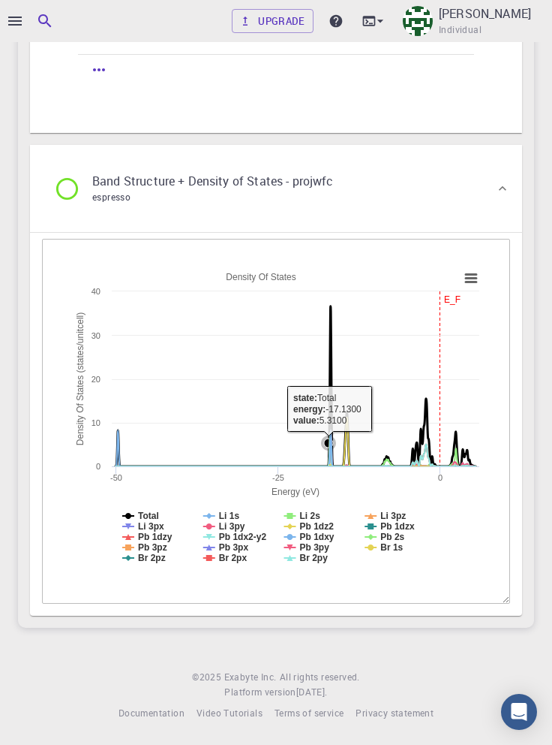
click at [350, 466] on icon at bounding box center [295, 441] width 375 height 49
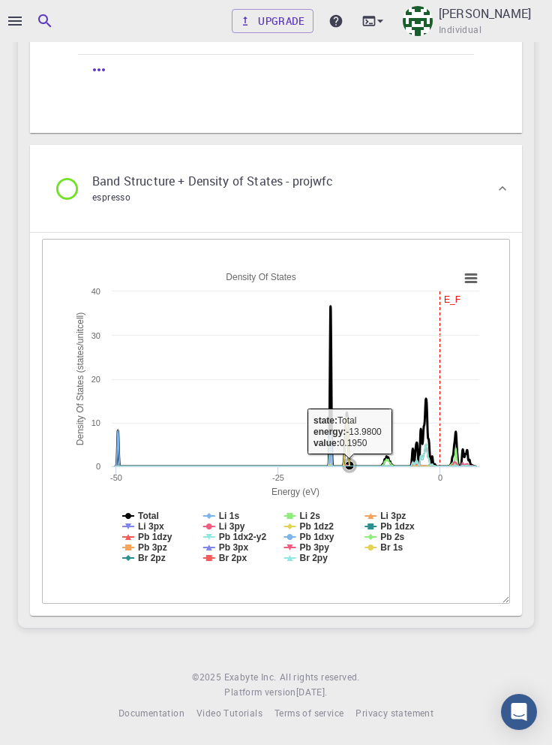
click at [392, 466] on icon at bounding box center [295, 455] width 375 height 22
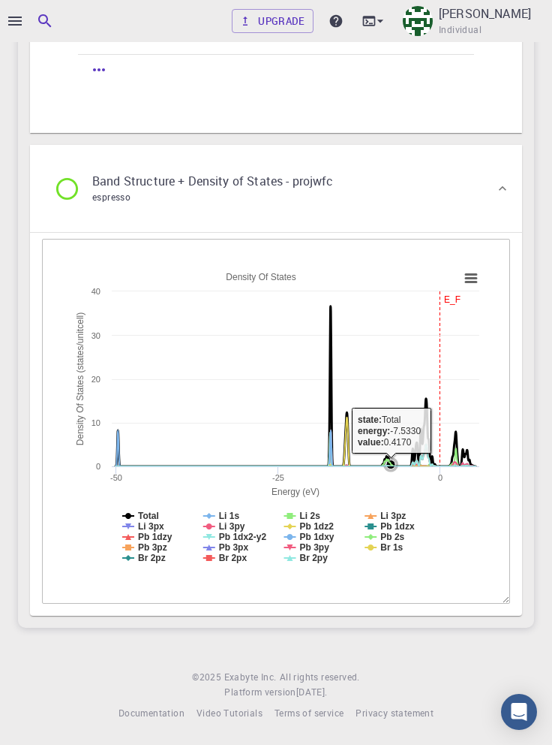
click at [420, 466] on icon at bounding box center [295, 455] width 375 height 22
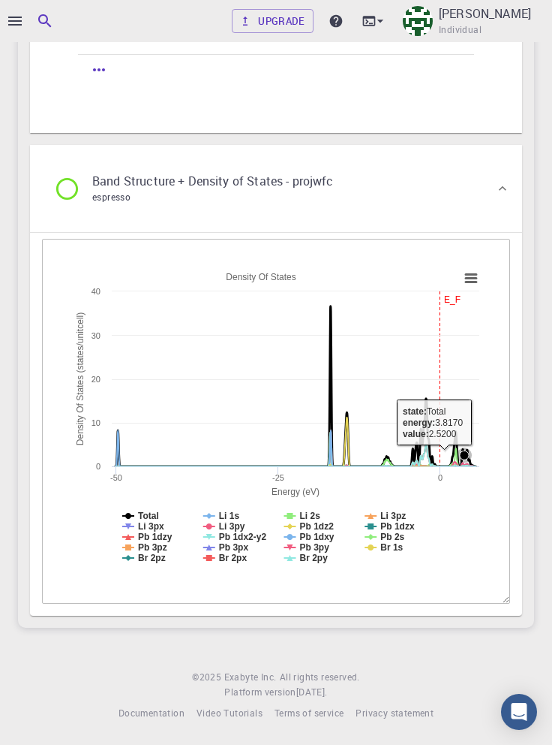
click at [465, 466] on icon at bounding box center [295, 386] width 375 height 160
click at [459, 466] on icon at bounding box center [295, 457] width 375 height 18
click at [483, 339] on rect at bounding box center [276, 419] width 422 height 315
click at [471, 360] on rect at bounding box center [276, 419] width 422 height 315
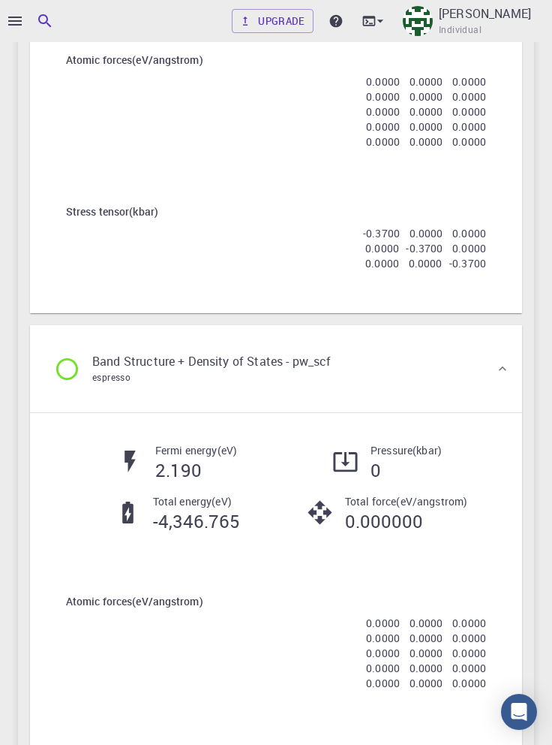
scroll to position [1682, 0]
